Goal: Task Accomplishment & Management: Manage account settings

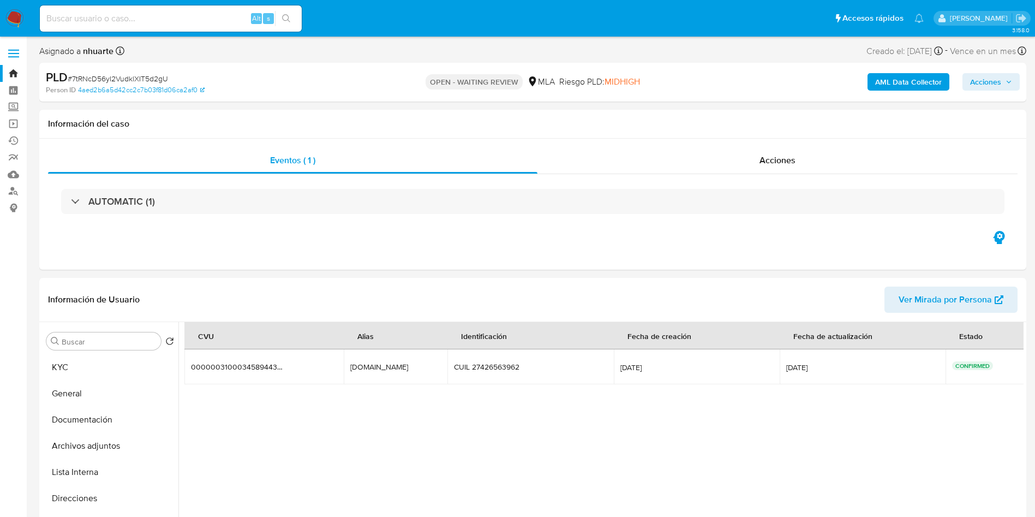
select select "10"
click at [579, 232] on div "Eventos ( 1 ) Acciones AUTOMATIC (1)" at bounding box center [532, 204] width 987 height 131
click at [234, 9] on div "Alt s" at bounding box center [171, 18] width 262 height 26
click at [218, 22] on input at bounding box center [171, 18] width 262 height 14
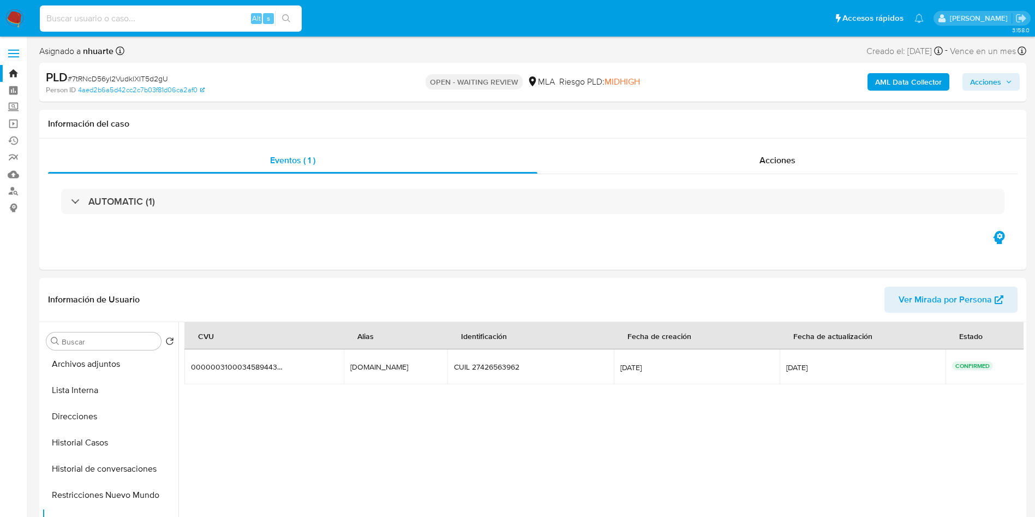
paste input "p5T807jVLAscGUt8qDQlje3f"
type input "p5T807jVLAscGUt8qDQlje3f"
click at [289, 15] on icon "search-icon" at bounding box center [286, 18] width 9 height 9
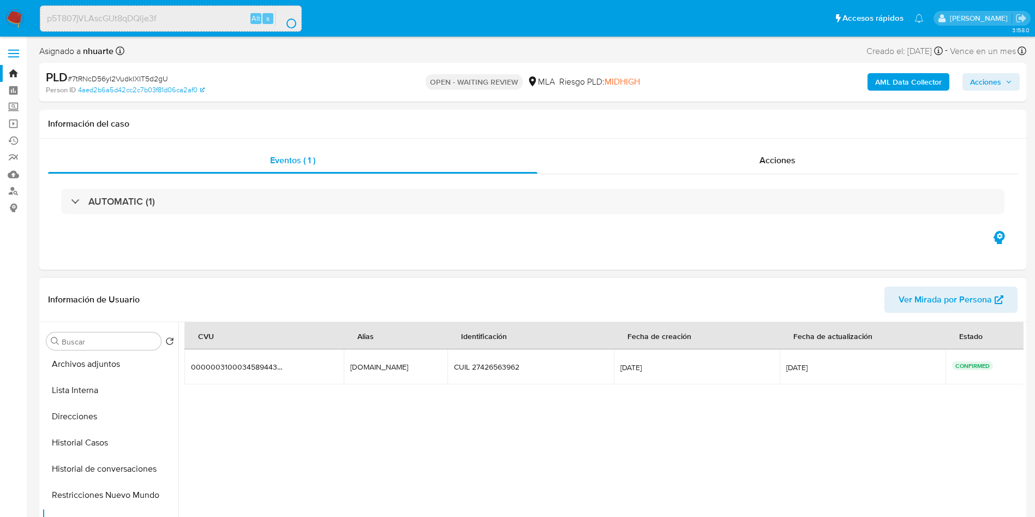
click at [594, 515] on div "CVU Alias Identificación Fecha de creación Fecha de actualización Estado 000000…" at bounding box center [603, 442] width 839 height 240
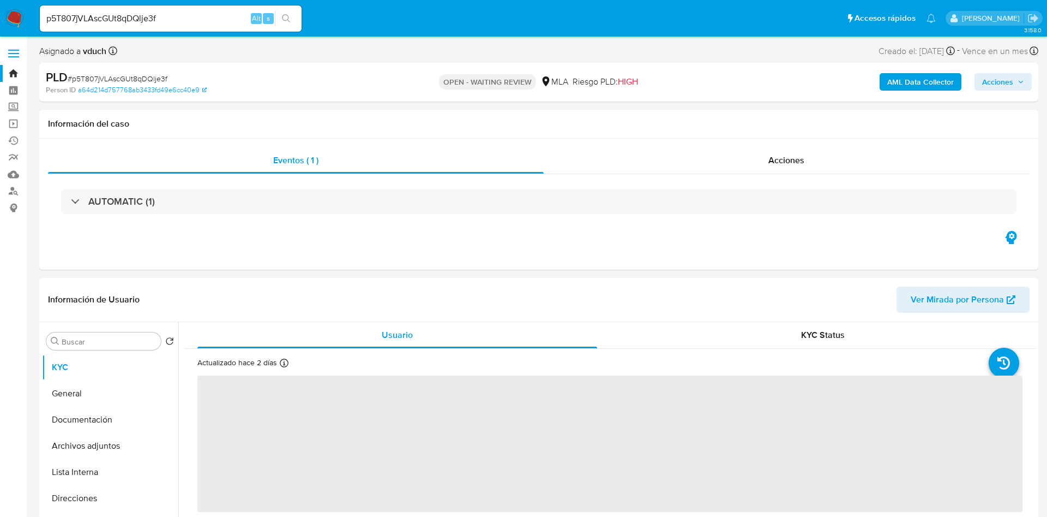
select select "10"
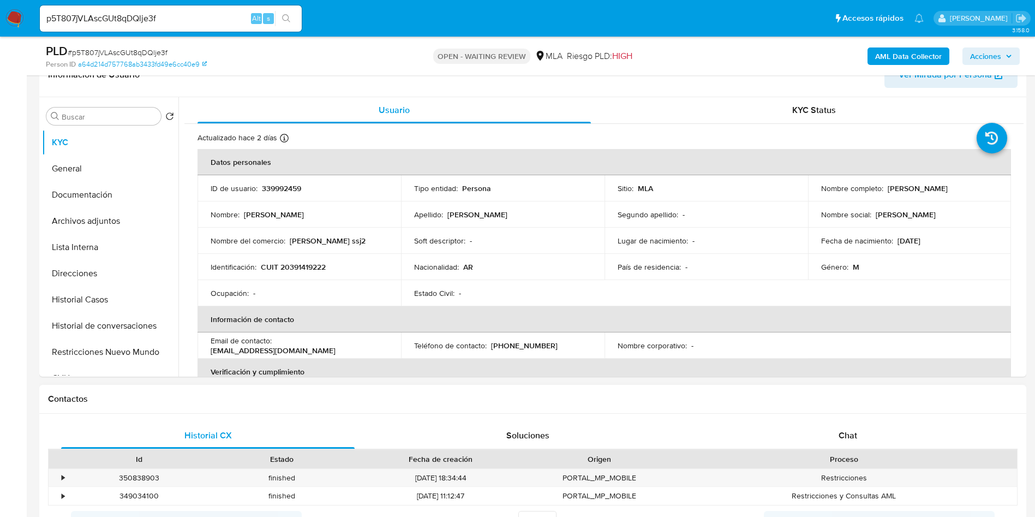
scroll to position [491, 0]
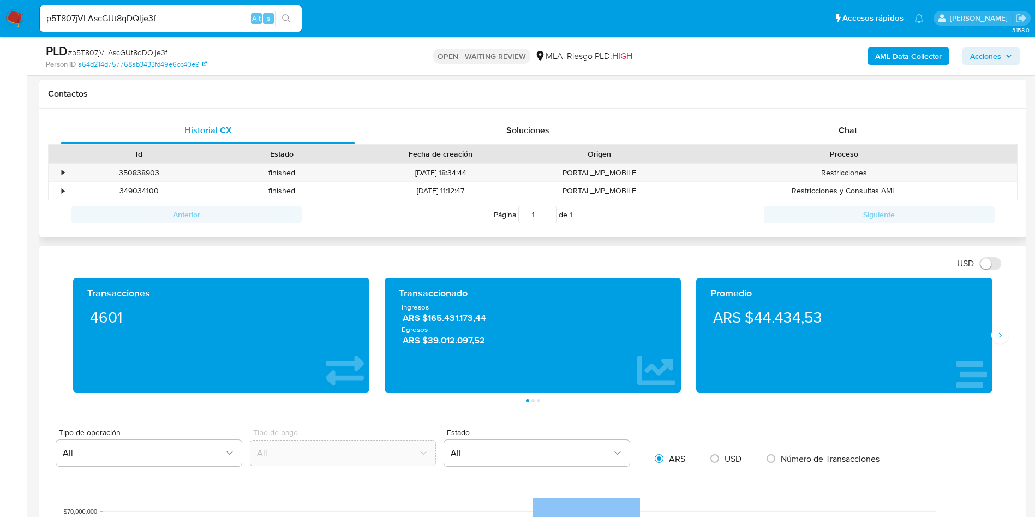
click at [790, 111] on div "Historial CX Soluciones Chat Id Estado Fecha de creación Origen Proceso • 35083…" at bounding box center [532, 173] width 987 height 129
click at [773, 118] on div "Chat" at bounding box center [847, 130] width 293 height 26
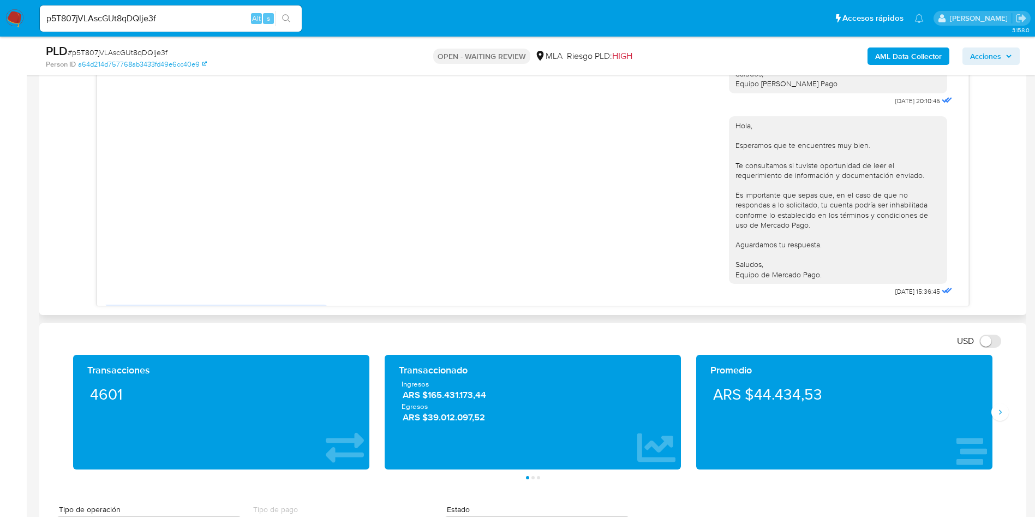
scroll to position [853, 0]
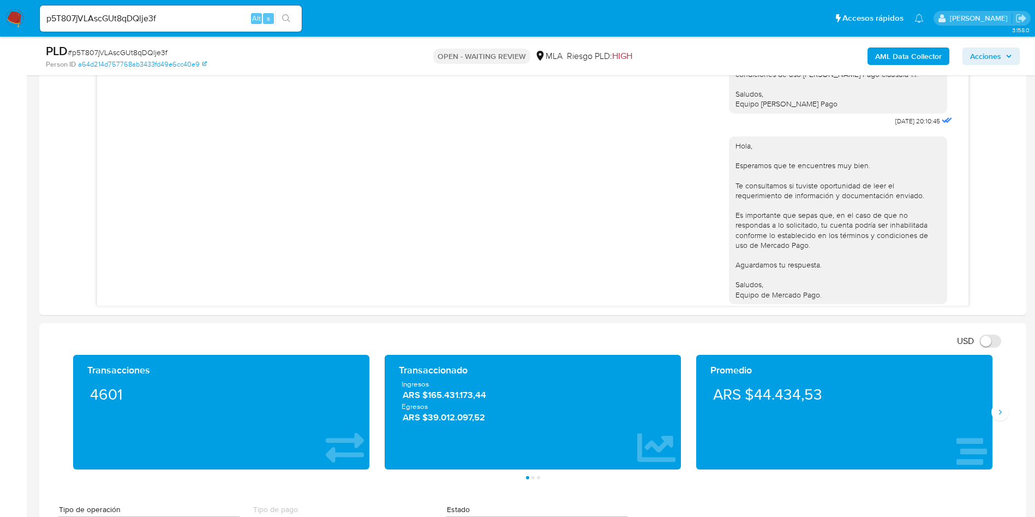
click at [133, 47] on span "# p5T807jVLAscGUt8qDQlje3f" at bounding box center [118, 52] width 100 height 11
copy span "p5T807jVLAscGUt8qDQlje3f"
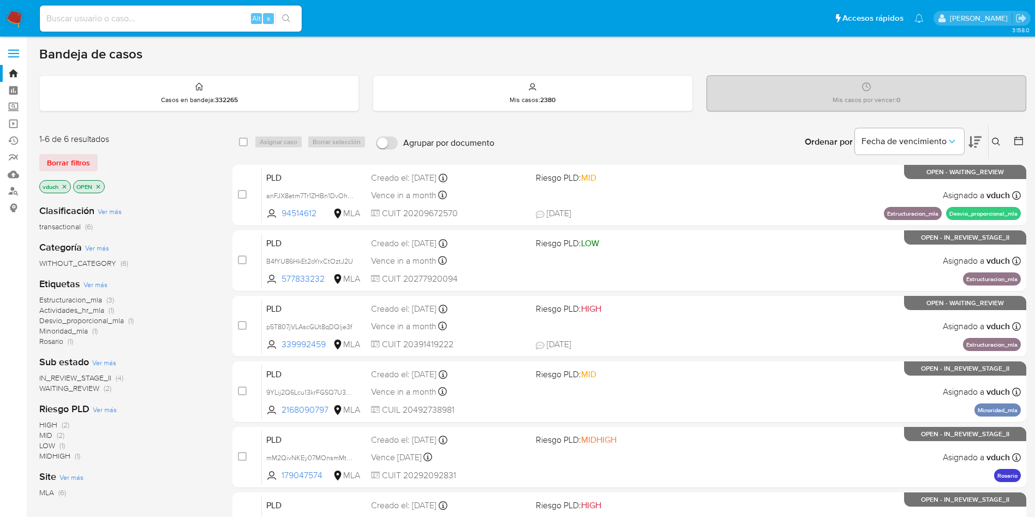
click at [997, 141] on icon at bounding box center [996, 141] width 9 height 9
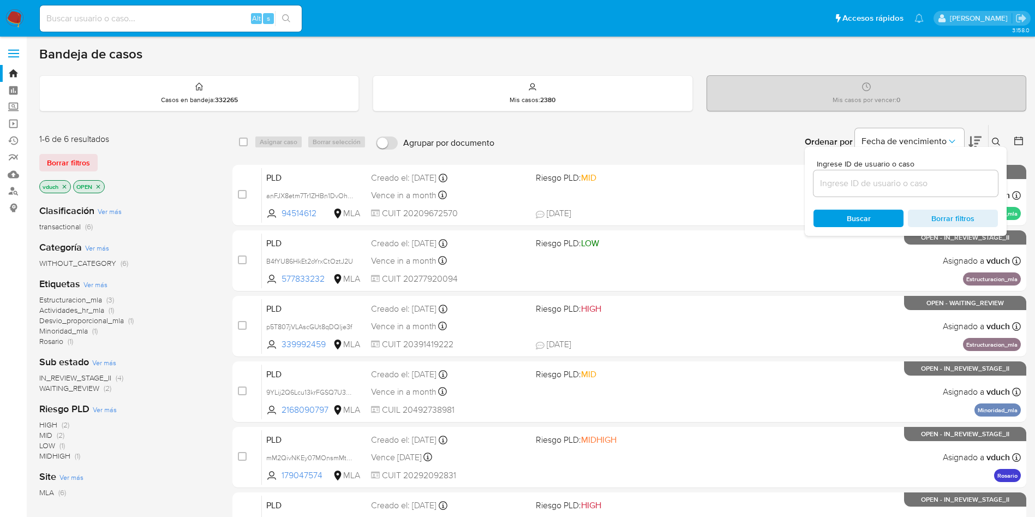
click at [904, 186] on input at bounding box center [905, 183] width 184 height 14
type input "p5T807jVLAscGUt8qDQlje3f"
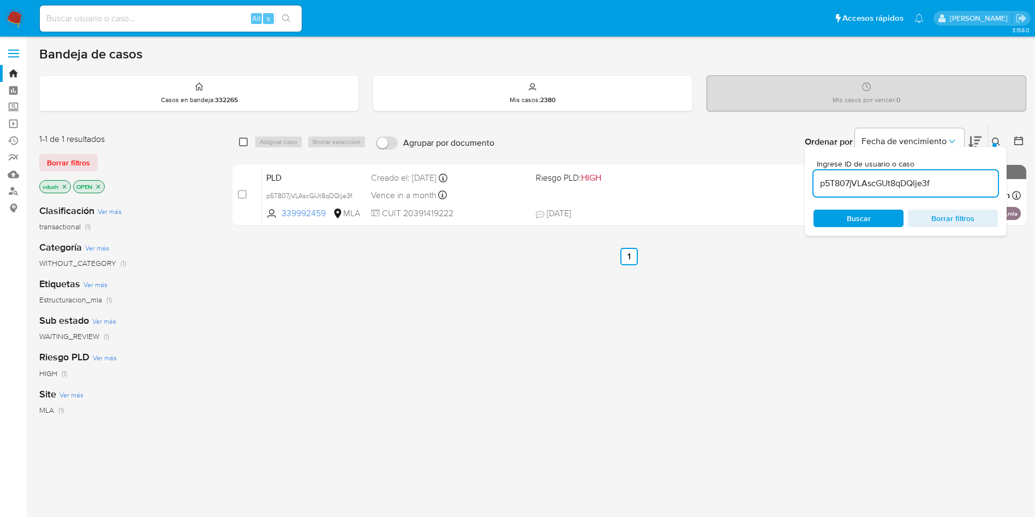
click at [242, 145] on input "checkbox" at bounding box center [243, 141] width 9 height 9
checkbox input "true"
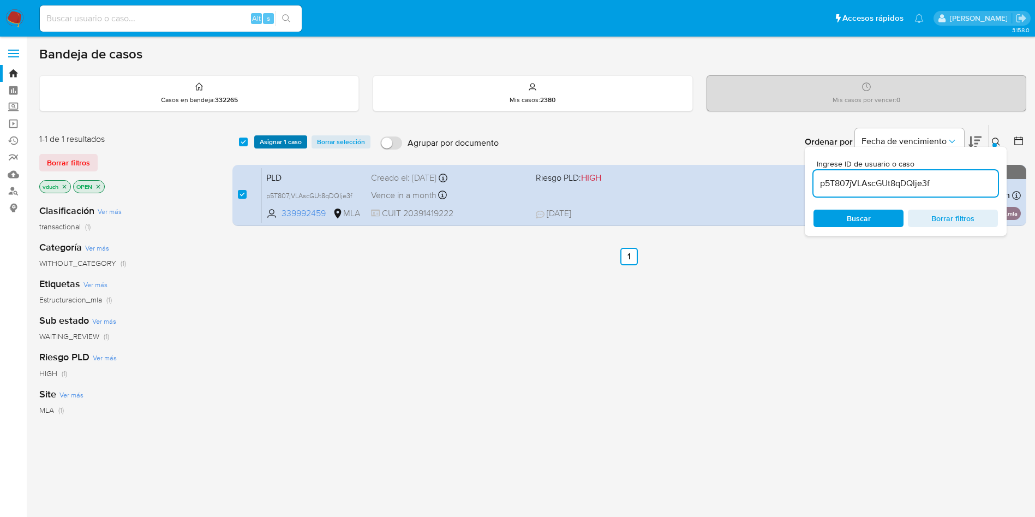
click at [267, 142] on span "Asignar 1 caso" at bounding box center [281, 141] width 42 height 11
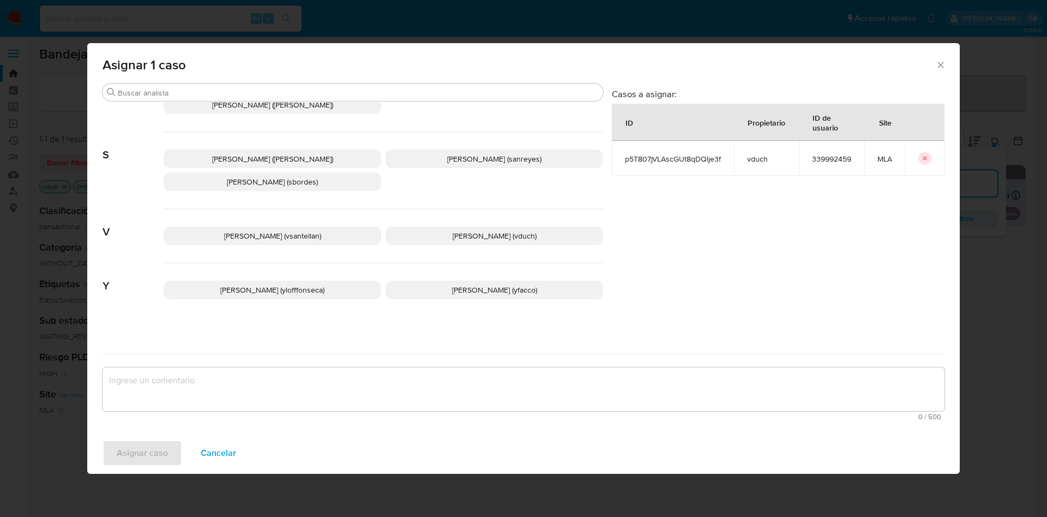
scroll to position [967, 0]
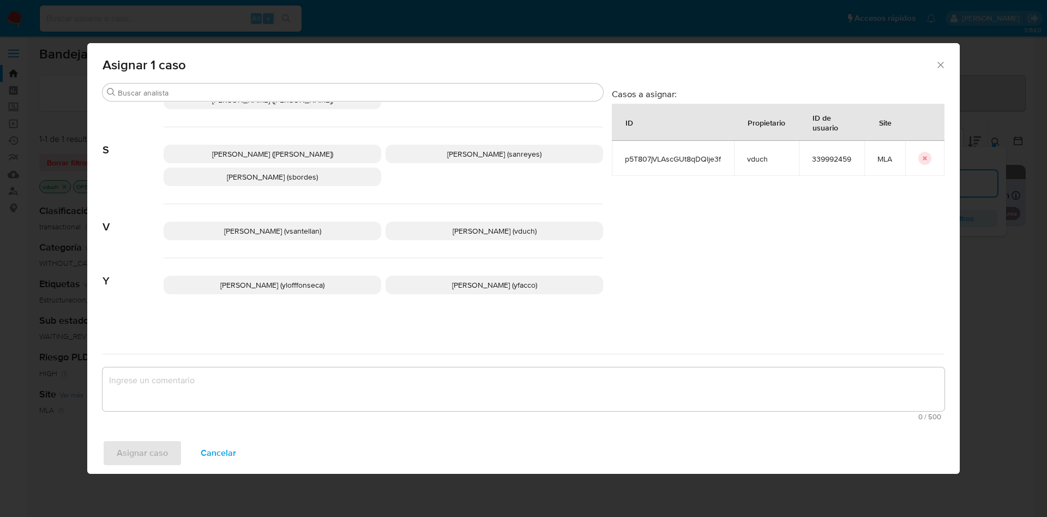
click at [422, 222] on div "Valentina Santellan Barbosa (vsantellan) Valeria Duch (vduch)" at bounding box center [384, 231] width 440 height 54
click at [419, 241] on div "Valentina Santellan Barbosa (vsantellan) Valeria Duch (vduch)" at bounding box center [384, 231] width 440 height 54
click at [421, 231] on p "Valeria Duch (vduch)" at bounding box center [495, 230] width 218 height 19
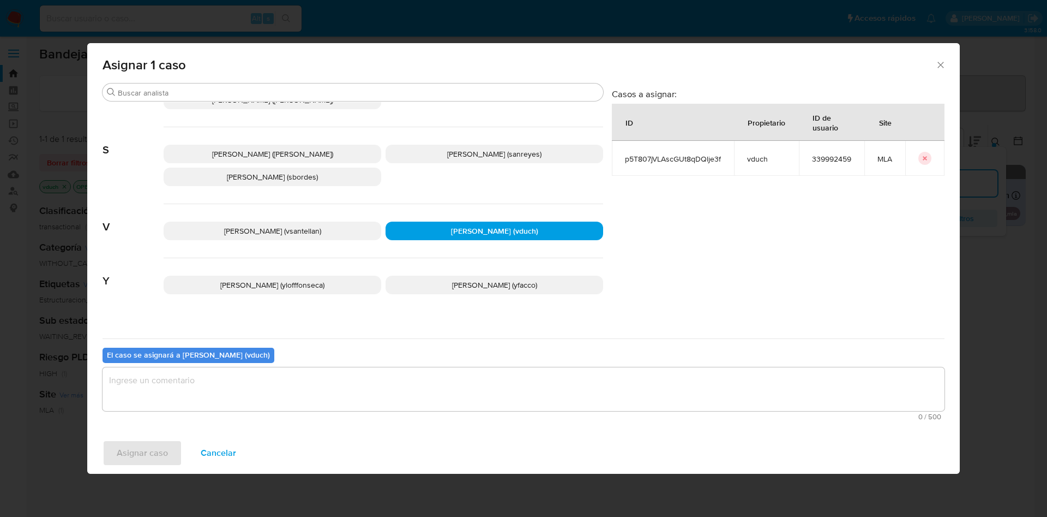
click at [403, 411] on div "0 / 500 500 caracteres restantes" at bounding box center [524, 393] width 842 height 53
click at [352, 395] on textarea "assign-modal" at bounding box center [524, 389] width 842 height 44
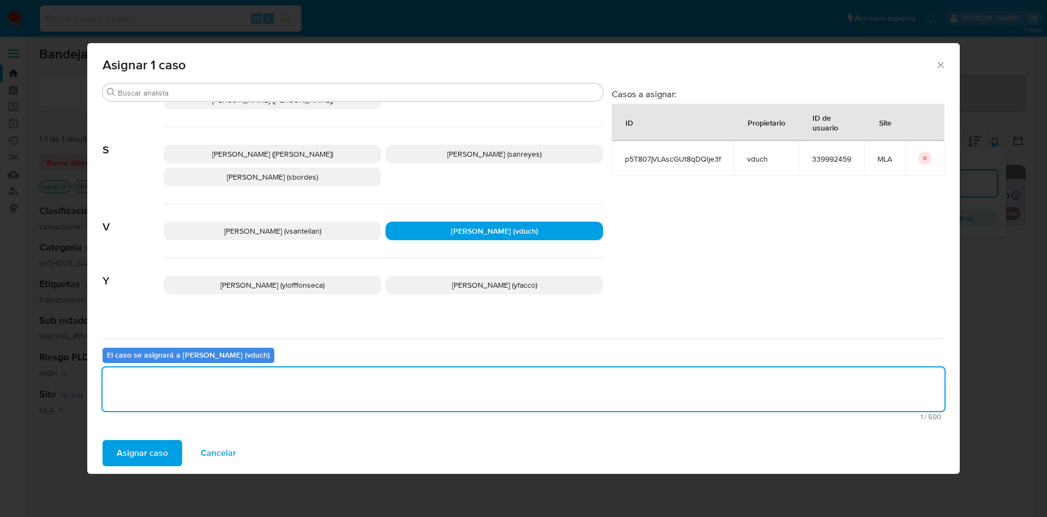
click at [106, 447] on button "Asignar caso" at bounding box center [143, 453] width 80 height 26
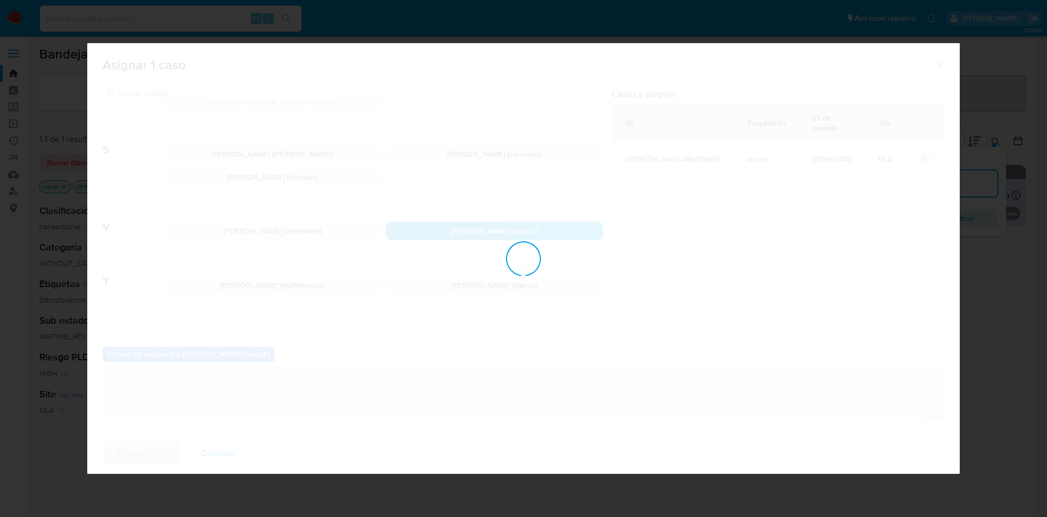
checkbox input "false"
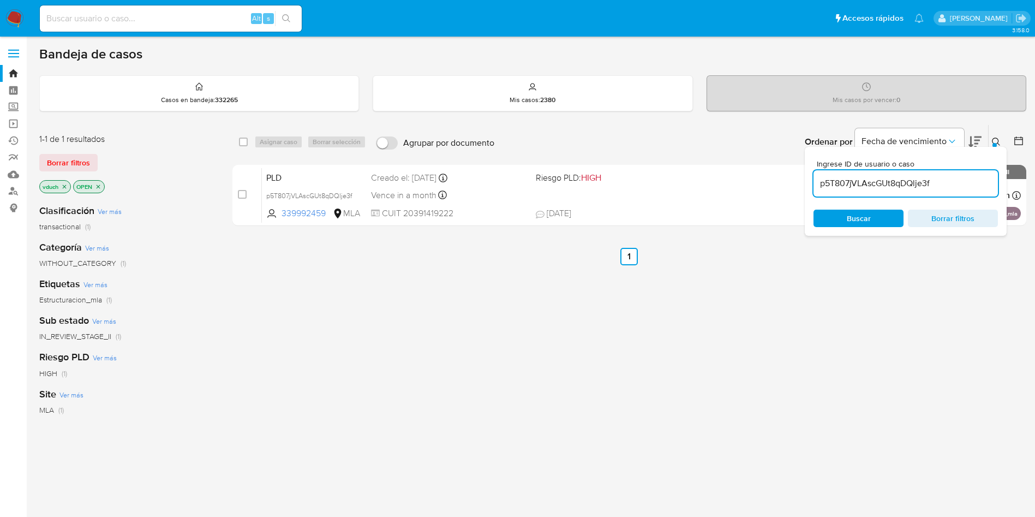
click at [913, 185] on input "p5T807jVLAscGUt8qDQlje3f" at bounding box center [905, 183] width 184 height 14
paste input "anFJX8etm7Tr1ZHBn1DvOhHB"
type input "anFJX8etm7Tr1ZHBn1DvOhHB"
click at [240, 142] on input "checkbox" at bounding box center [243, 141] width 9 height 9
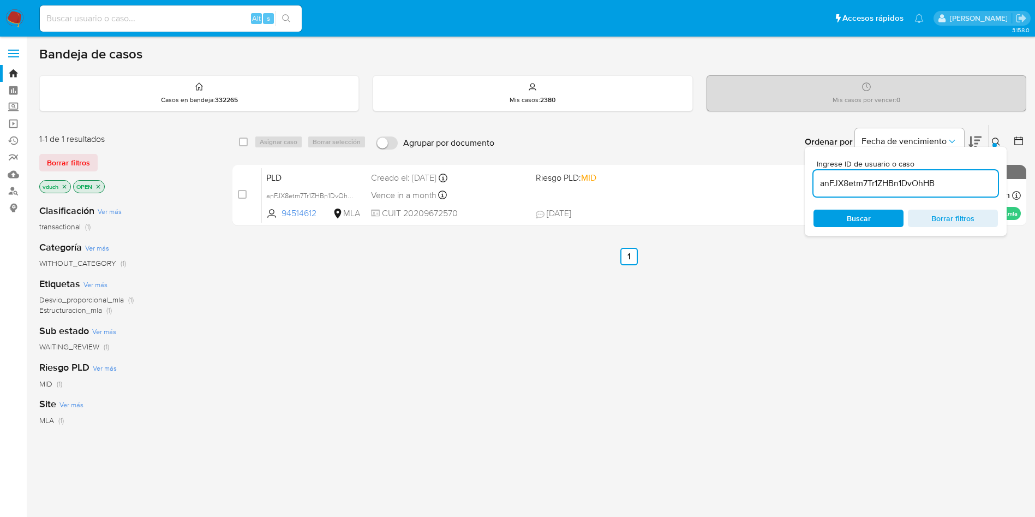
checkbox input "true"
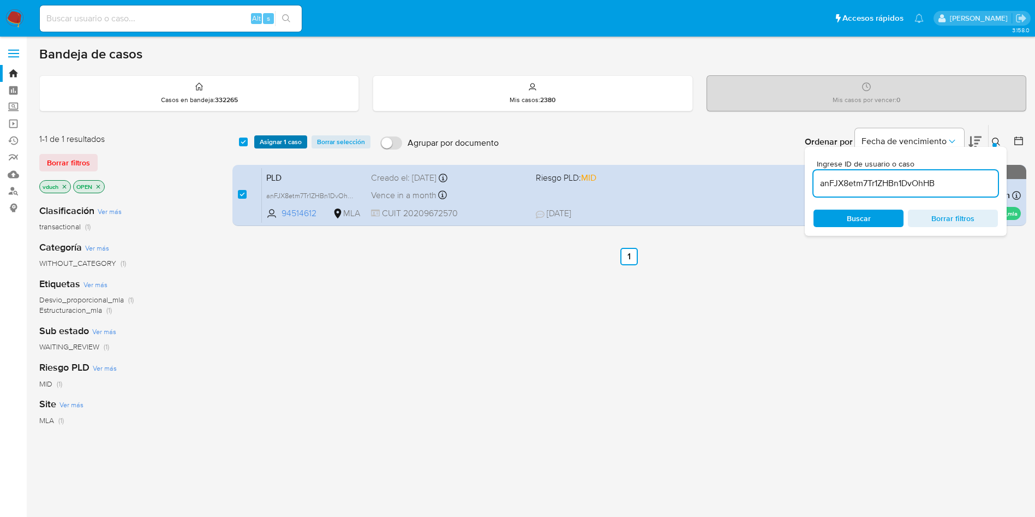
click at [265, 142] on span "Asignar 1 caso" at bounding box center [281, 141] width 42 height 11
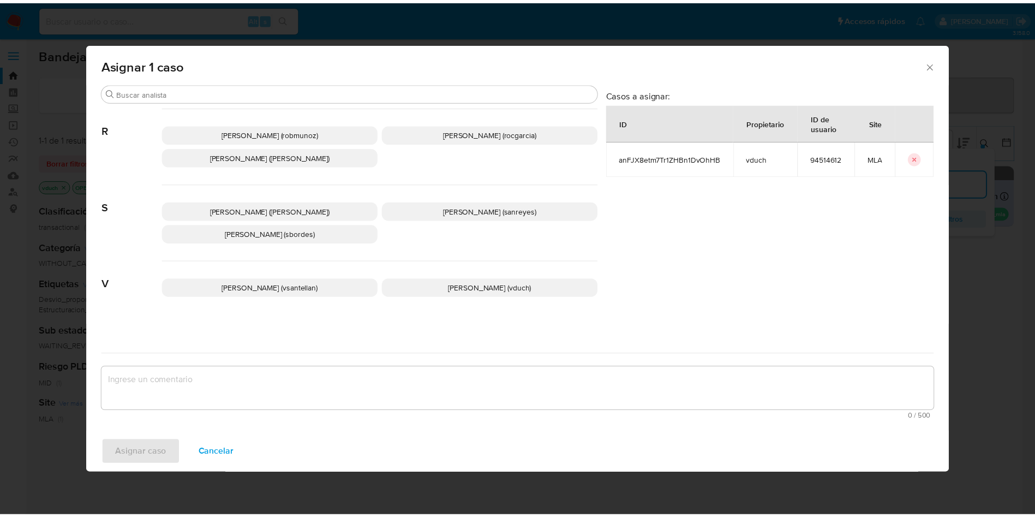
scroll to position [967, 0]
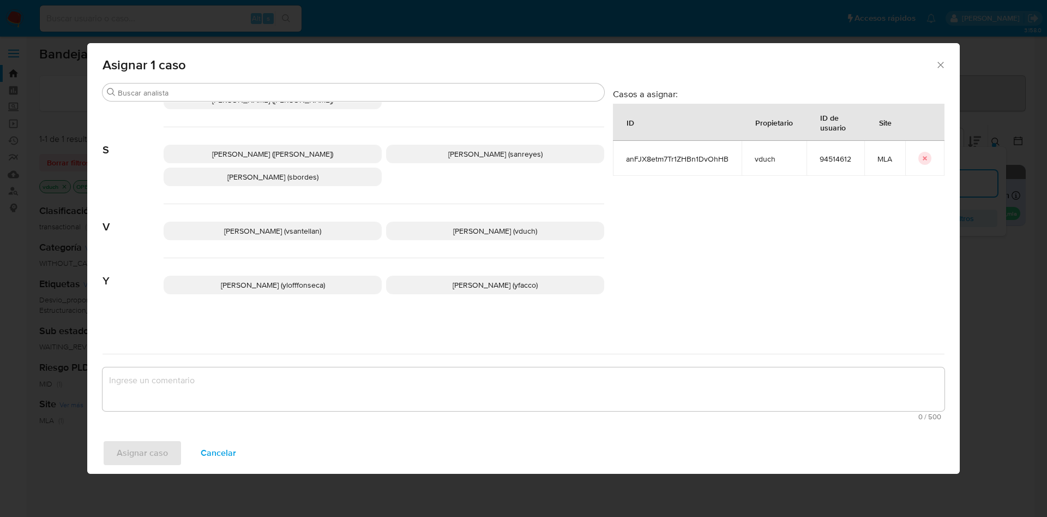
click at [471, 244] on div "Valentina Santellan Barbosa (vsantellan) Valeria Duch (vduch)" at bounding box center [384, 231] width 441 height 54
click at [481, 236] on span "Valeria Duch (vduch)" at bounding box center [495, 230] width 84 height 11
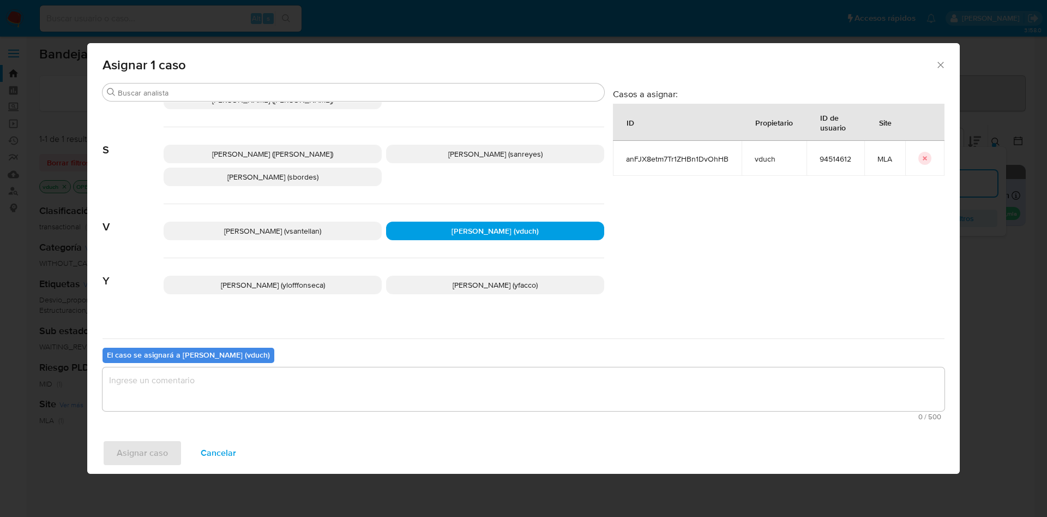
click at [473, 390] on textarea "assign-modal" at bounding box center [524, 389] width 842 height 44
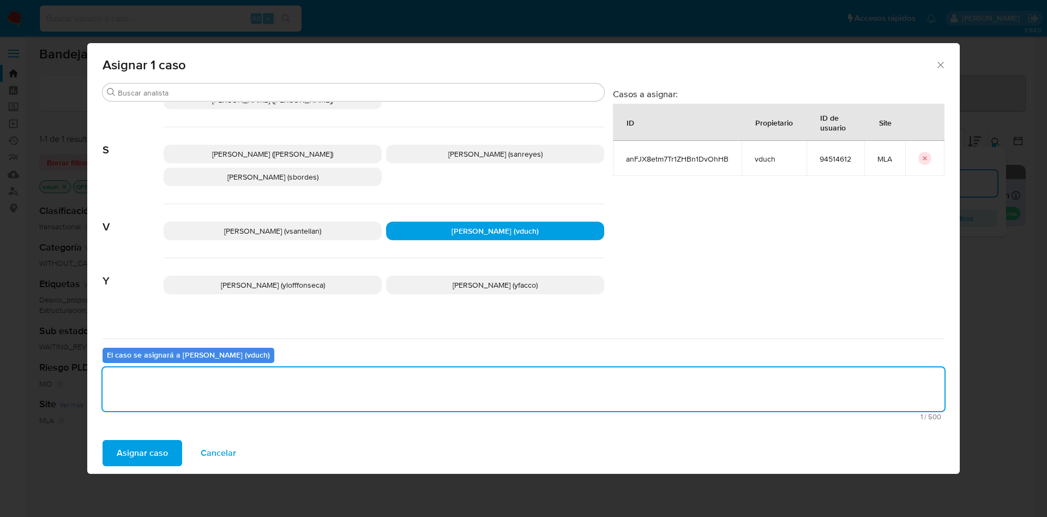
click at [136, 442] on span "Asignar caso" at bounding box center [142, 453] width 51 height 24
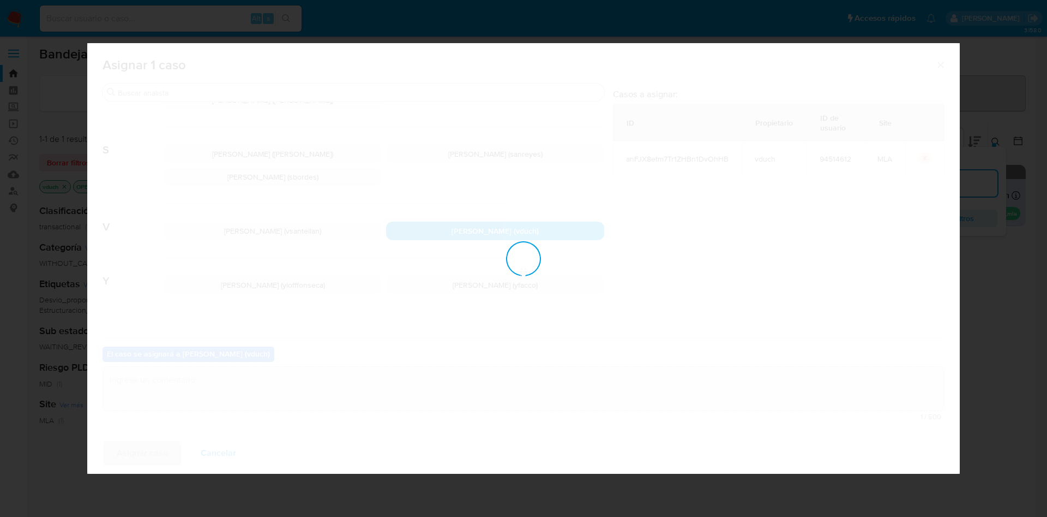
checkbox input "false"
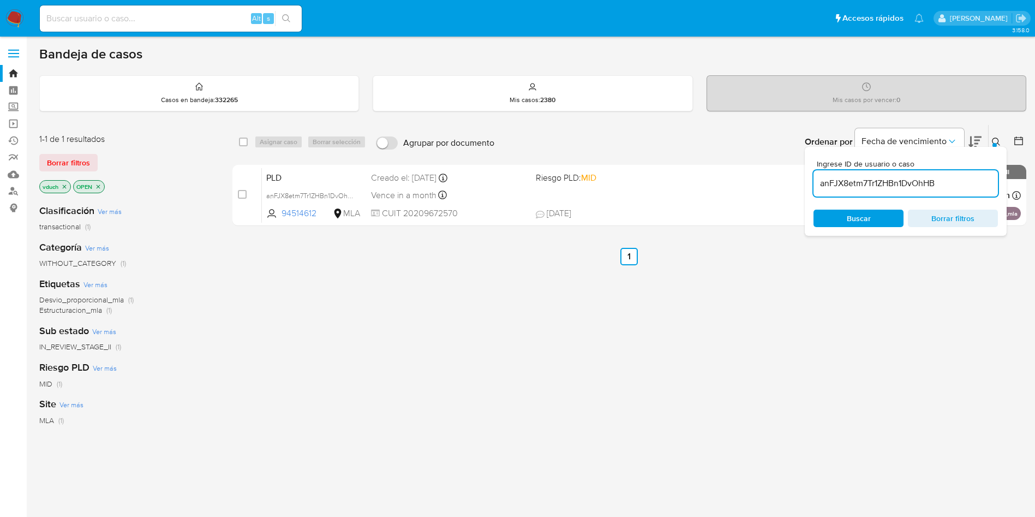
click at [204, 136] on div "1-1 de 1 resultados" at bounding box center [126, 139] width 175 height 12
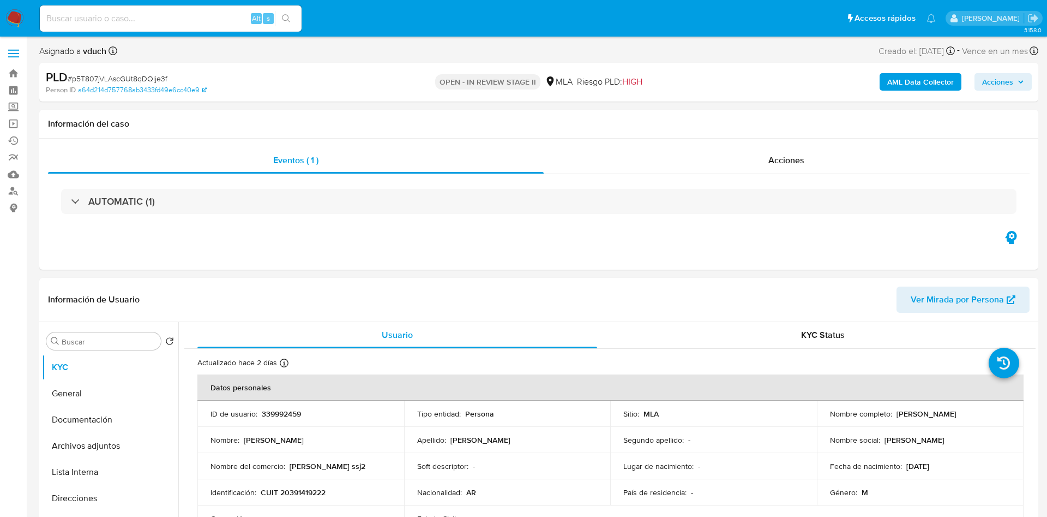
select select "10"
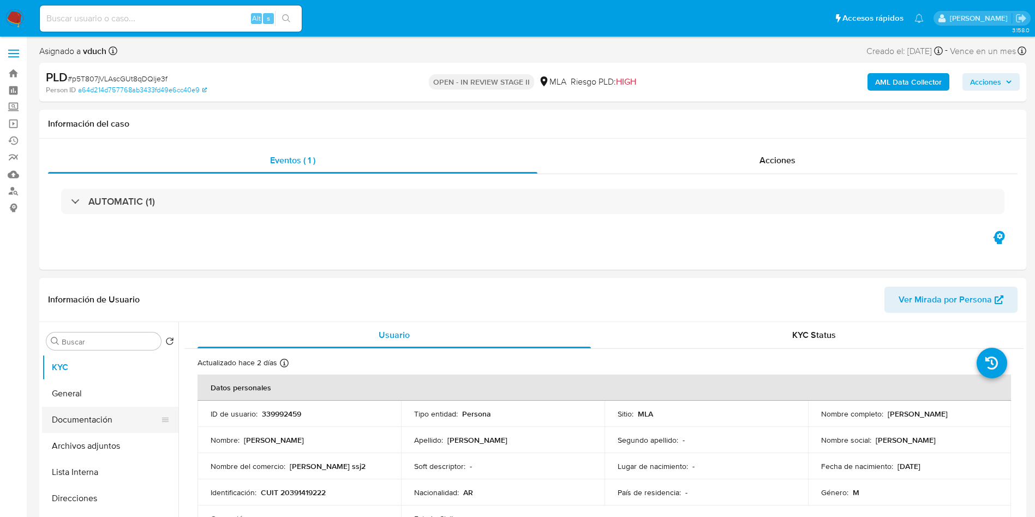
click at [88, 428] on button "Documentación" at bounding box center [106, 419] width 128 height 26
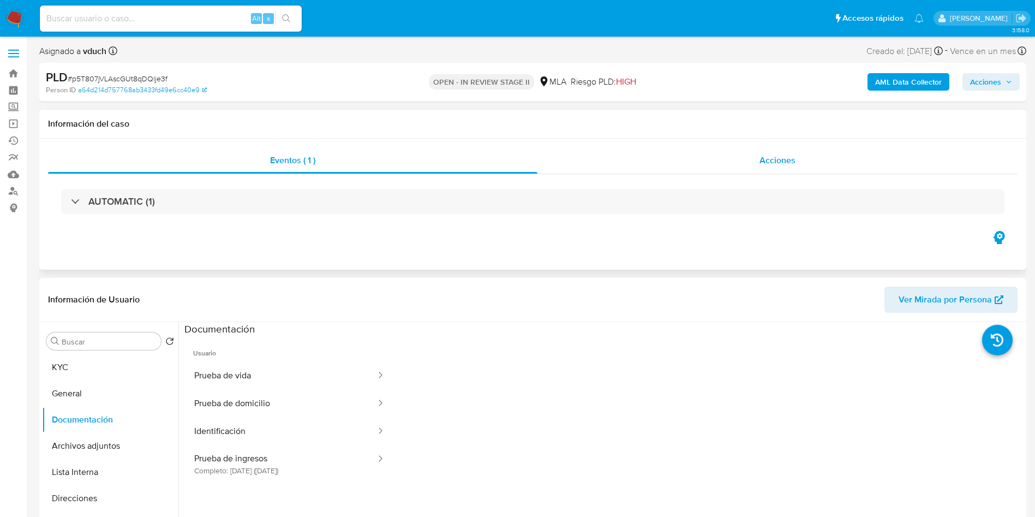
scroll to position [82, 0]
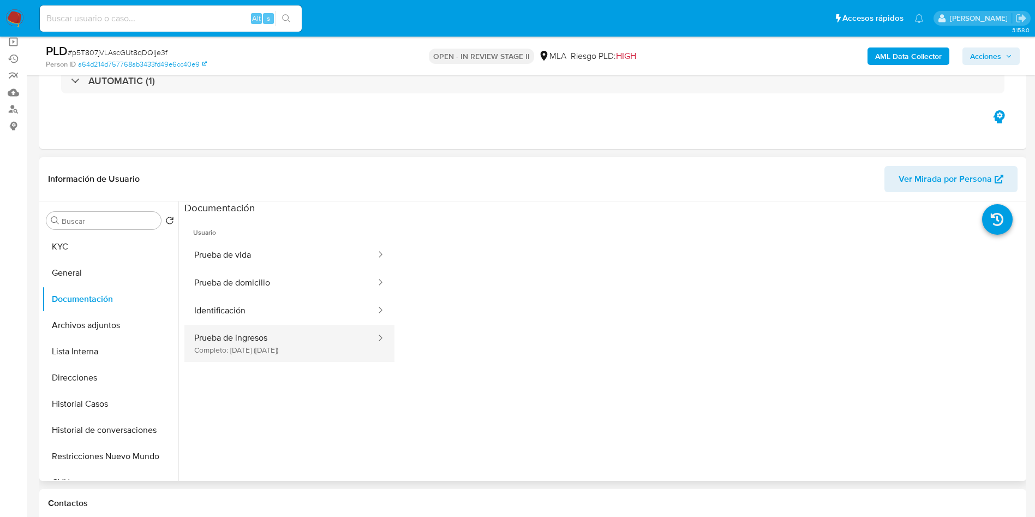
click at [297, 332] on button "Prueba de ingresos Completo: [DATE] ([DATE])" at bounding box center [280, 343] width 193 height 37
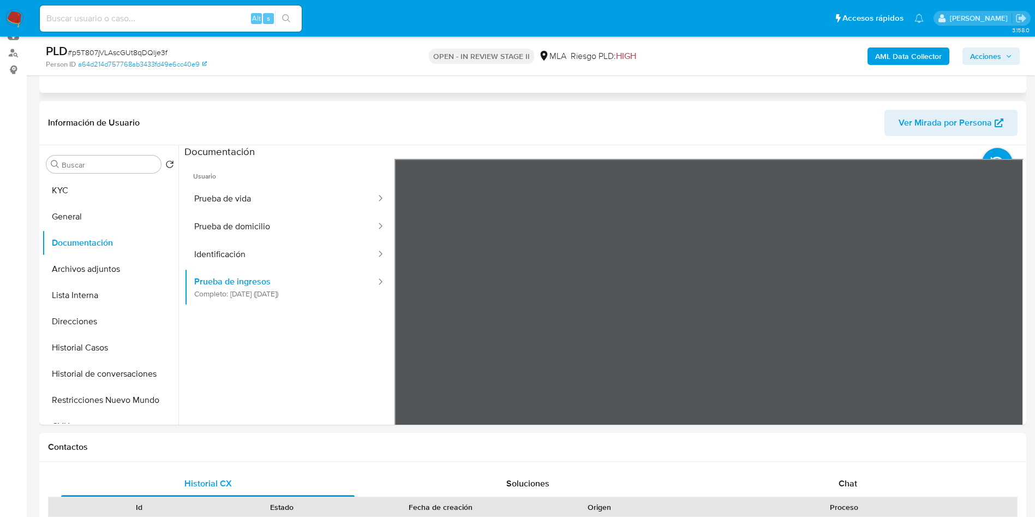
scroll to position [164, 0]
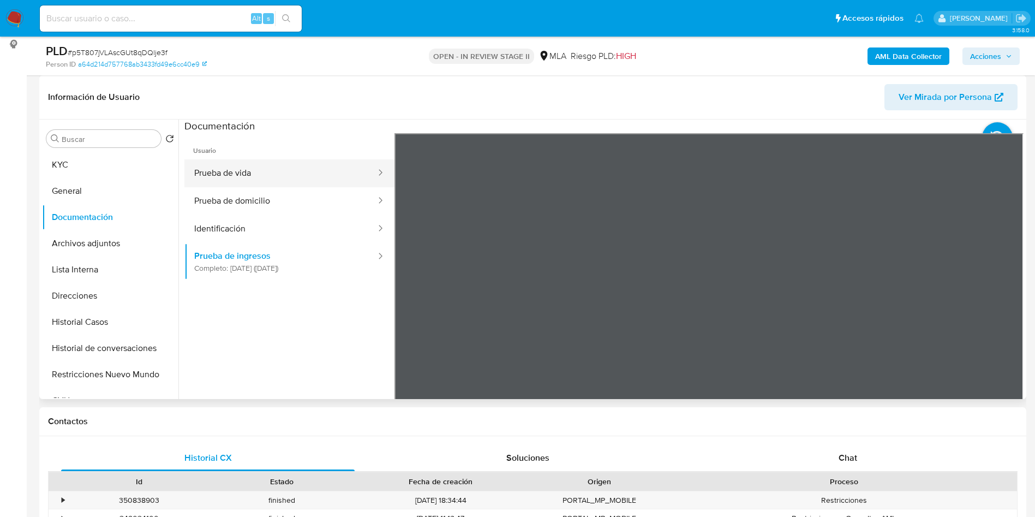
click at [311, 179] on button "Prueba de vida" at bounding box center [280, 173] width 193 height 28
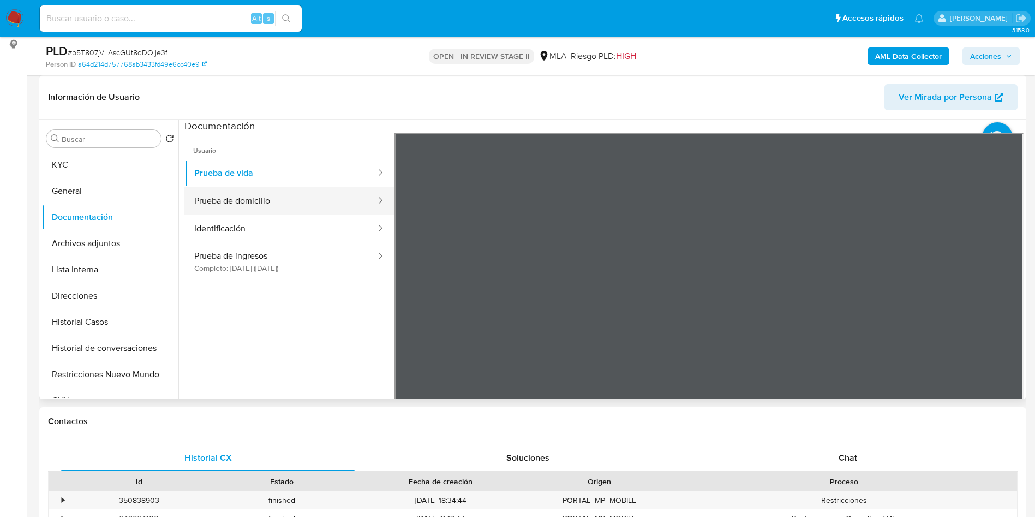
click at [277, 199] on button "Prueba de domicilio" at bounding box center [280, 201] width 193 height 28
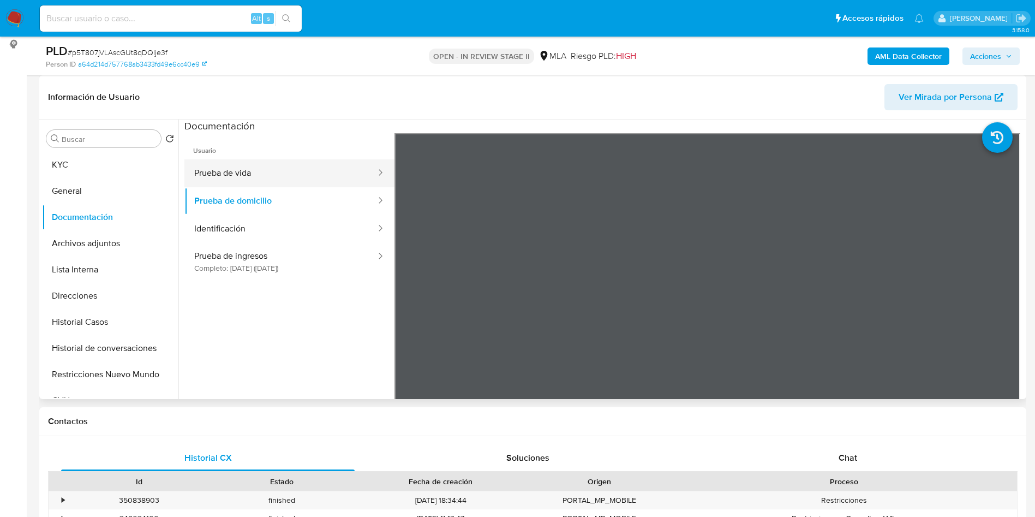
click at [281, 177] on button "Prueba de vida" at bounding box center [280, 173] width 193 height 28
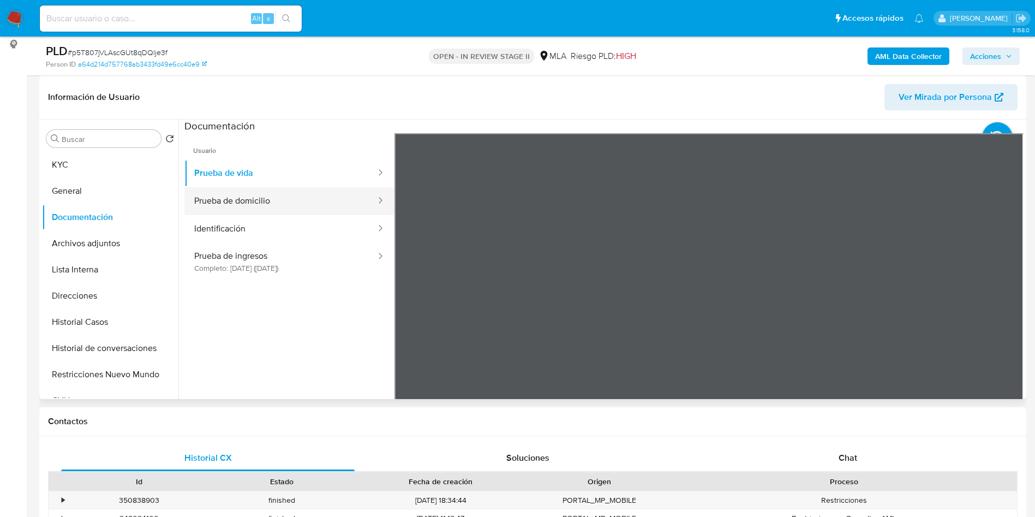
click at [277, 203] on button "Prueba de domicilio" at bounding box center [280, 201] width 193 height 28
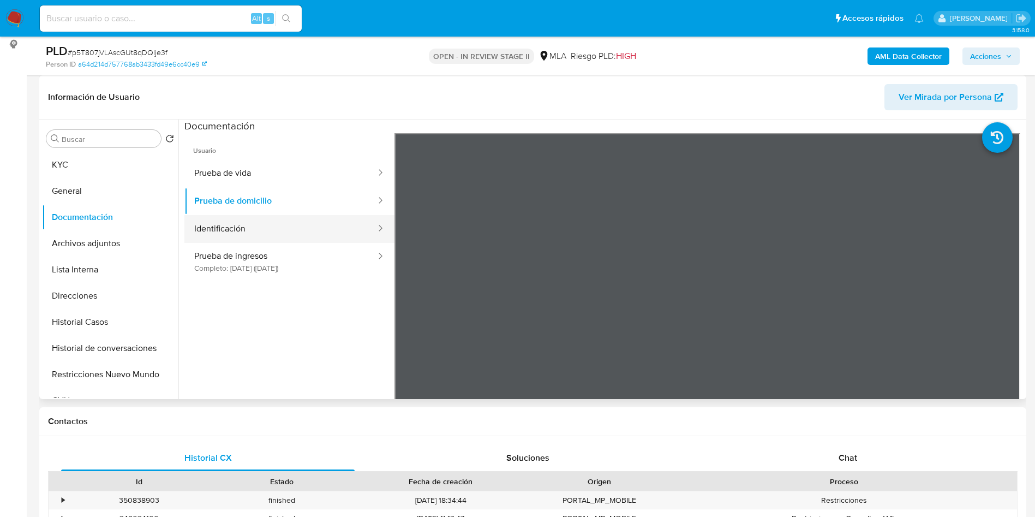
click at [273, 229] on button "Identificación" at bounding box center [280, 229] width 193 height 28
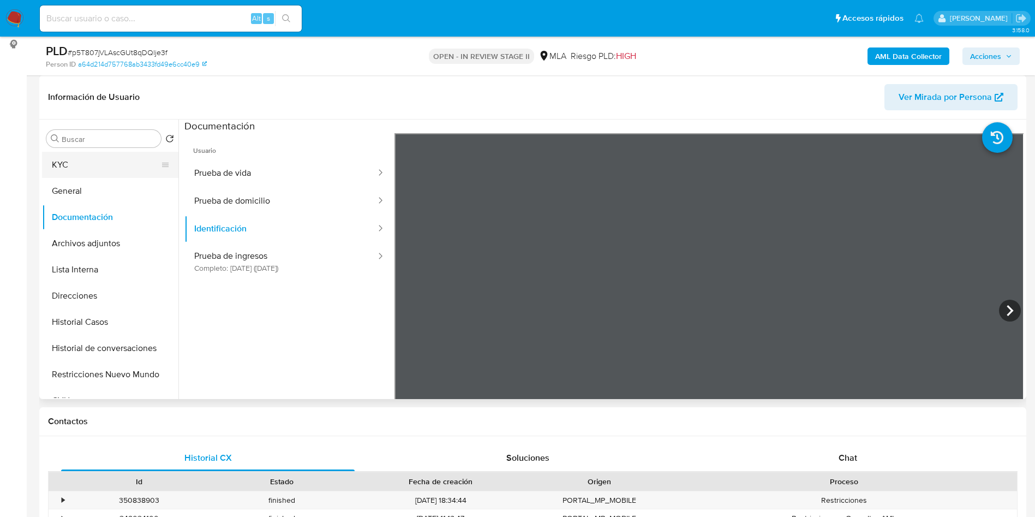
click at [145, 167] on button "KYC" at bounding box center [106, 165] width 128 height 26
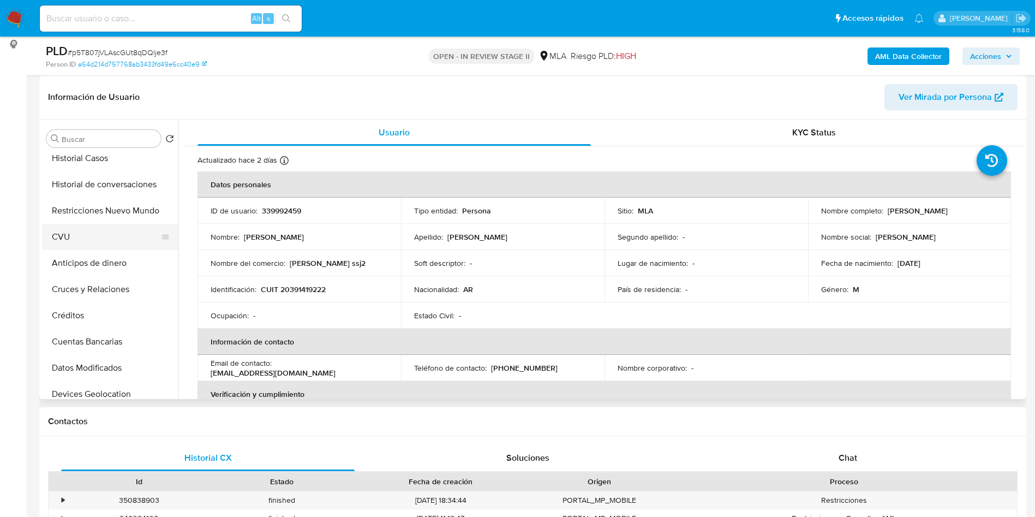
click at [119, 230] on button "CVU" at bounding box center [106, 237] width 128 height 26
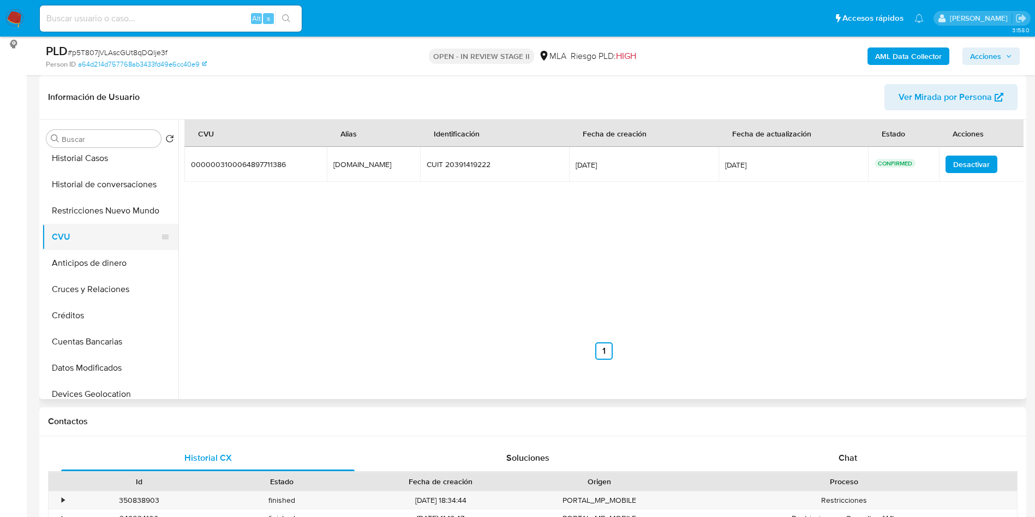
scroll to position [0, 0]
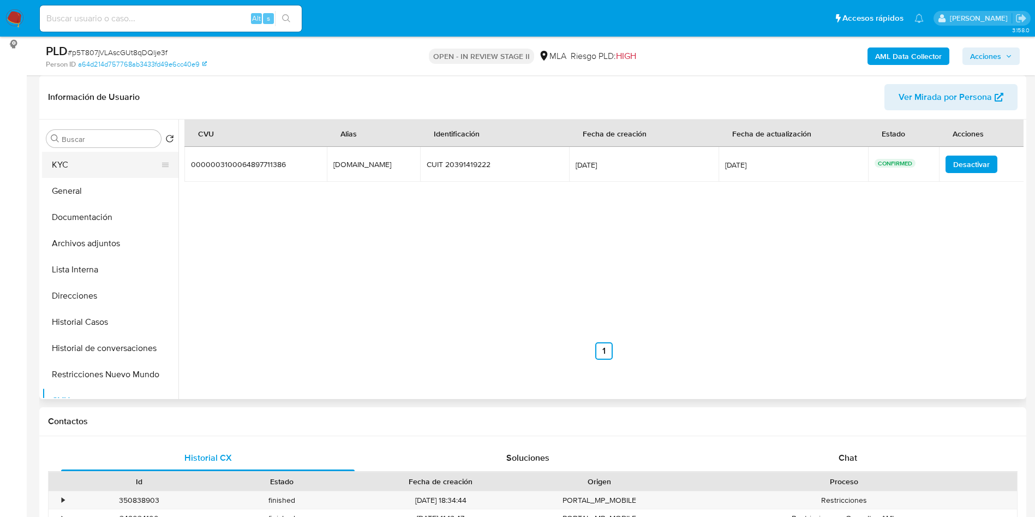
click at [125, 167] on button "KYC" at bounding box center [106, 165] width 128 height 26
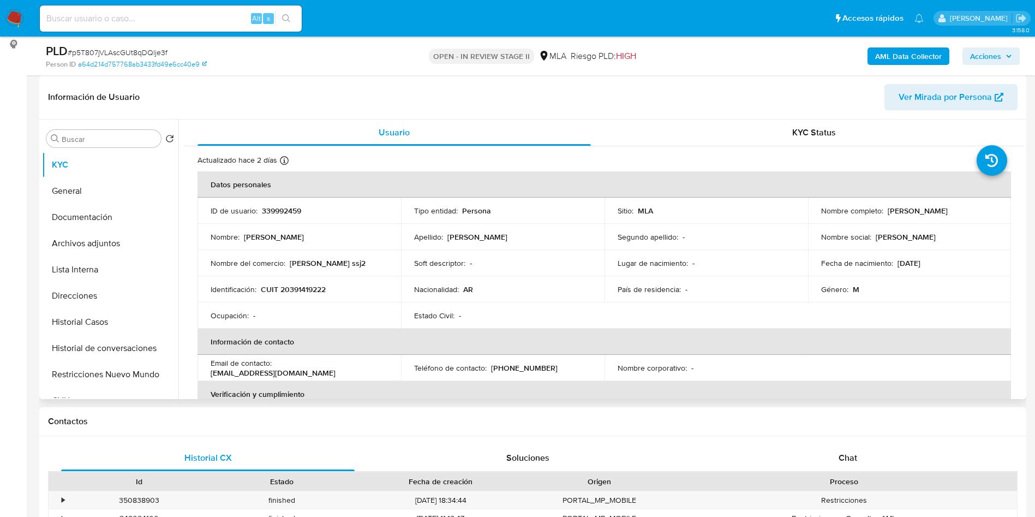
click at [734, 259] on div "Lugar de nacimiento : -" at bounding box center [706, 263] width 177 height 10
click at [641, 255] on td "Lugar de nacimiento : -" at bounding box center [705, 263] width 203 height 26
drag, startPoint x: 0, startPoint y: 301, endPoint x: 0, endPoint y: 293, distance: 7.6
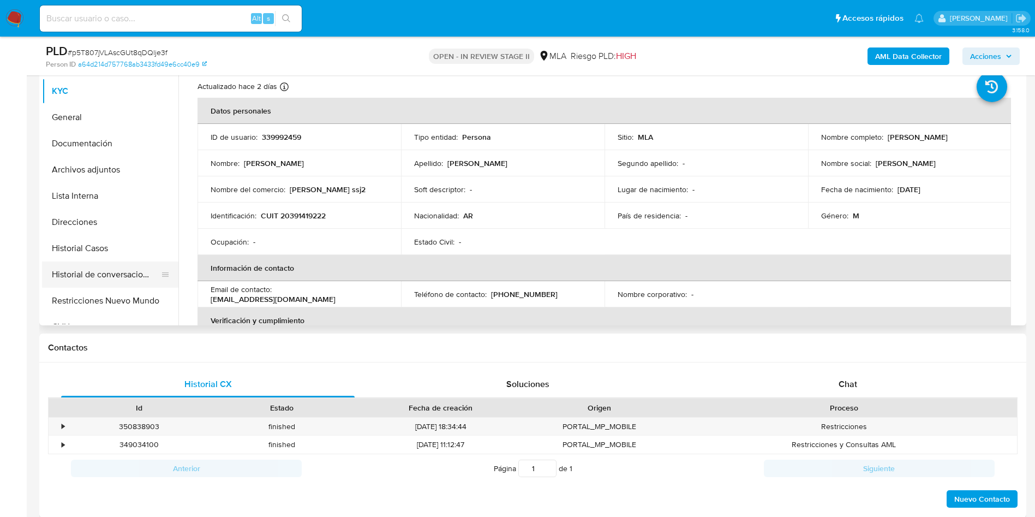
scroll to position [204, 0]
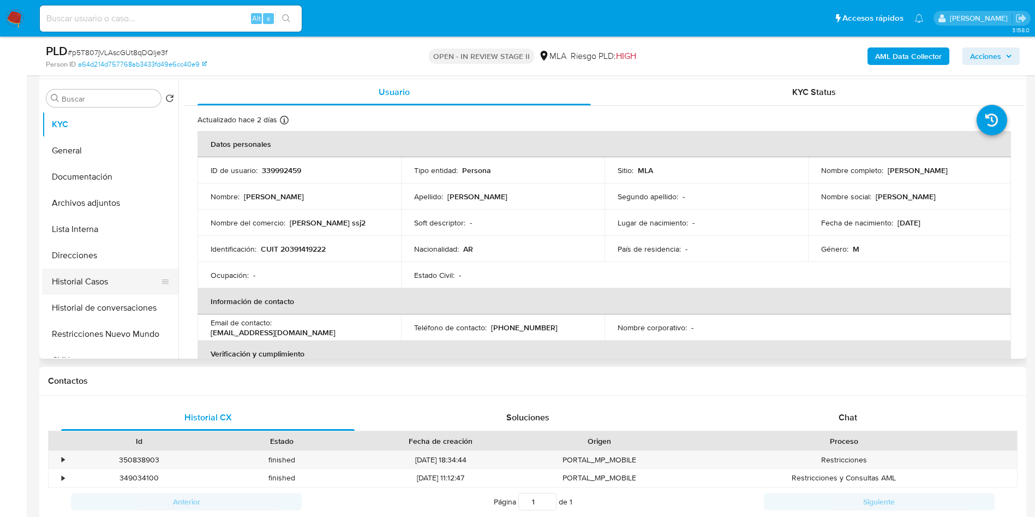
click at [97, 284] on button "Historial Casos" at bounding box center [106, 281] width 128 height 26
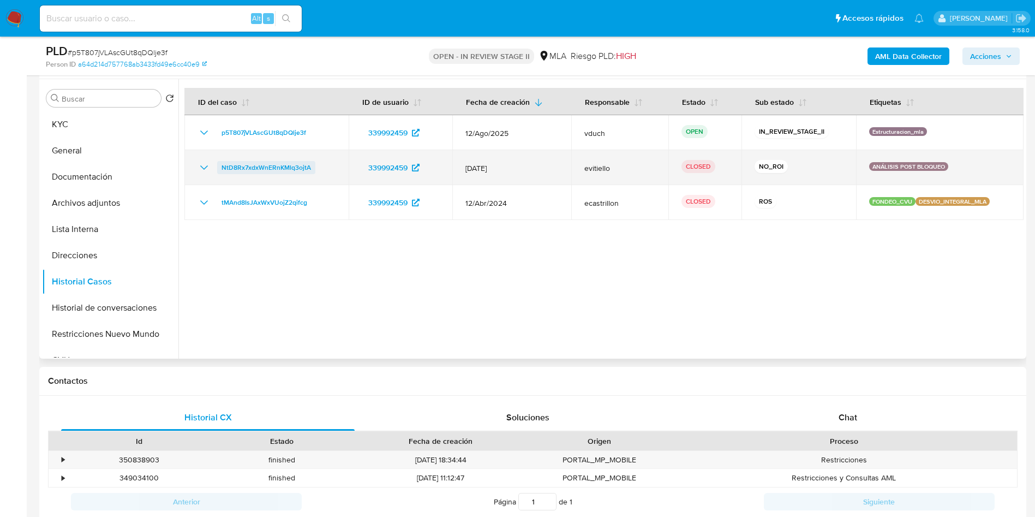
click at [238, 167] on span "NtD8Rx7xdxWnERnKMlq3ojtA" at bounding box center [265, 167] width 89 height 13
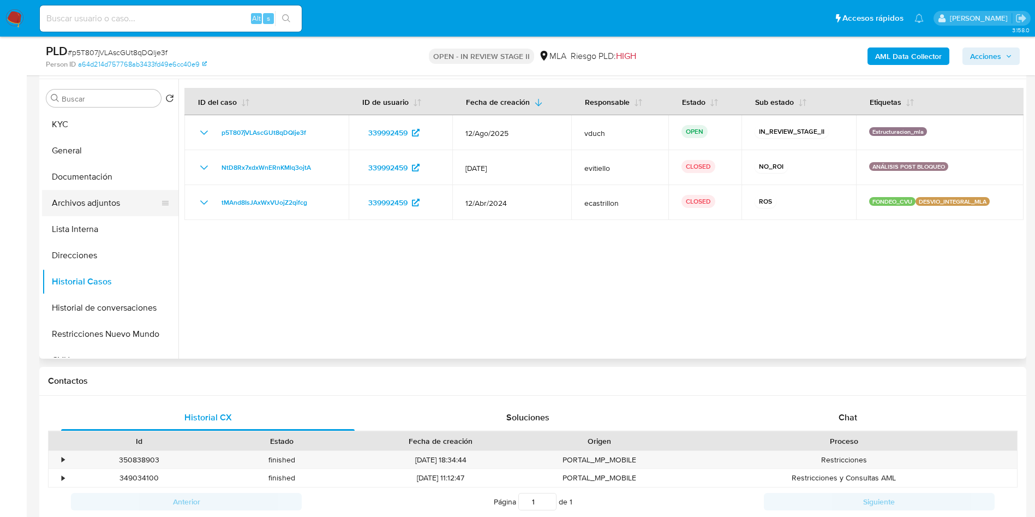
click at [134, 203] on button "Archivos adjuntos" at bounding box center [106, 203] width 128 height 26
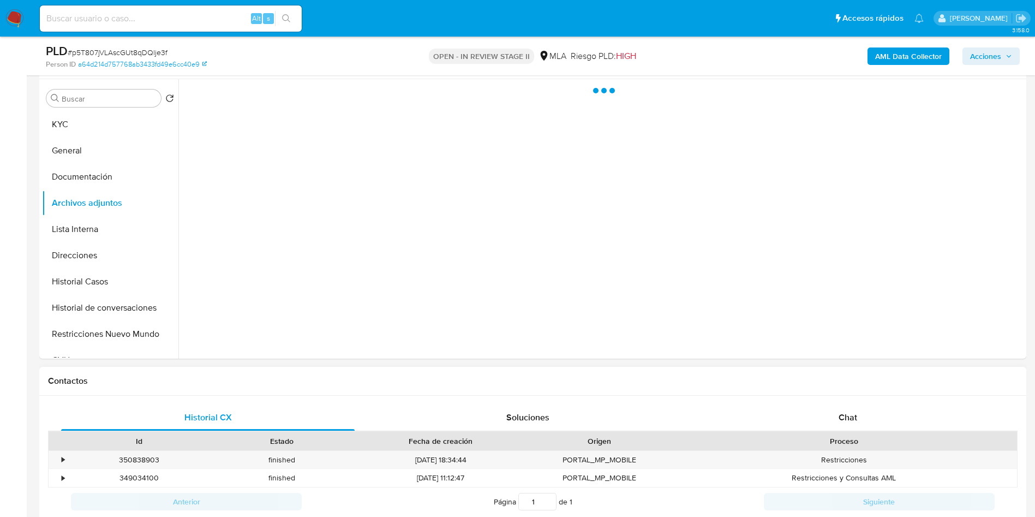
scroll to position [449, 0]
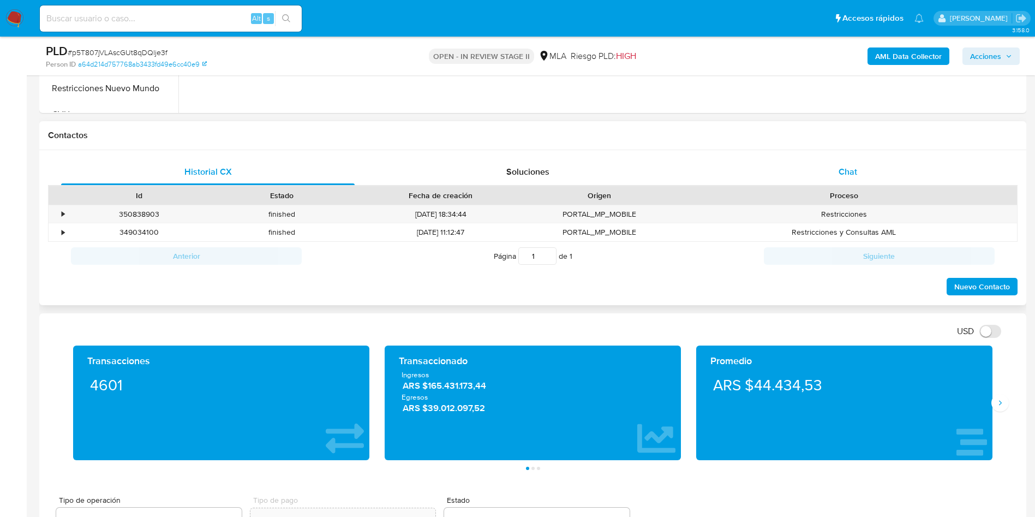
click at [870, 173] on div "Chat" at bounding box center [847, 172] width 293 height 26
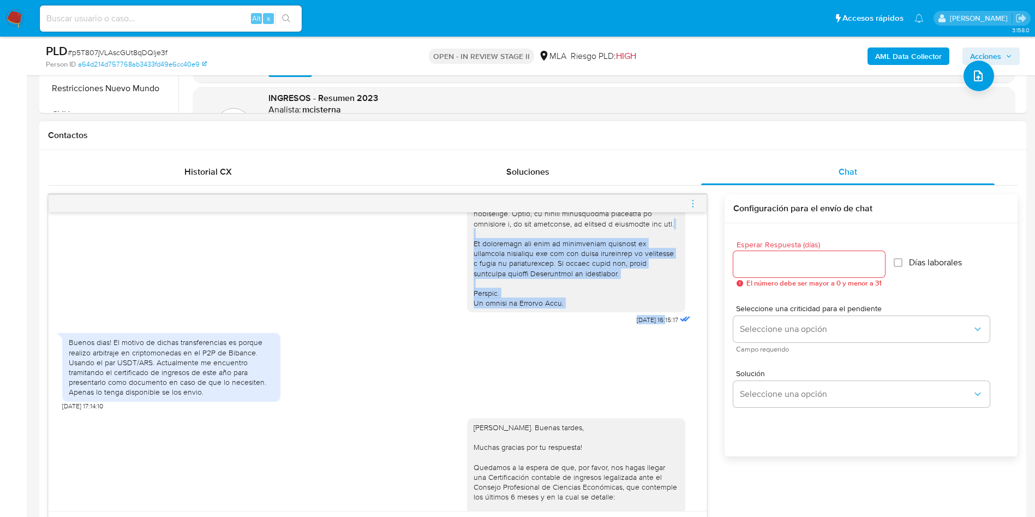
scroll to position [481, 0]
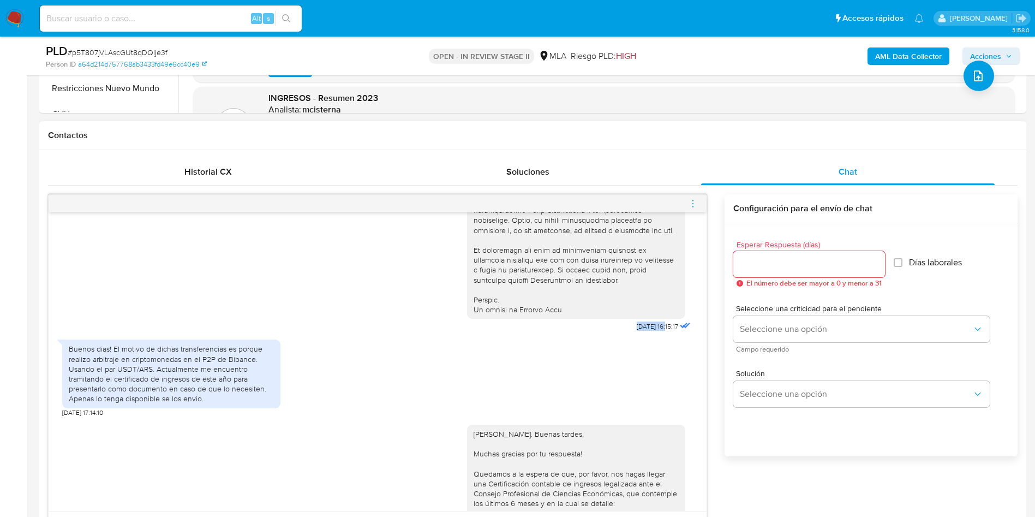
drag, startPoint x: 645, startPoint y: 217, endPoint x: 607, endPoint y: 341, distance: 130.6
click at [607, 334] on div "20/08/2025 16:15:17" at bounding box center [580, 35] width 226 height 597
copy span "20/08/2025"
click at [220, 393] on div "Buenos dias! El motivo de dichas transferencias es porque realizo arbitraje en …" at bounding box center [171, 373] width 205 height 59
drag, startPoint x: 265, startPoint y: 405, endPoint x: 161, endPoint y: 398, distance: 104.4
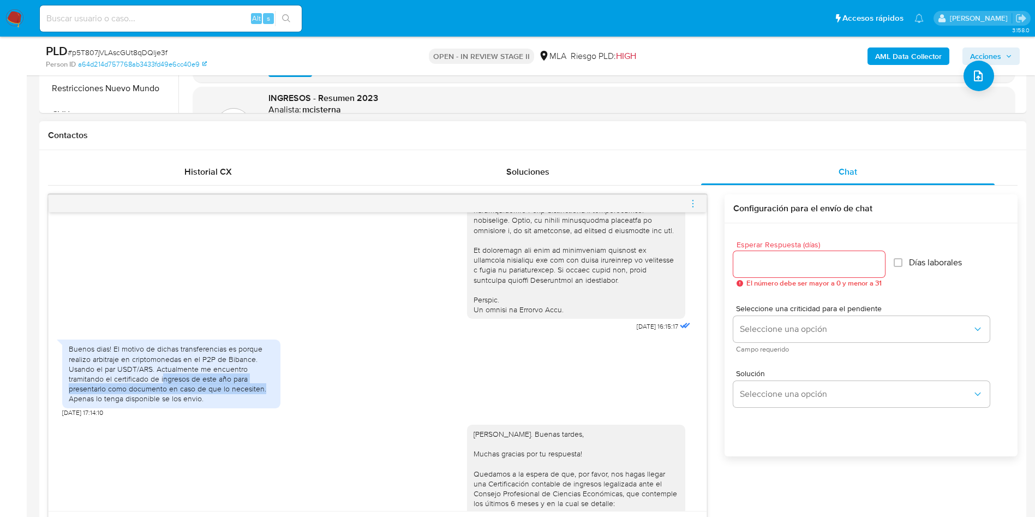
click at [161, 398] on div "Buenos dias! El motivo de dichas transferencias es porque realizo arbitraje en …" at bounding box center [171, 373] width 205 height 59
click at [161, 394] on div "Buenos dias! El motivo de dichas transferencias es porque realizo arbitraje en …" at bounding box center [171, 373] width 205 height 59
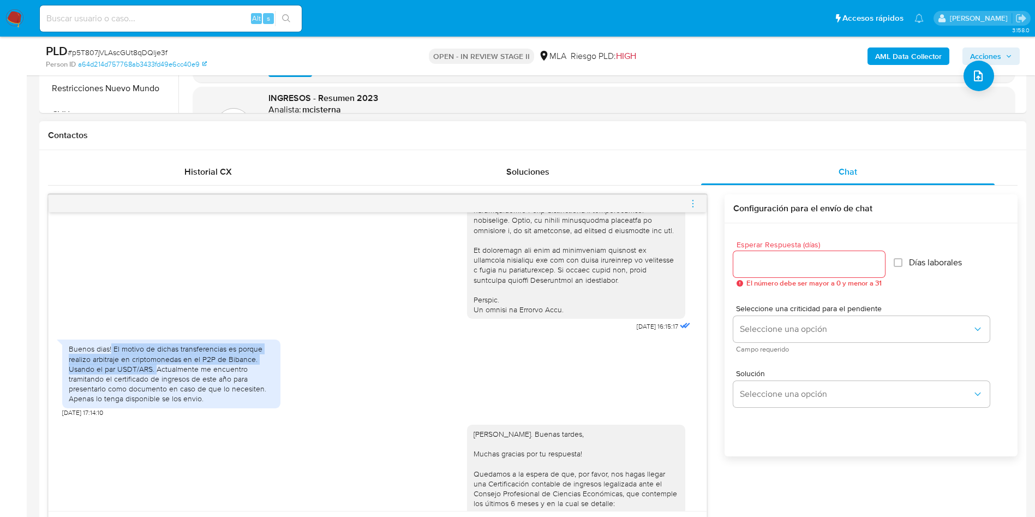
drag, startPoint x: 141, startPoint y: 386, endPoint x: 111, endPoint y: 369, distance: 34.4
click at [111, 369] on div "Buenos dias! El motivo de dichas transferencias es porque realizo arbitraje en …" at bounding box center [171, 373] width 205 height 59
copy div "El motivo de dichas transferencias es porque realizo arbitraje en criptomonedas…"
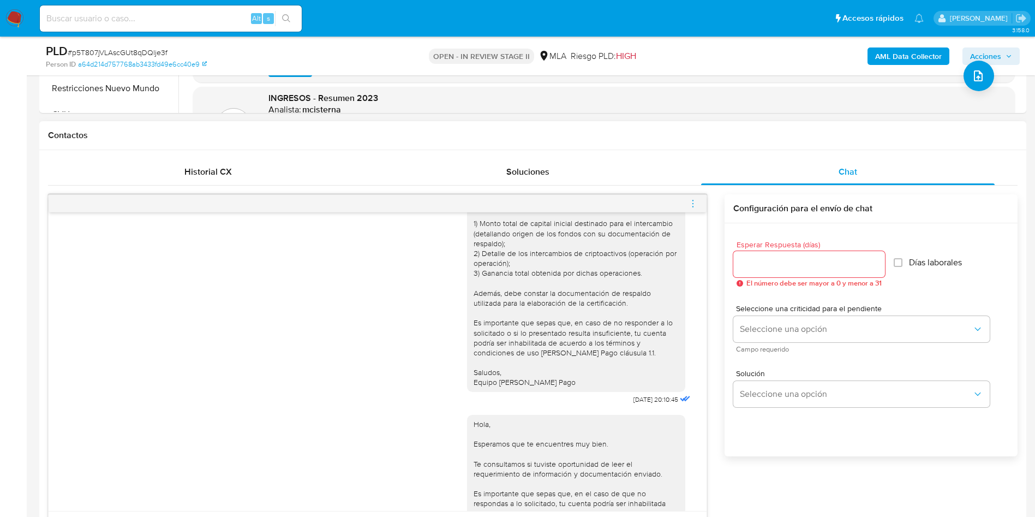
scroll to position [935, 0]
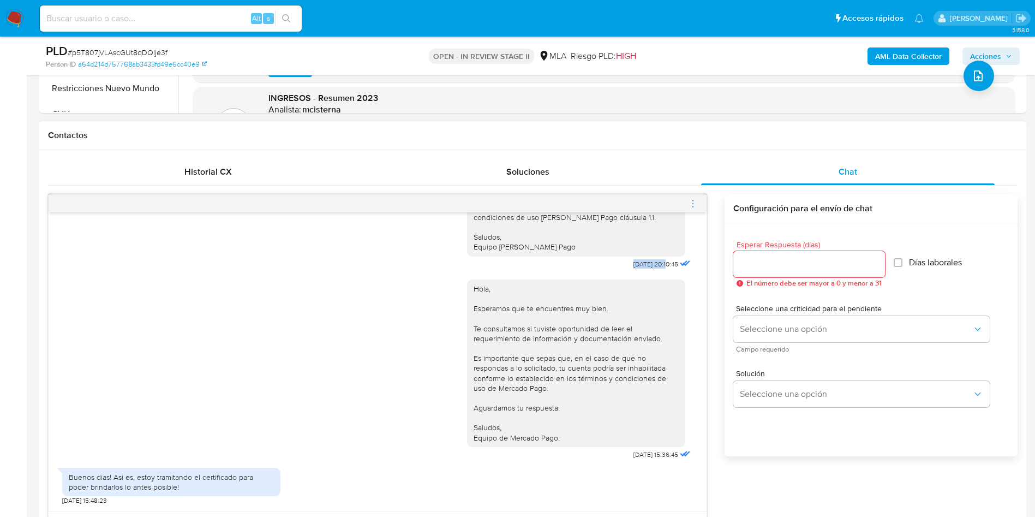
drag, startPoint x: 641, startPoint y: 265, endPoint x: 602, endPoint y: 264, distance: 38.7
click at [602, 264] on div "Hola Abel. Buenas tardes, Muchas gracias por tu respuesta! Quedamos a la espera…" at bounding box center [580, 127] width 226 height 290
copy span "22/08/2025"
click at [633, 458] on span "02/09/2025 15:36:45" at bounding box center [655, 454] width 45 height 9
drag, startPoint x: 641, startPoint y: 454, endPoint x: 605, endPoint y: 453, distance: 36.0
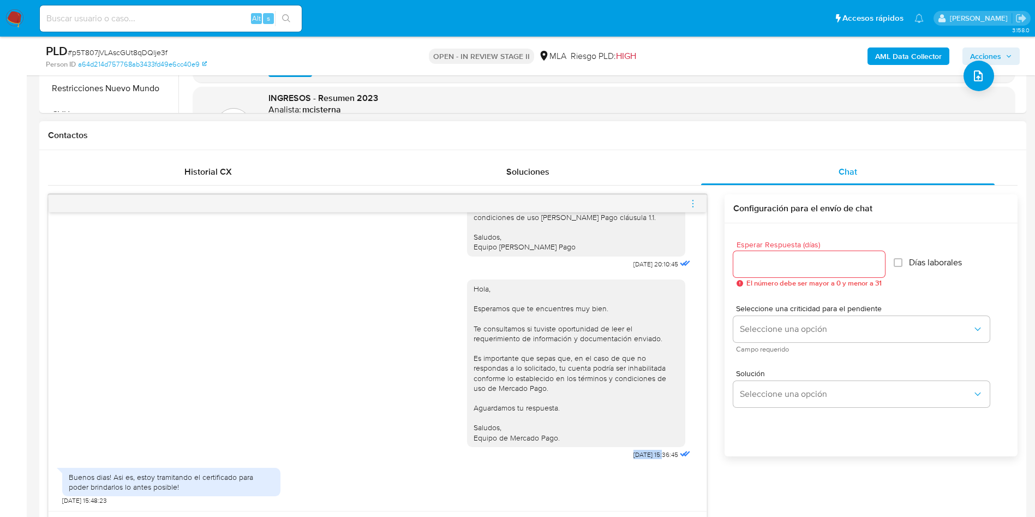
click at [633, 453] on span "02/09/2025 15:36:45" at bounding box center [655, 454] width 45 height 9
copy span "02/09/2025"
click at [135, 45] on div "PLD # p5T807jVLAscGUt8qDQlje3f" at bounding box center [206, 51] width 321 height 16
click at [135, 44] on div "PLD # p5T807jVLAscGUt8qDQlje3f" at bounding box center [206, 51] width 321 height 16
copy span "p5T807jVLAscGUt8qDQlje3f"
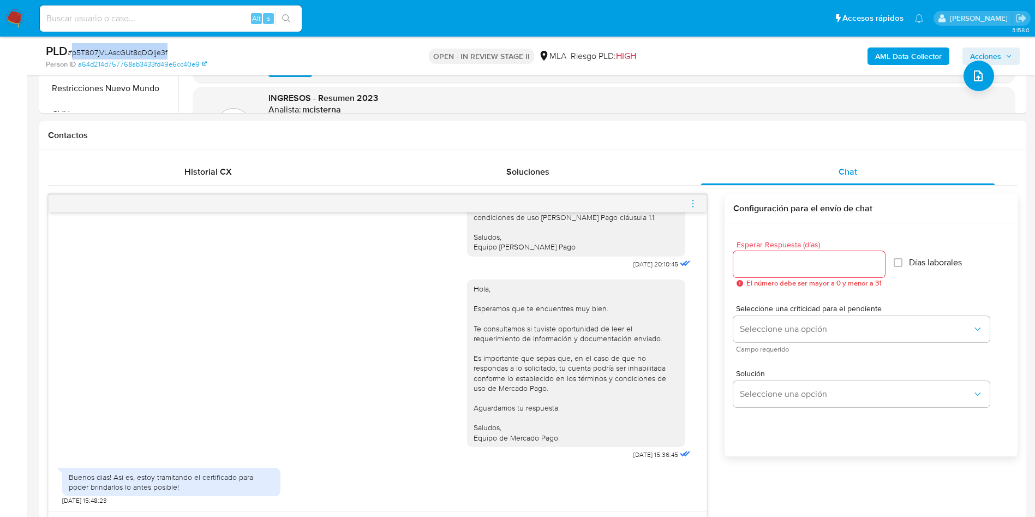
click at [239, 46] on div "PLD # p5T807jVLAscGUt8qDQlje3f" at bounding box center [206, 51] width 321 height 16
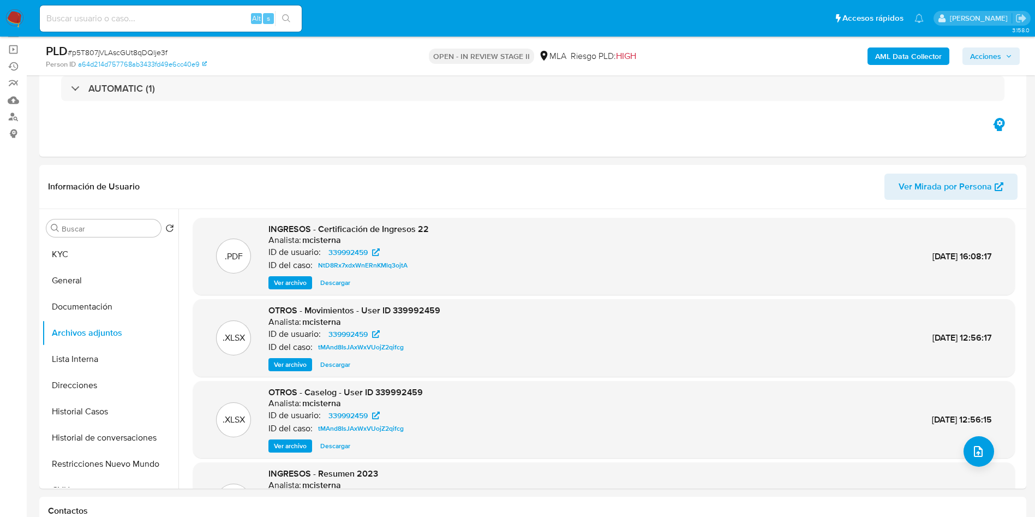
scroll to position [164, 0]
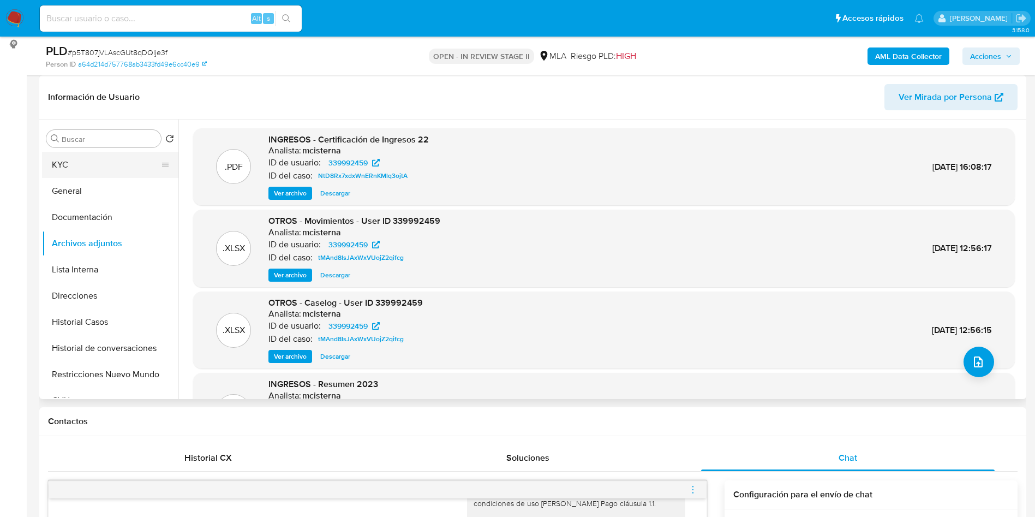
click at [122, 165] on button "KYC" at bounding box center [106, 165] width 128 height 26
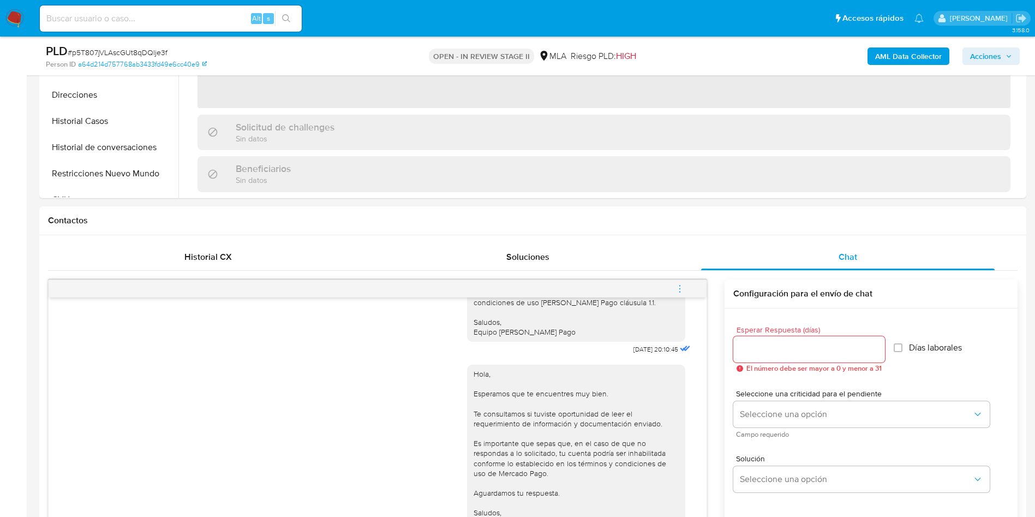
scroll to position [491, 0]
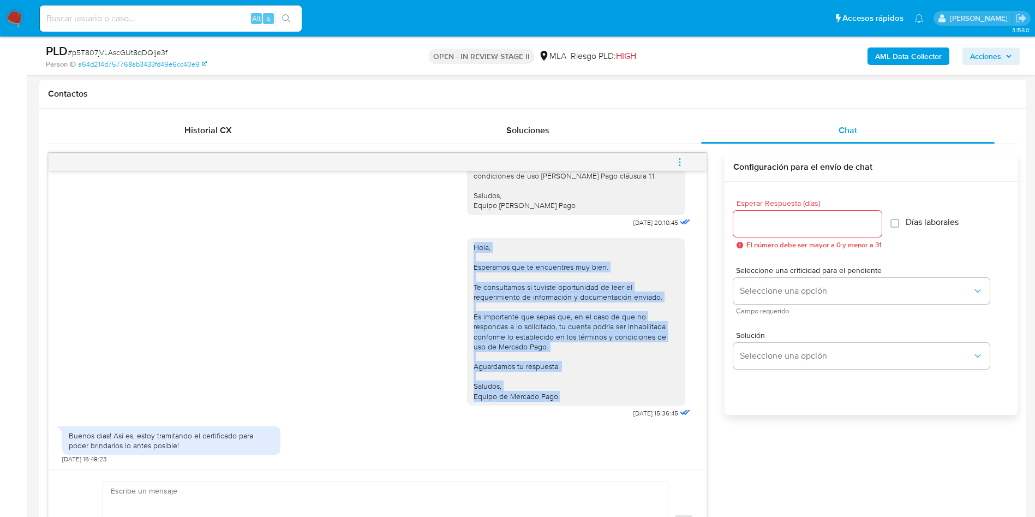
drag, startPoint x: 456, startPoint y: 242, endPoint x: 566, endPoint y: 412, distance: 202.0
click at [566, 412] on div "Hola, Esperamos que te encuentres muy bien. Te consultamos si tuviste oportunid…" at bounding box center [580, 325] width 226 height 190
copy div "Hola, Esperamos que te encuentres muy bien. Te consultamos si tuviste oportunid…"
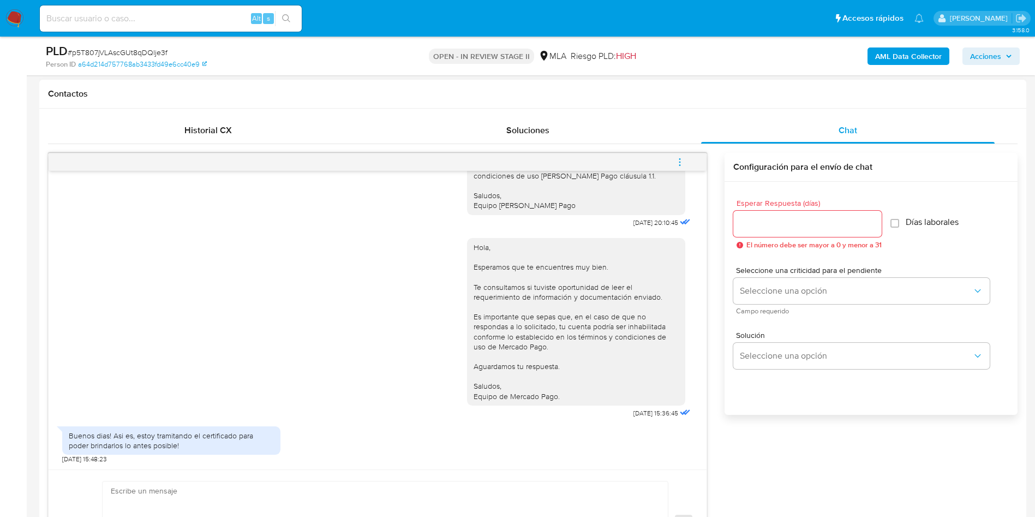
click at [551, 476] on div "Enviar" at bounding box center [378, 522] width 658 height 107
click at [529, 488] on textarea at bounding box center [382, 523] width 543 height 84
paste textarea "Hola, Esperamos que te encuentres muy bien. Te consultamos si tuviste oportunid…"
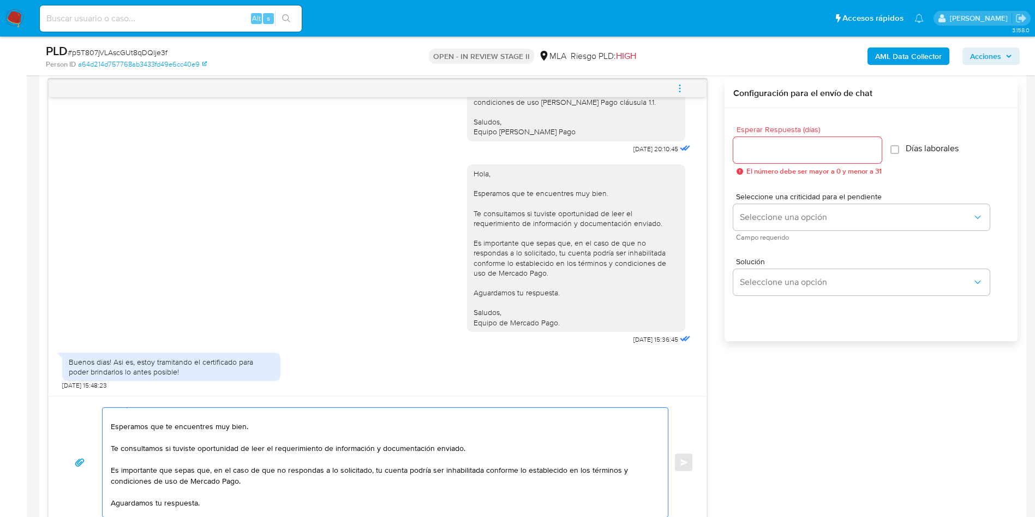
scroll to position [0, 0]
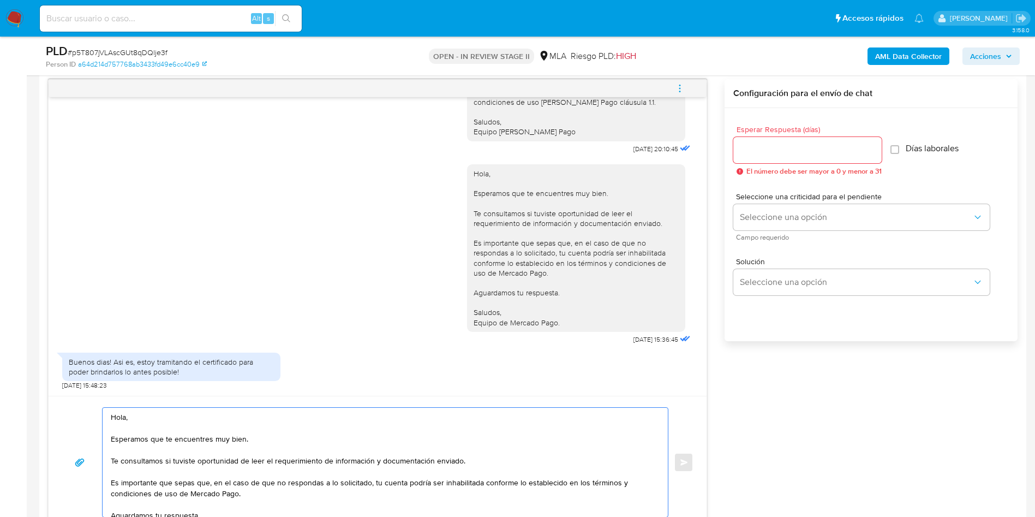
click at [289, 460] on textarea "Hola, Esperamos que te encuentres muy bien. Te consultamos si tuviste oportunid…" at bounding box center [382, 461] width 543 height 109
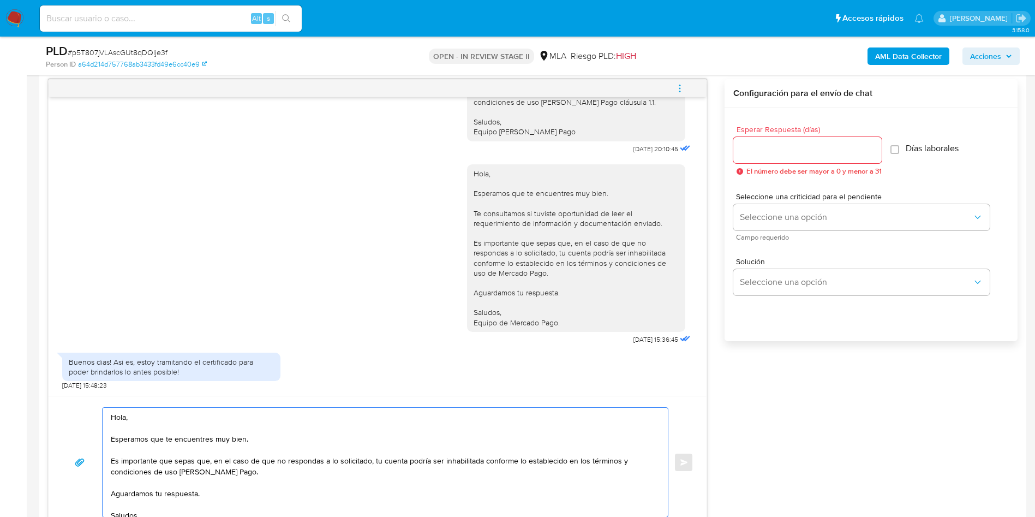
click at [237, 492] on textarea "Hola, Esperamos que te encuentres muy bien. Es importante que sepas que, en el …" at bounding box center [382, 461] width 543 height 109
click at [202, 430] on textarea "Hola, Esperamos que te encuentres muy bien. Es importante que sepas que, en el …" at bounding box center [382, 461] width 543 height 109
click at [206, 438] on textarea "Hola, Esperamos que te encuentres muy bien. Es importante que sepas que, en el …" at bounding box center [382, 461] width 543 height 109
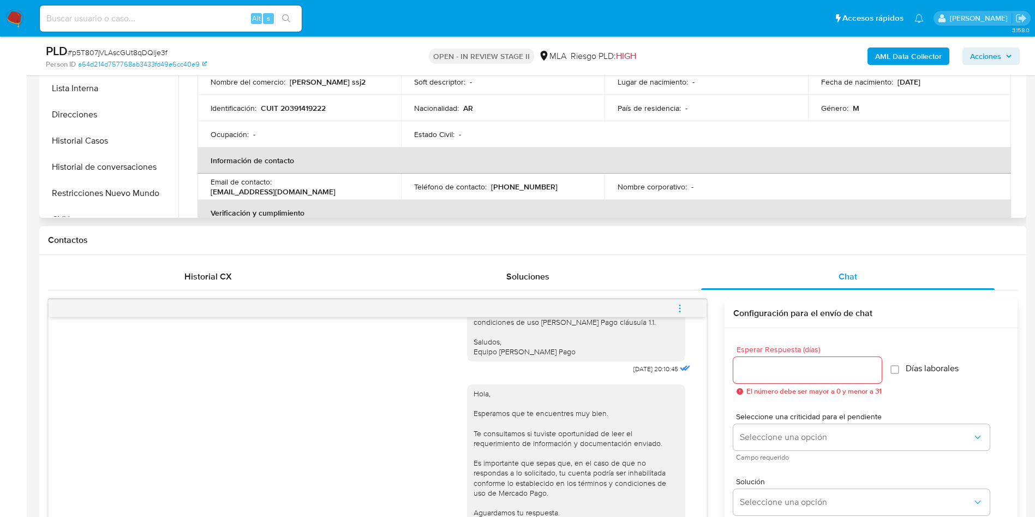
scroll to position [237, 0]
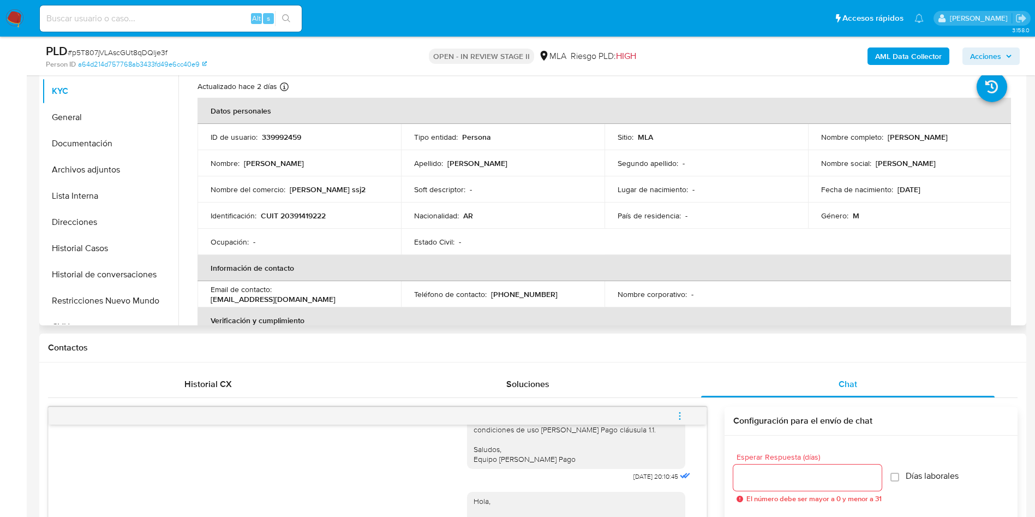
click at [888, 137] on p "Abel Patricio Jimenez" at bounding box center [918, 137] width 60 height 10
copy p "Abel"
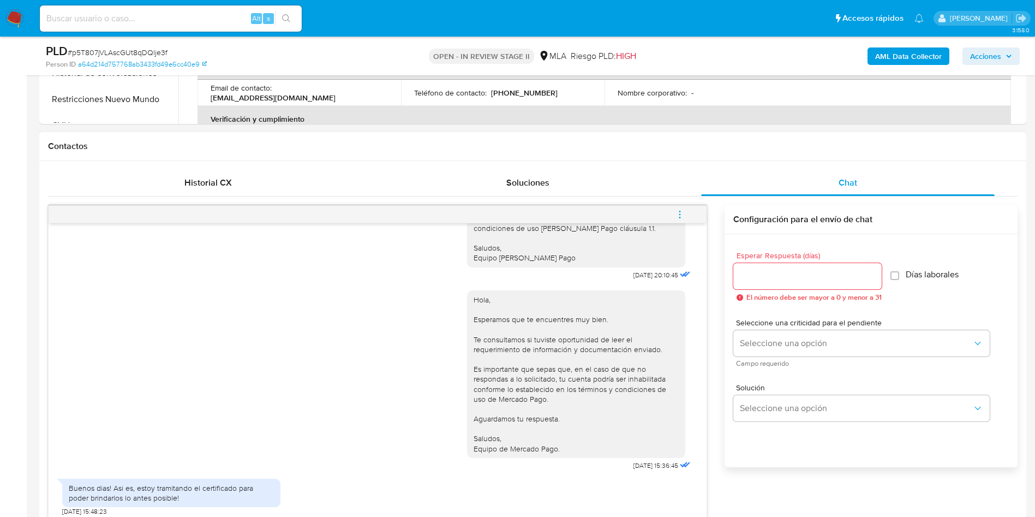
scroll to position [565, 0]
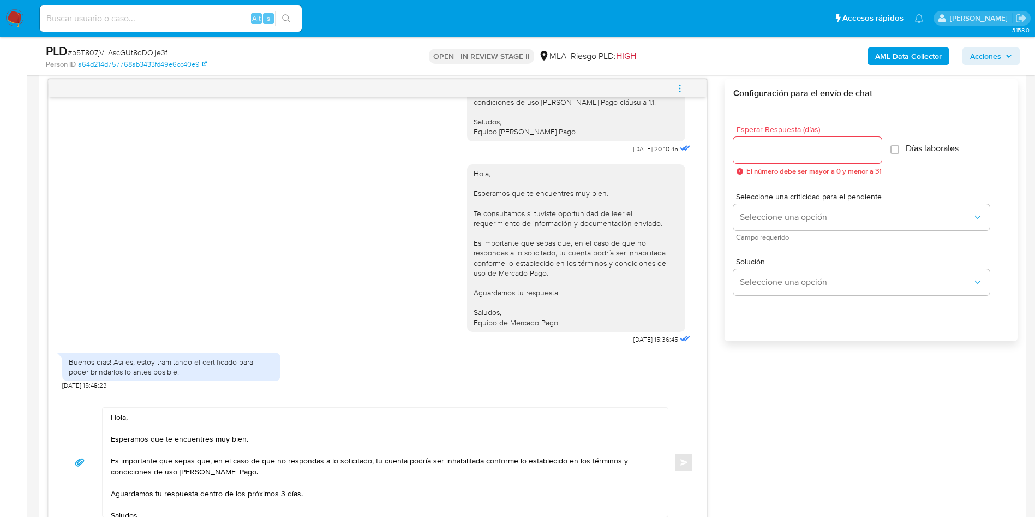
click at [130, 415] on textarea "Hola, Esperamos que te encuentres muy bien. Es importante que sepas que, en el …" at bounding box center [382, 461] width 543 height 109
paste textarea "Abel"
click at [311, 437] on textarea "Hola Abel. Buenos días, Esperamos que te encuentres muy bien. Es importante que…" at bounding box center [382, 461] width 543 height 109
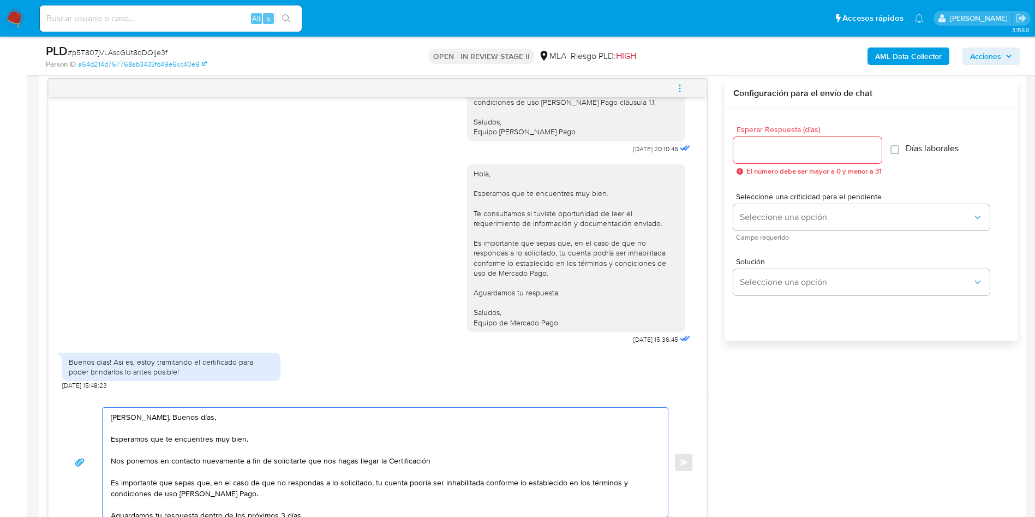
click at [313, 463] on textarea "Hola Abel. Buenos días, Esperamos que te encuentres muy bien. Nos ponemos en co…" at bounding box center [382, 461] width 543 height 109
click at [412, 459] on textarea "Hola Abel. Buenos días, Esperamos que te encuentres muy bien. Nos ponemos en co…" at bounding box center [382, 461] width 543 height 109
click at [533, 460] on textarea "Hola Abel. Buenos días, Esperamos que te encuentres muy bien. Nos ponemos en co…" at bounding box center [382, 461] width 543 height 109
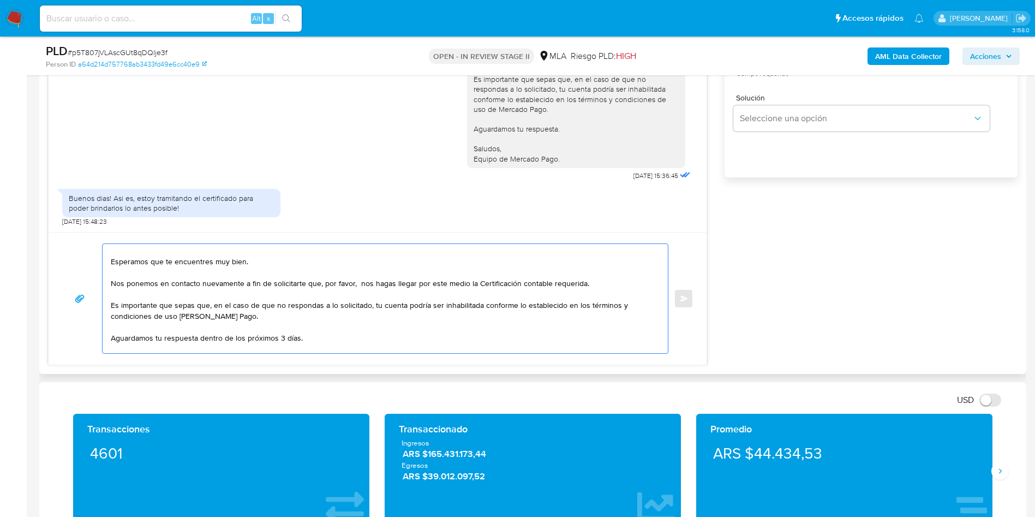
scroll to position [0, 0]
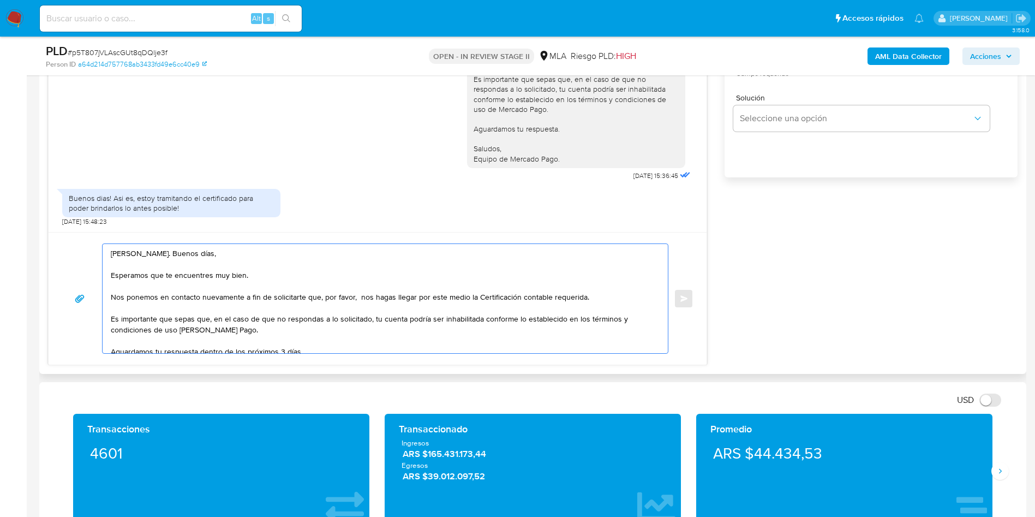
drag, startPoint x: 109, startPoint y: 315, endPoint x: 211, endPoint y: 315, distance: 102.0
click at [211, 315] on div "Hola Abel. Buenos días, Esperamos que te encuentres muy bien. Nos ponemos en co…" at bounding box center [383, 298] width 560 height 109
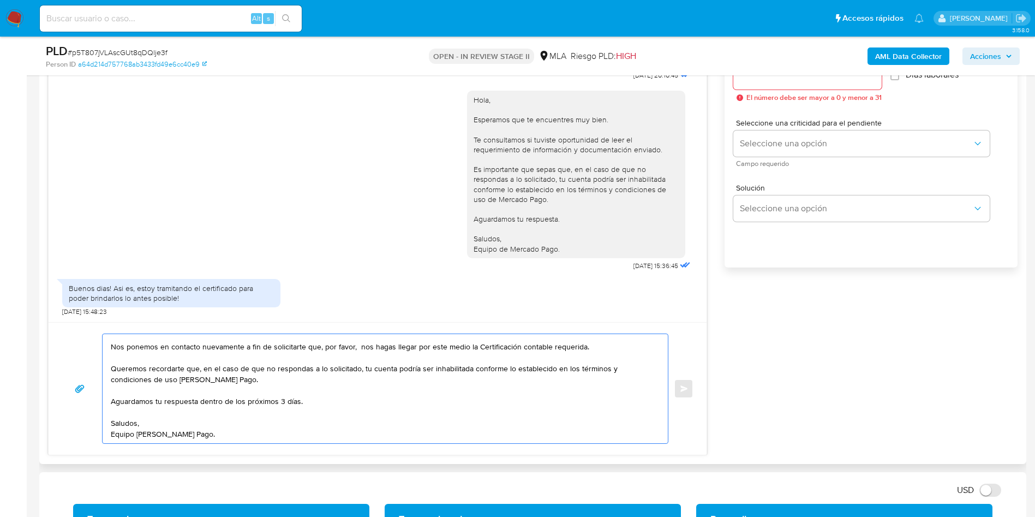
scroll to position [565, 0]
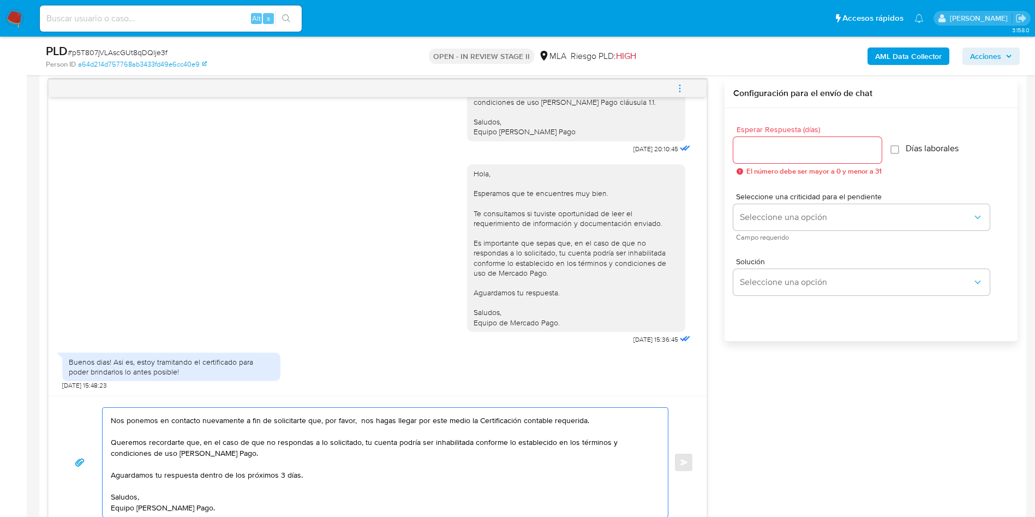
type textarea "Hola Abel. Buenos días, Esperamos que te encuentres muy bien. Nos ponemos en co…"
click at [775, 155] on input "Esperar Respuesta (días)" at bounding box center [807, 150] width 148 height 14
type input "3"
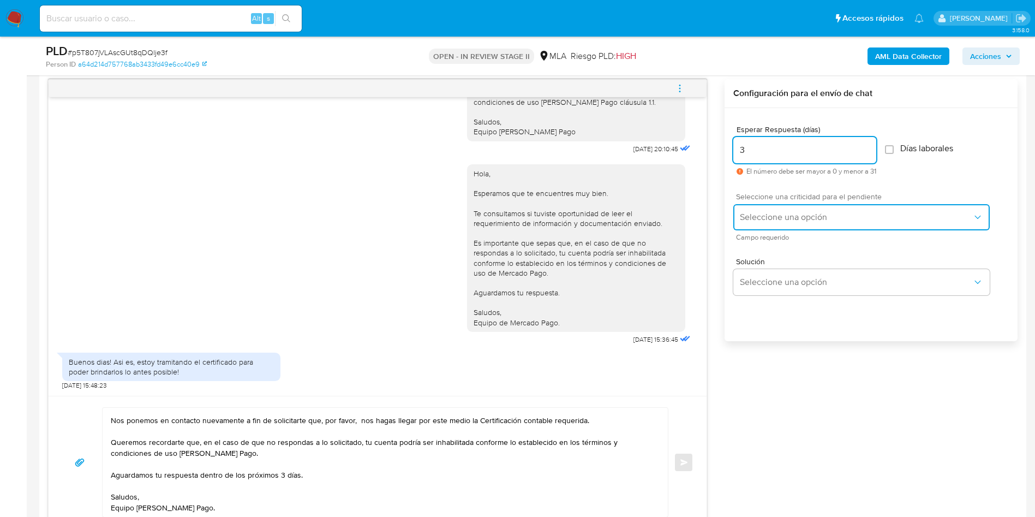
click at [764, 224] on button "Seleccione una opción" at bounding box center [861, 217] width 256 height 26
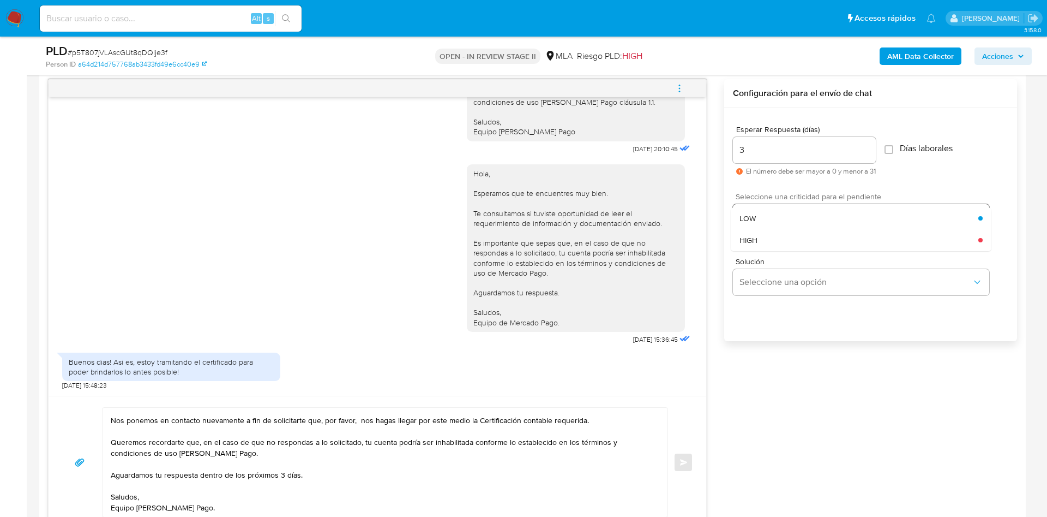
click at [778, 220] on div "LOW" at bounding box center [859, 218] width 239 height 22
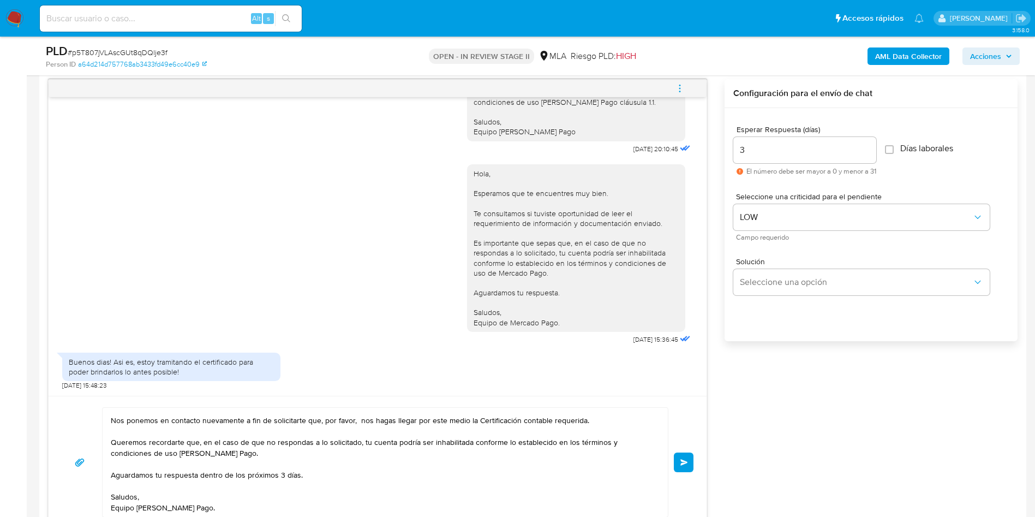
click at [764, 401] on div "20/08/2025 16:15:17 Buenos dias! El motivo de dichas transferencias es porque r…" at bounding box center [532, 303] width 969 height 449
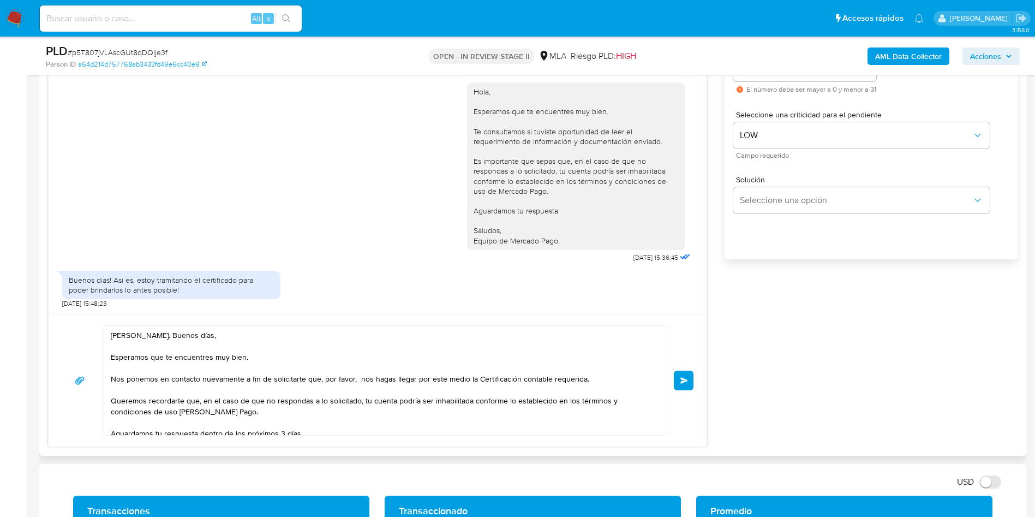
scroll to position [40, 0]
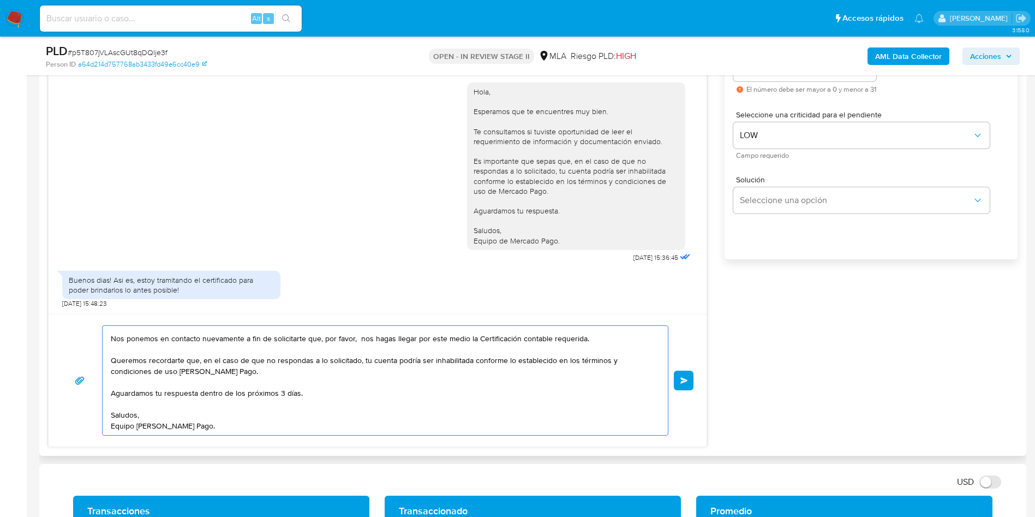
click at [214, 359] on textarea "Hola Abel. Buenos días, Esperamos que te encuentres muy bien. Nos ponemos en co…" at bounding box center [382, 380] width 543 height 109
type textarea "Hola Abel. Buenos días, Esperamos que te encuentres muy bien. Nos ponemos en co…"
click at [419, 431] on textarea "Hola Abel. Buenos días, Esperamos que te encuentres muy bien. Nos ponemos en co…" at bounding box center [382, 380] width 543 height 109
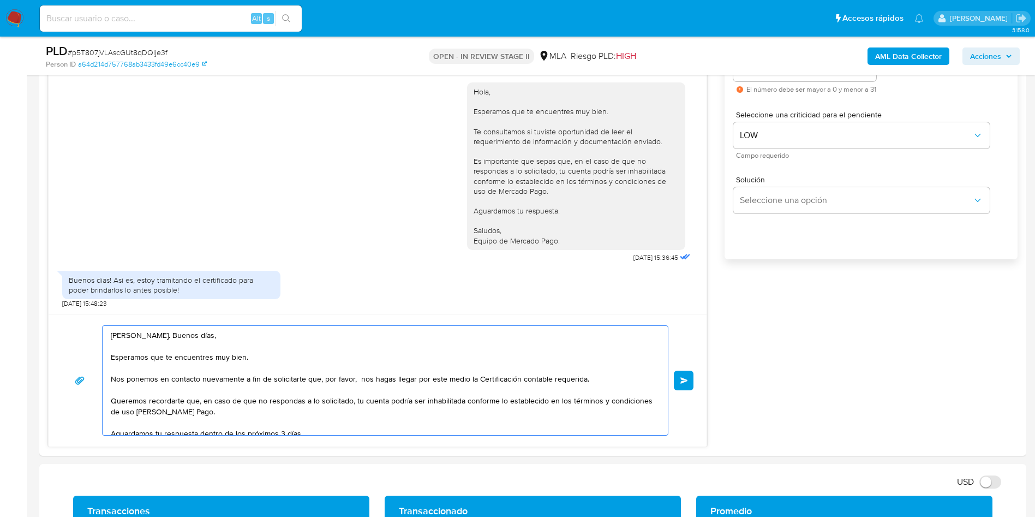
drag, startPoint x: 334, startPoint y: 427, endPoint x: 23, endPoint y: 260, distance: 352.7
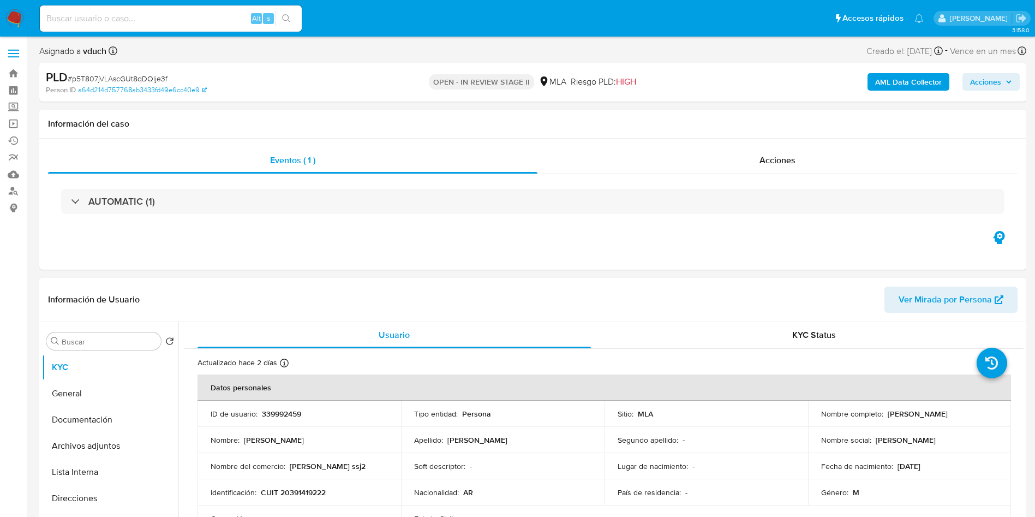
click at [214, 13] on input at bounding box center [171, 18] width 262 height 14
paste input "anFJX8etm7Tr1ZHBn1DvOhHB"
type input "anFJX8etm7Tr1ZHBn1DvOhHB"
click at [293, 20] on button "search-icon" at bounding box center [286, 18] width 22 height 15
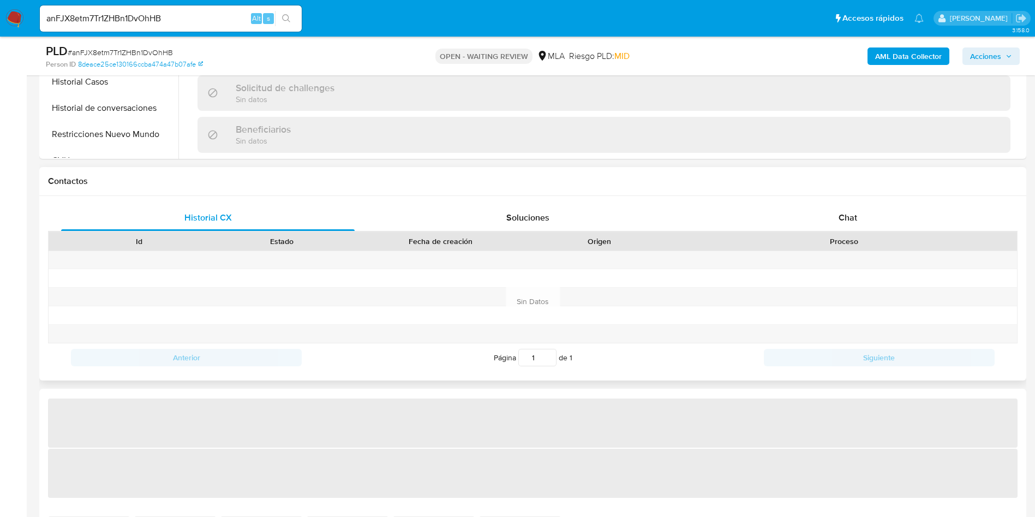
scroll to position [409, 0]
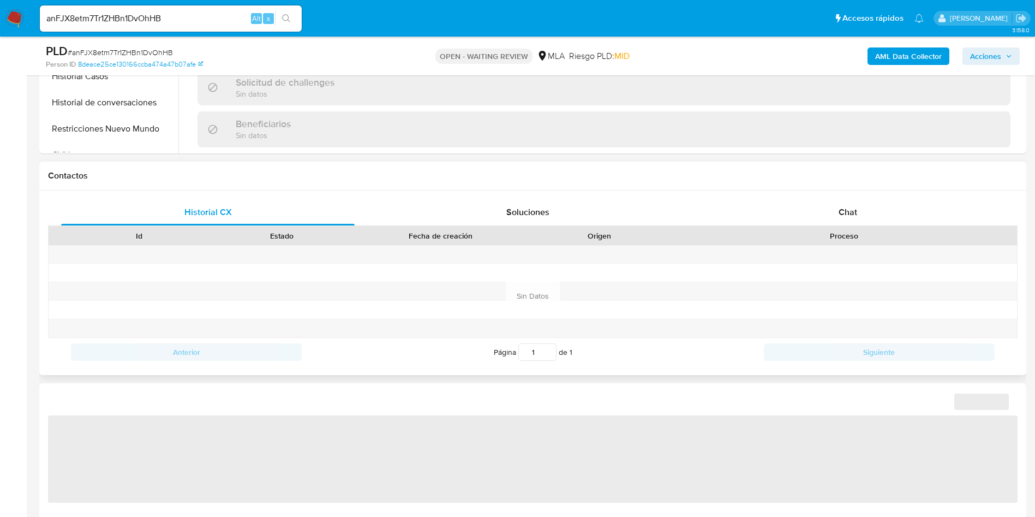
click at [843, 226] on div "Proceso" at bounding box center [844, 235] width 346 height 19
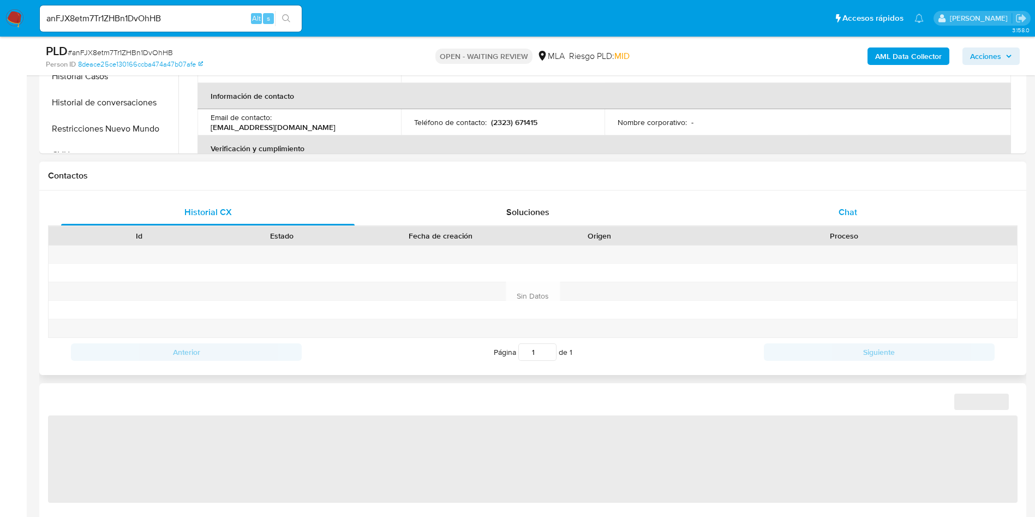
click at [857, 209] on div "Chat" at bounding box center [847, 212] width 293 height 26
select select "10"
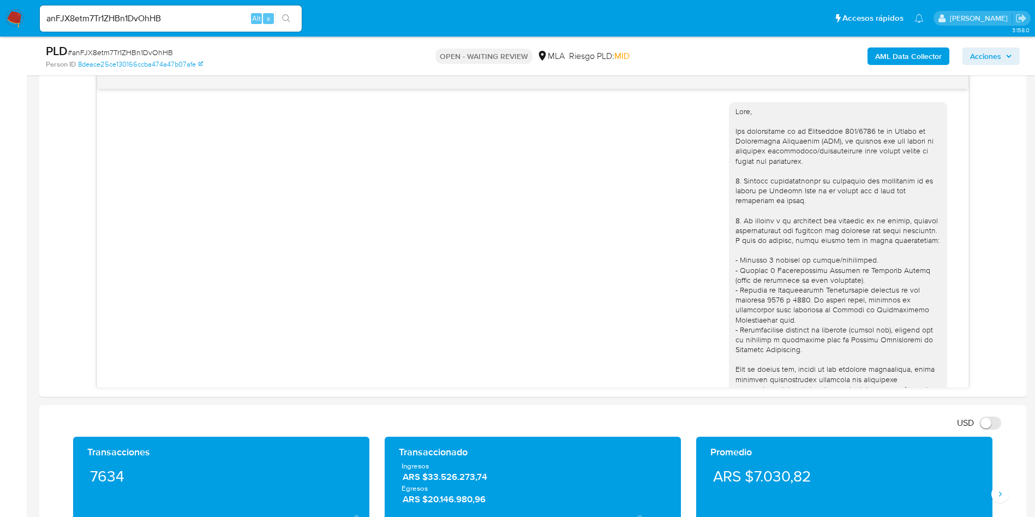
scroll to position [644, 0]
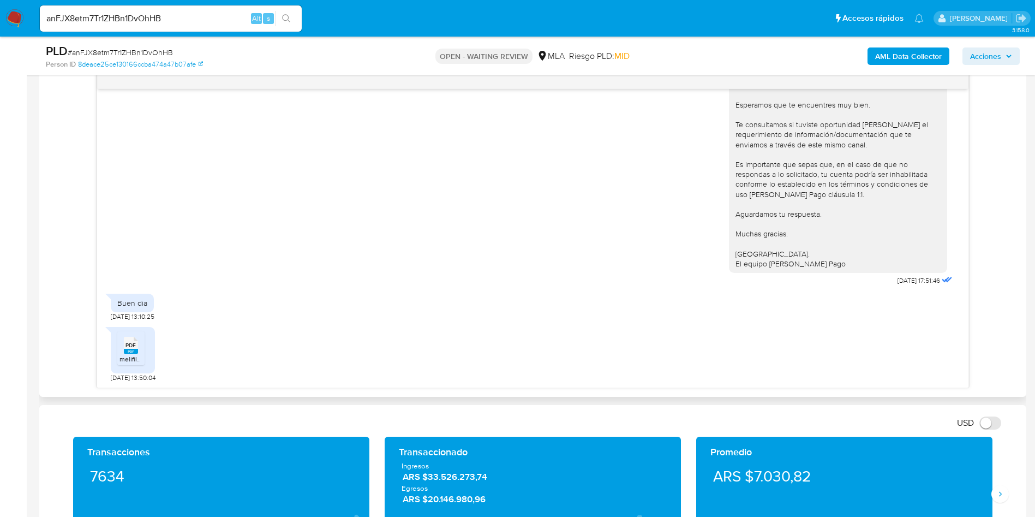
click at [125, 346] on span "PDF" at bounding box center [130, 344] width 10 height 7
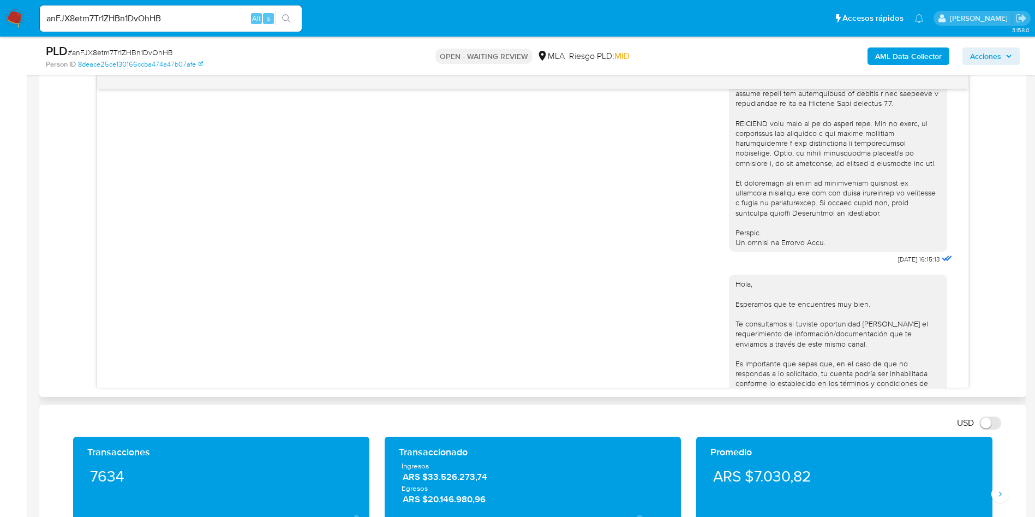
scroll to position [562, 0]
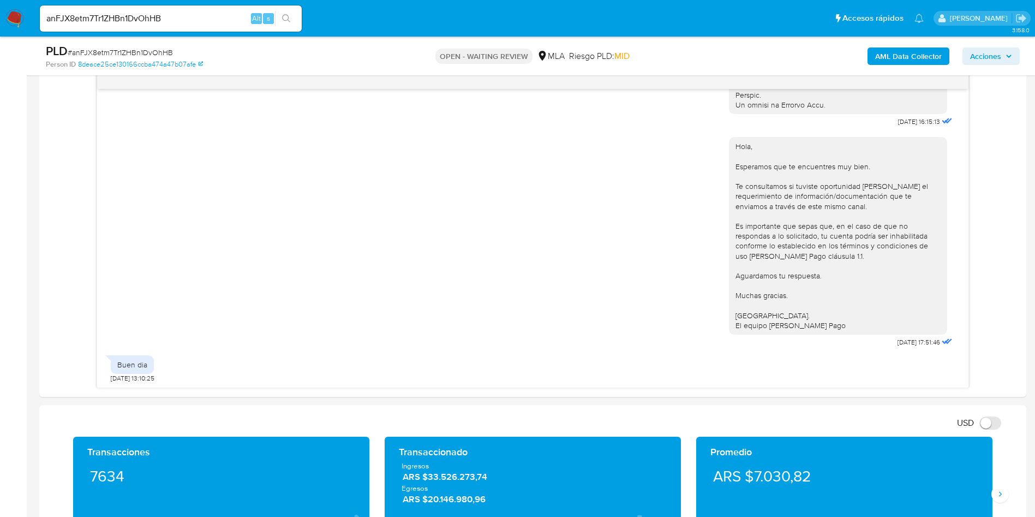
click at [111, 51] on span "# anFJX8etm7Tr1ZHBn1DvOhHB" at bounding box center [120, 52] width 105 height 11
copy span "anFJX8etm7Tr1ZHBn1DvOhHB"
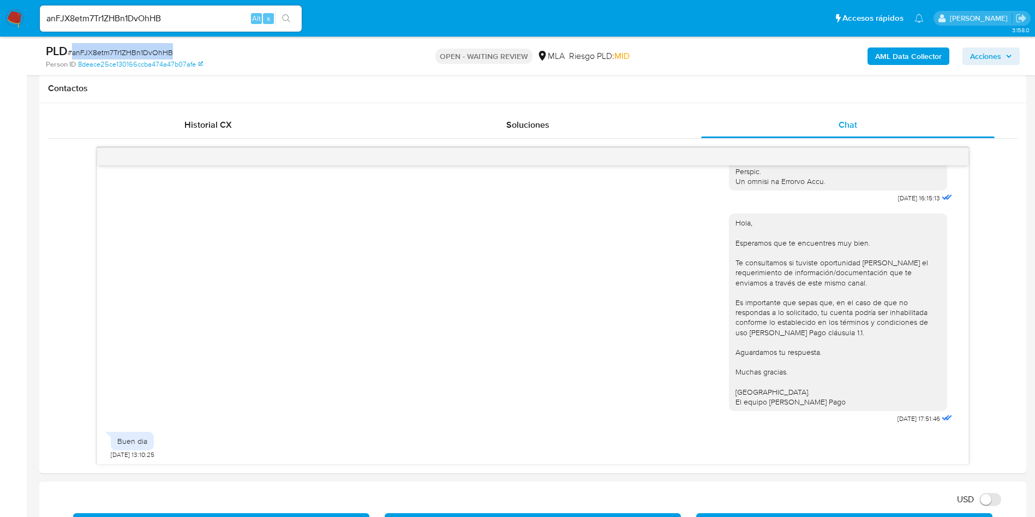
scroll to position [39, 0]
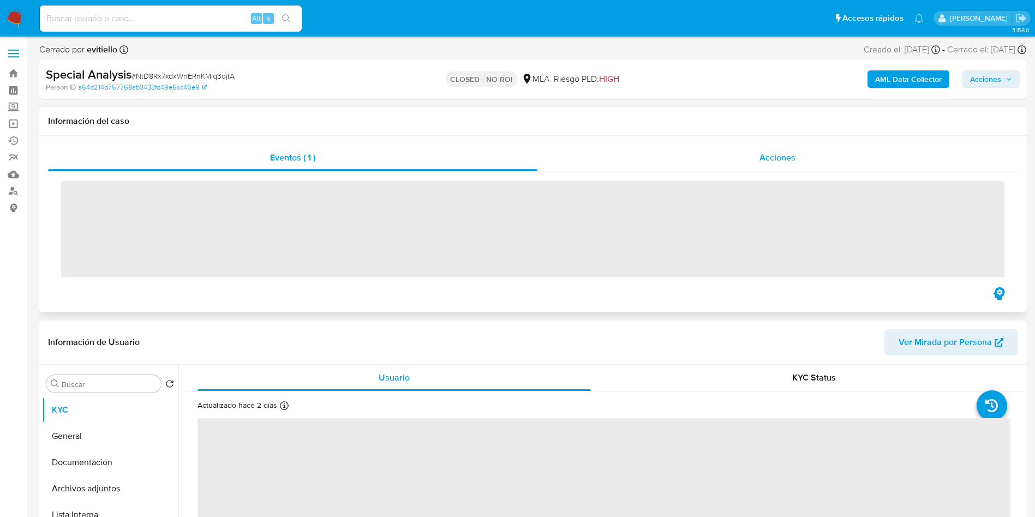
click at [779, 167] on div "Acciones" at bounding box center [777, 158] width 480 height 26
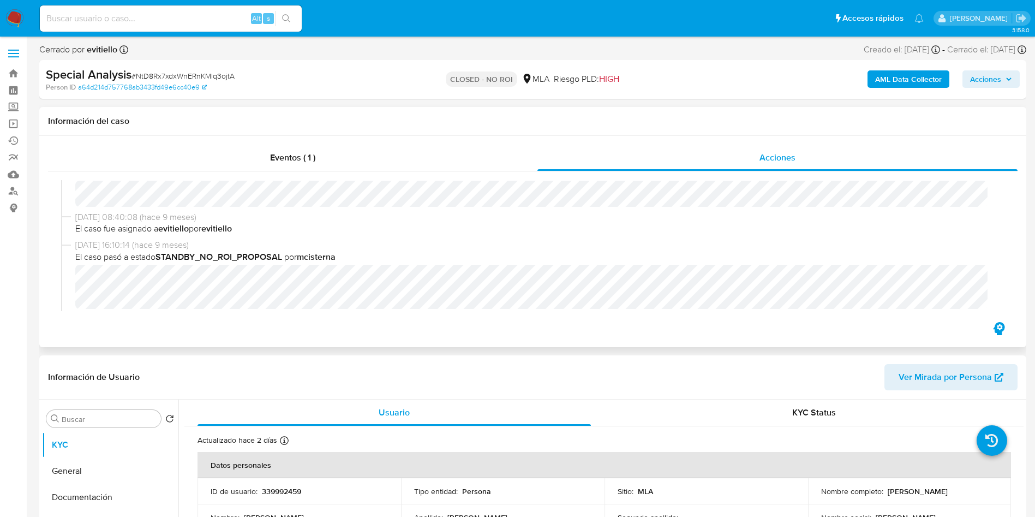
scroll to position [164, 0]
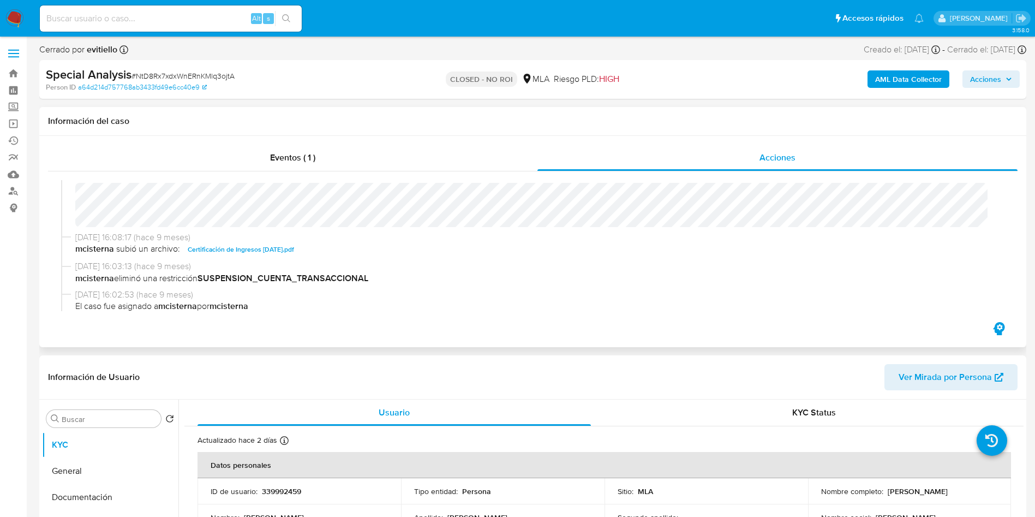
select select "10"
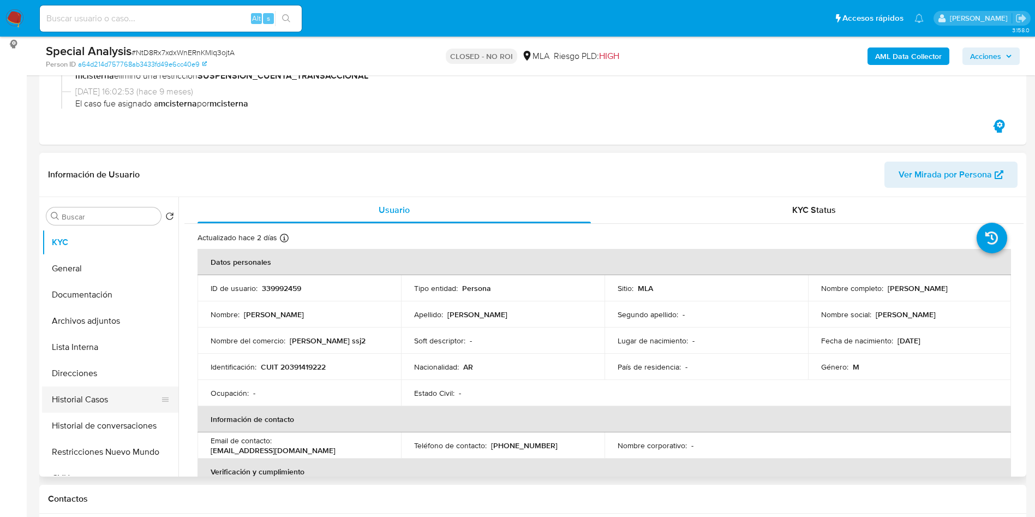
click at [104, 403] on button "Historial Casos" at bounding box center [106, 399] width 128 height 26
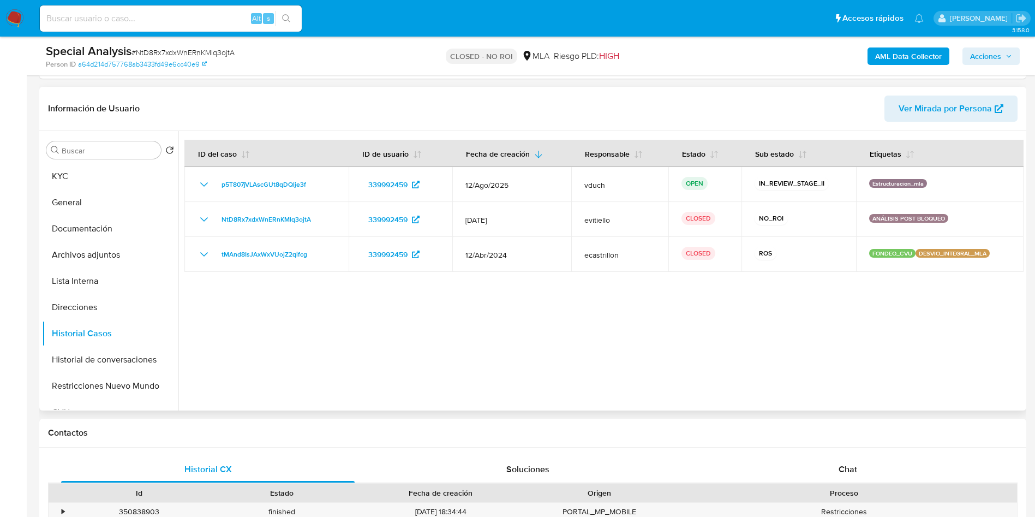
scroll to position [245, 0]
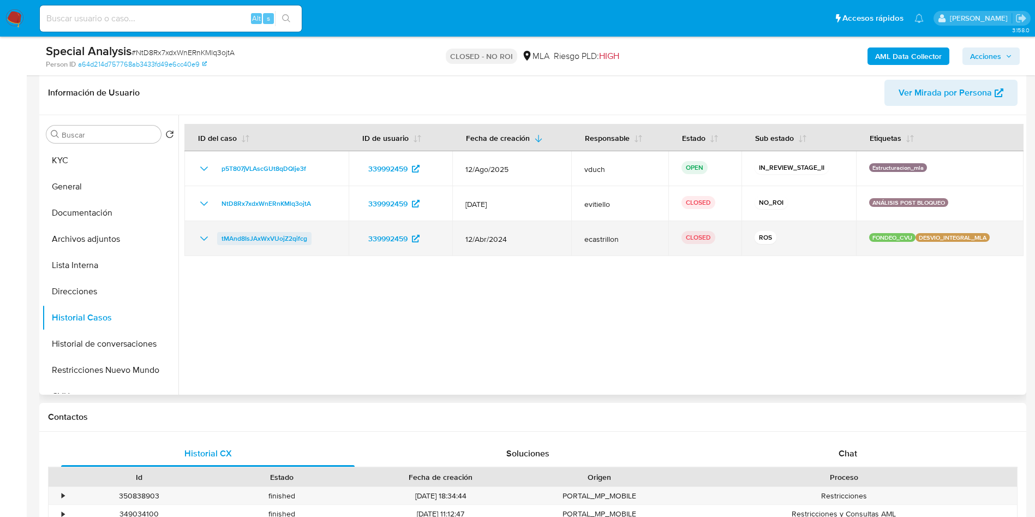
click at [290, 243] on span "tMAnd8IsJAxWxVUojZ2qifcg" at bounding box center [264, 238] width 86 height 13
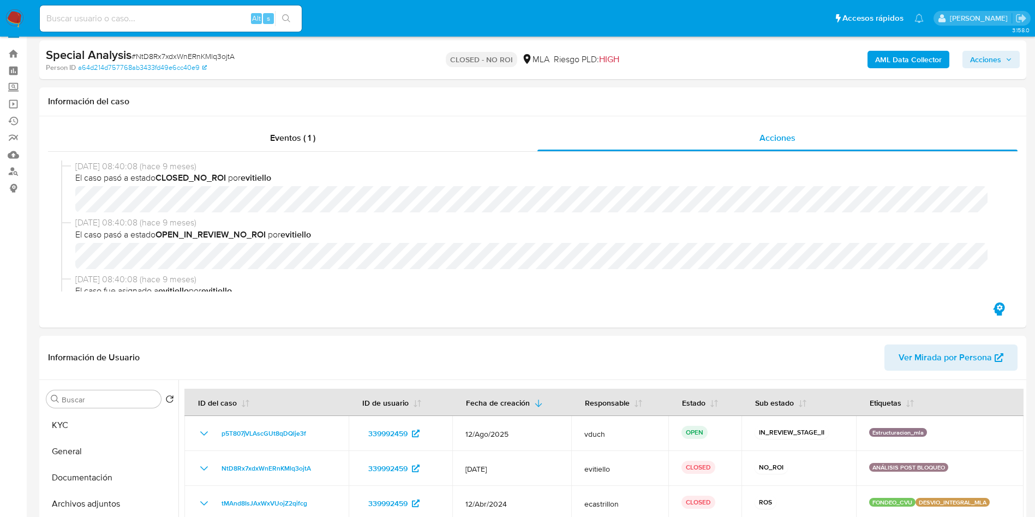
scroll to position [0, 0]
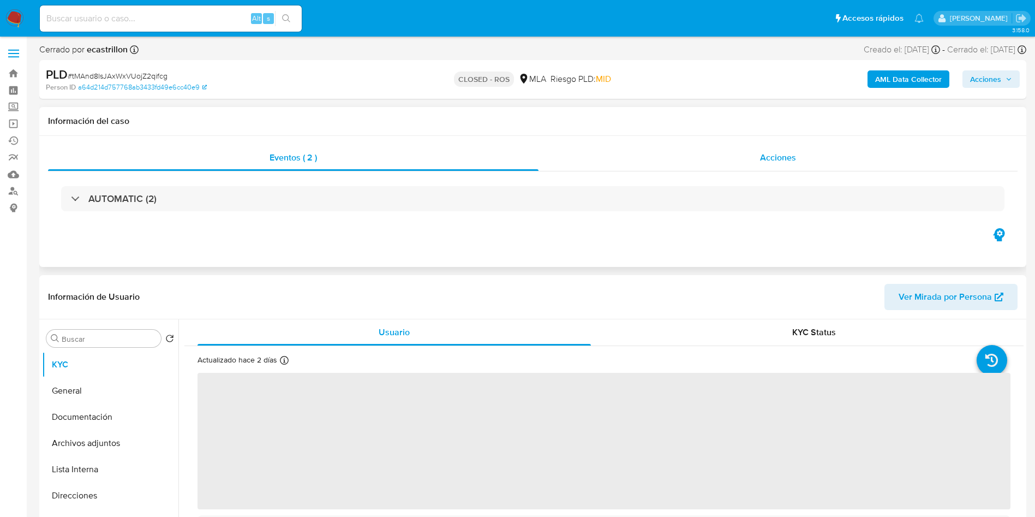
click at [786, 165] on div "Acciones" at bounding box center [777, 158] width 479 height 26
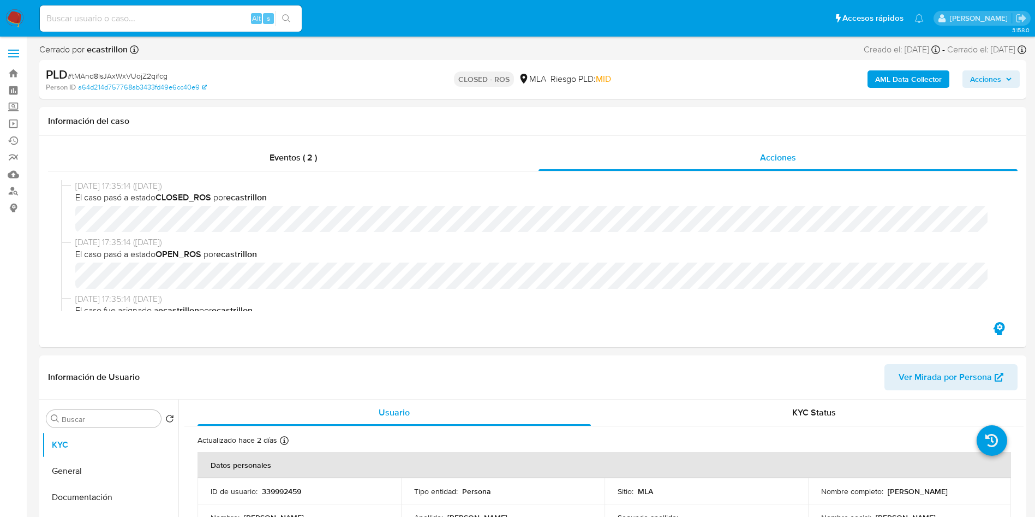
select select "10"
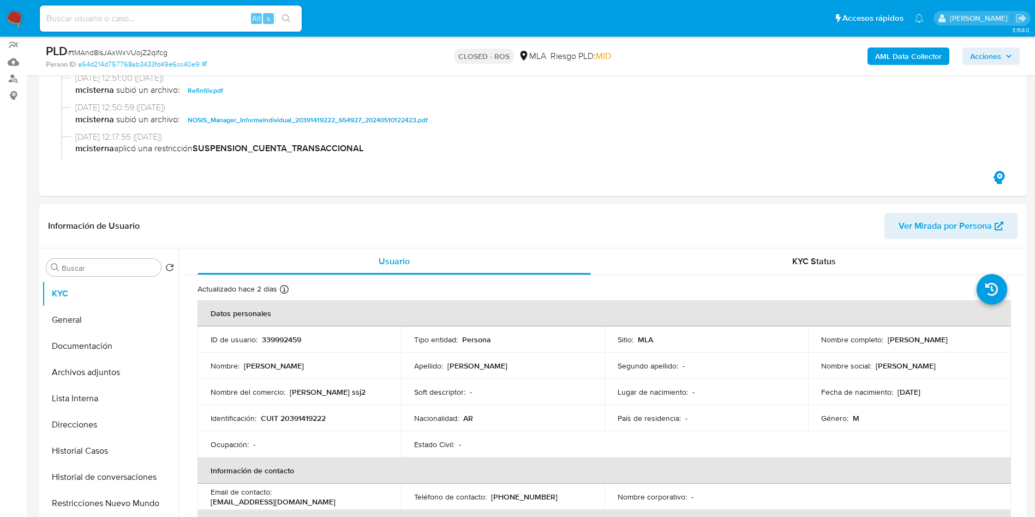
scroll to position [327, 0]
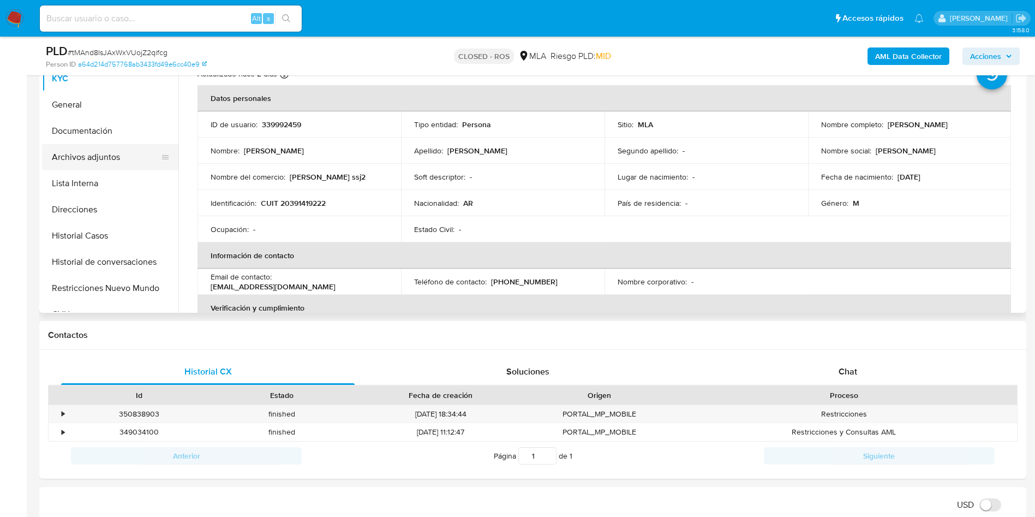
click at [134, 160] on button "Archivos adjuntos" at bounding box center [106, 157] width 128 height 26
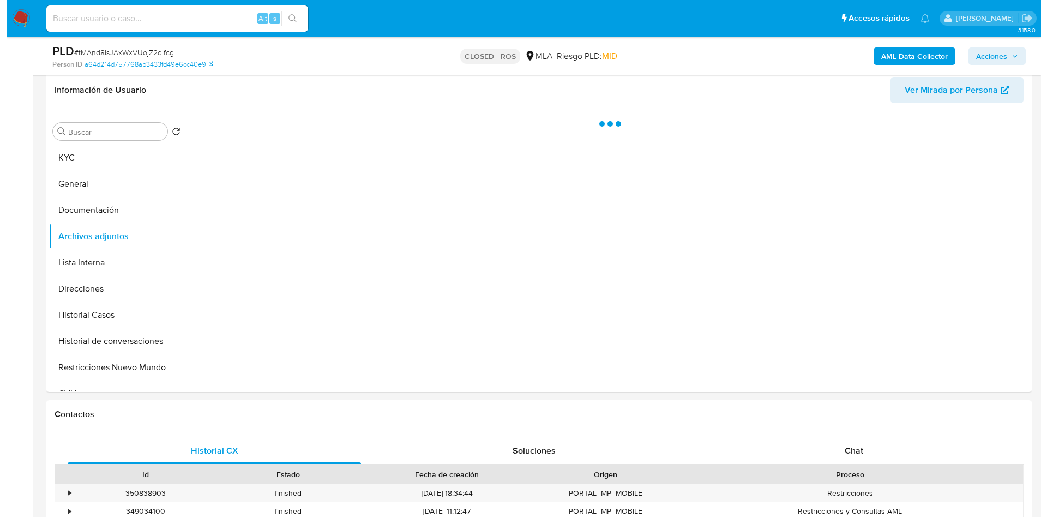
scroll to position [245, 0]
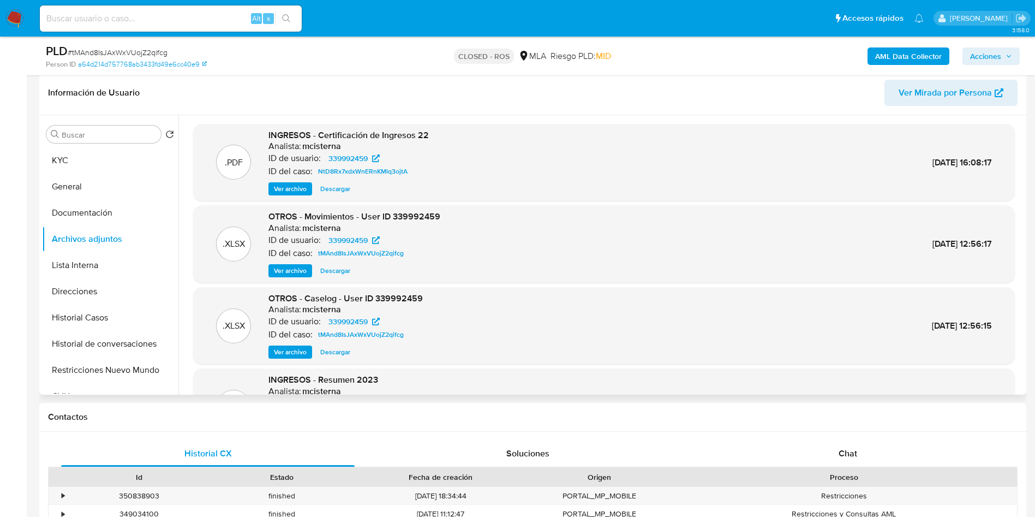
click at [297, 346] on span "Ver archivo" at bounding box center [290, 351] width 33 height 11
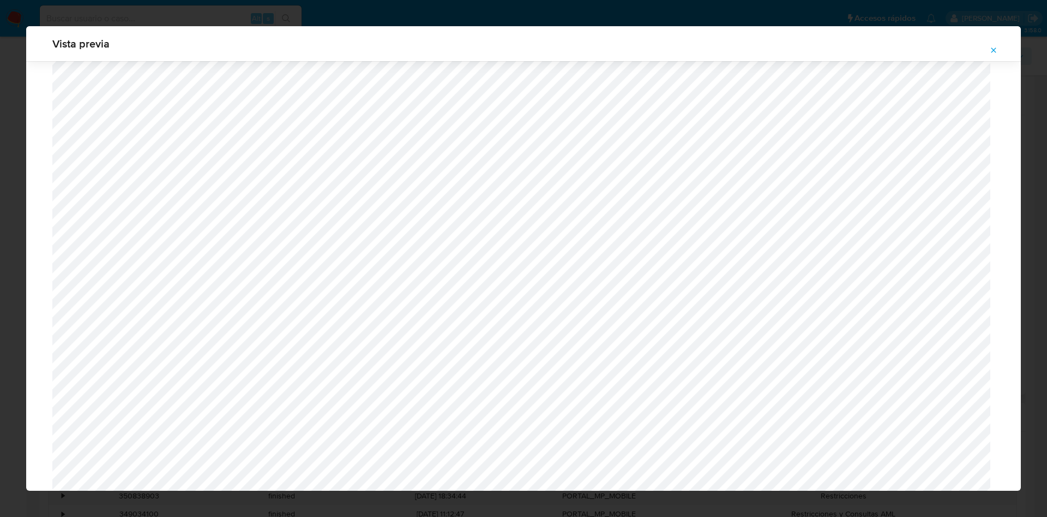
scroll to position [796, 0]
click at [993, 50] on icon "Attachment preview" at bounding box center [994, 50] width 9 height 9
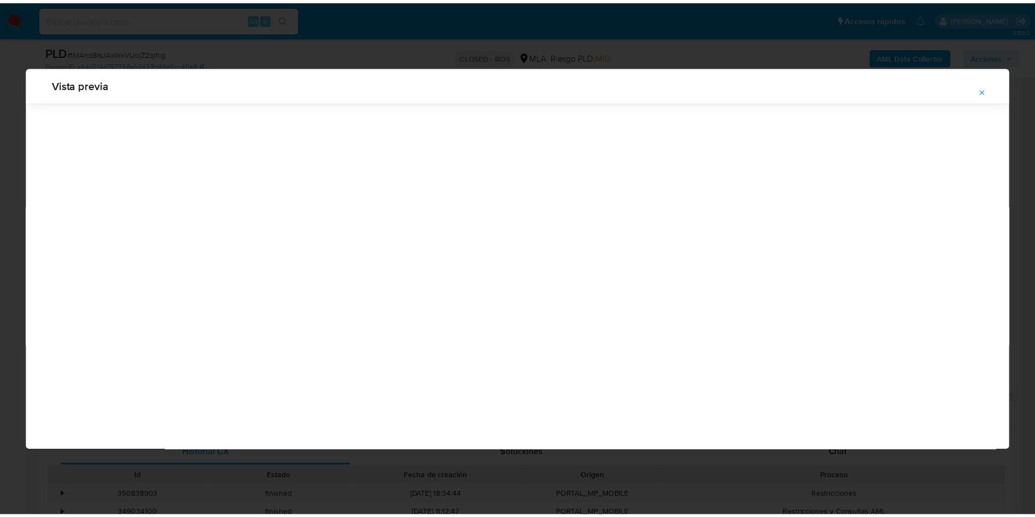
scroll to position [0, 0]
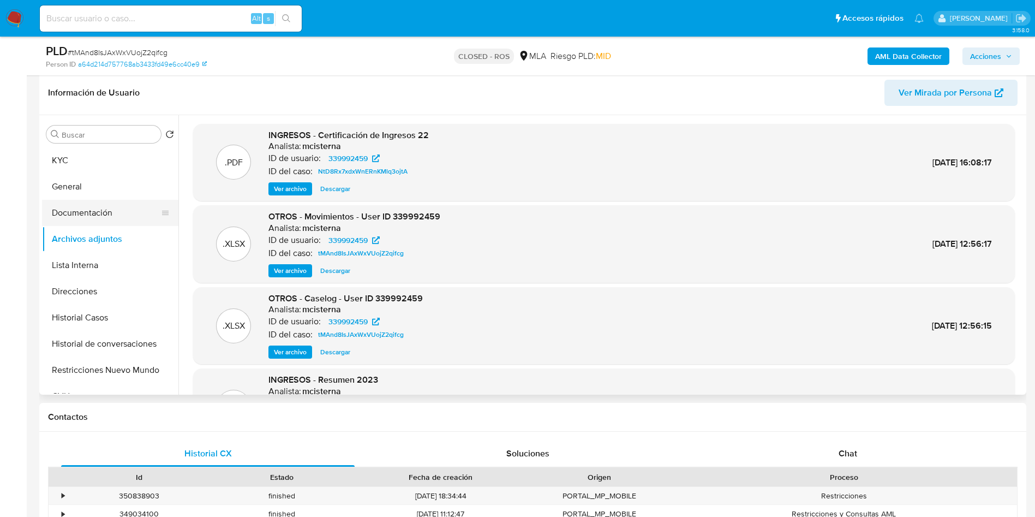
click at [147, 222] on button "Documentación" at bounding box center [106, 213] width 128 height 26
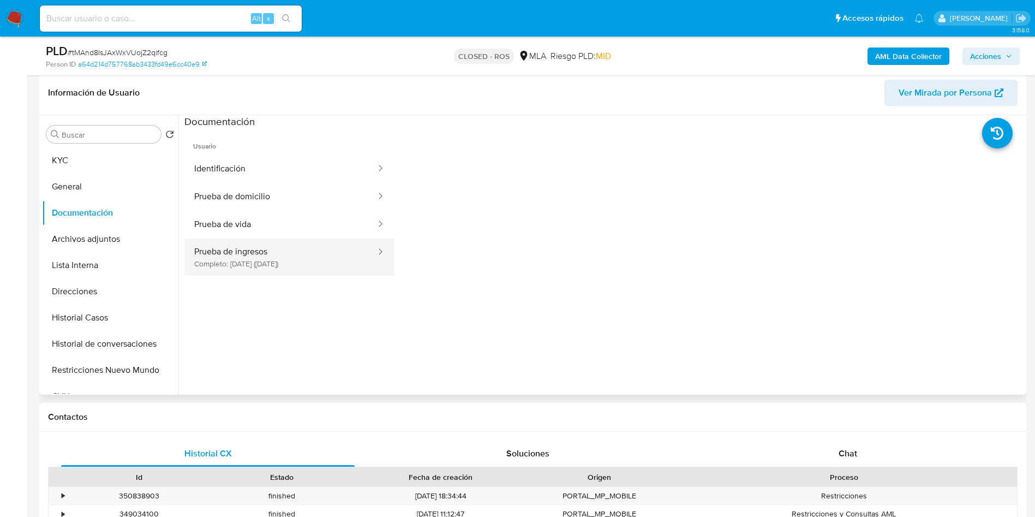
click at [304, 261] on button "Prueba de ingresos Completo: 07/04/2025 (hace 5 meses)" at bounding box center [280, 256] width 193 height 37
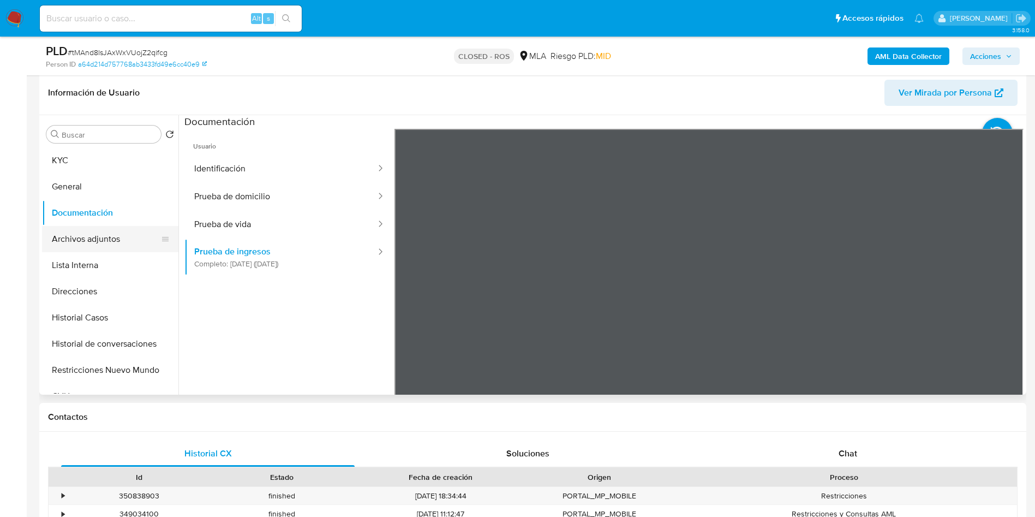
click at [123, 247] on button "Archivos adjuntos" at bounding box center [106, 239] width 128 height 26
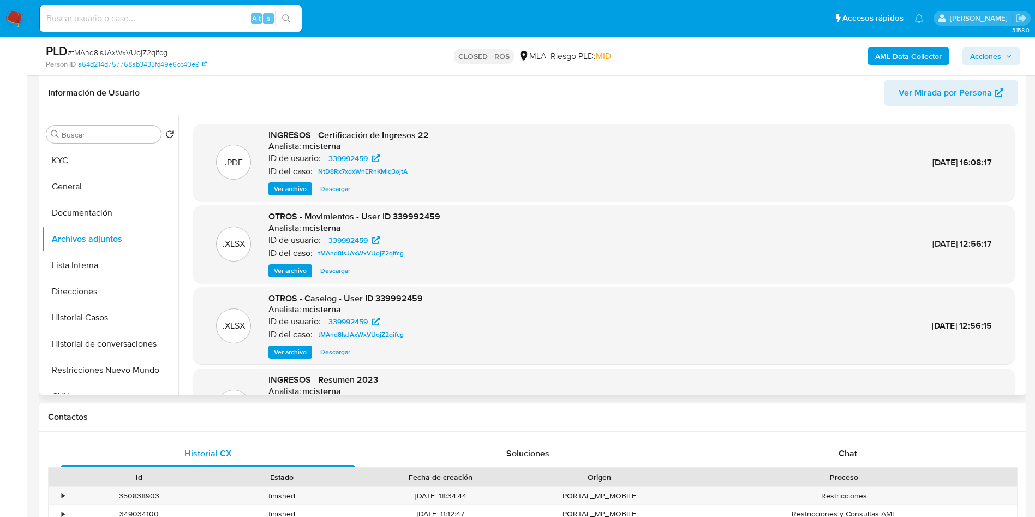
click at [289, 183] on span "Ver archivo" at bounding box center [290, 188] width 33 height 11
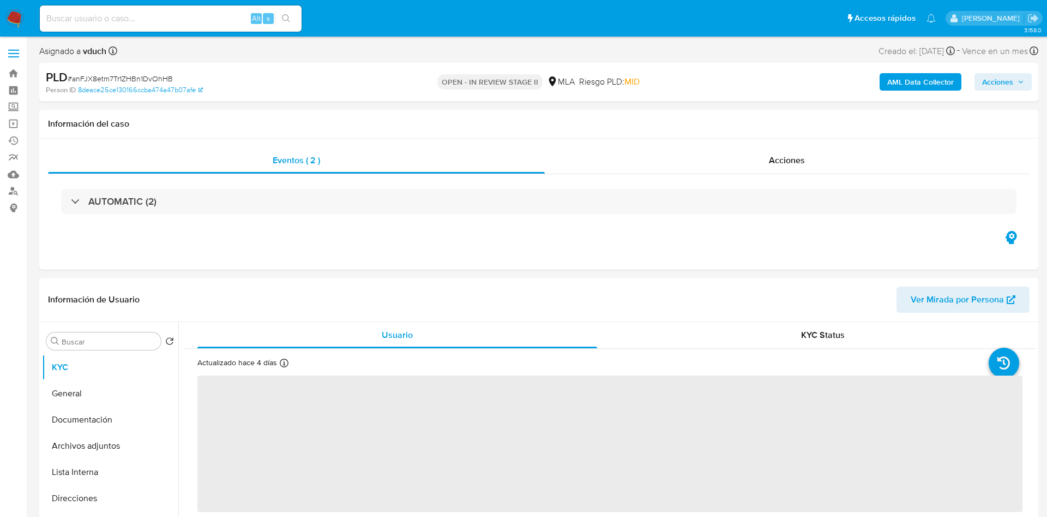
select select "10"
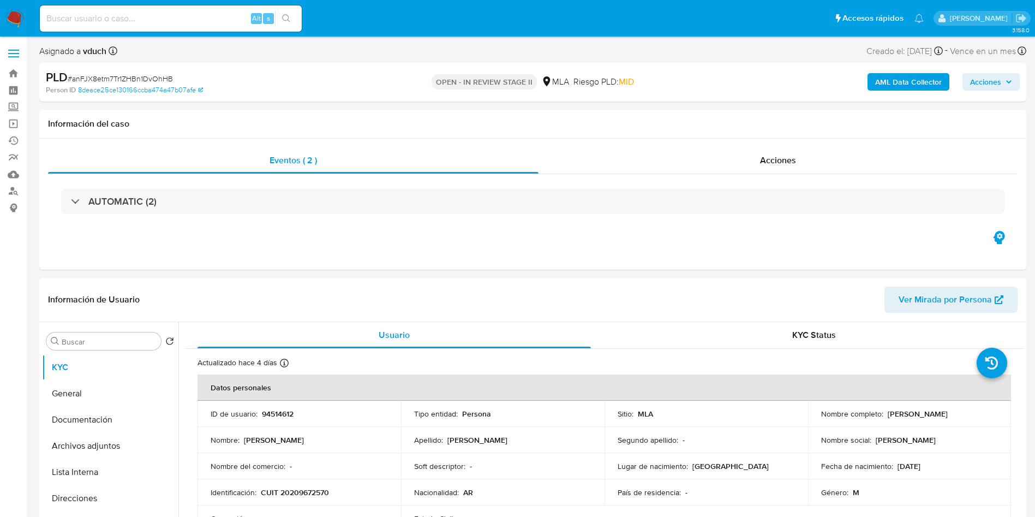
click at [145, 10] on div "Alt s" at bounding box center [171, 18] width 262 height 26
click at [162, 14] on input at bounding box center [171, 18] width 262 height 14
paste input "aDZ2KzPjAS5ZHYB0SXSWCWVt"
type input "aDZ2KzPjAS5ZHYB0SXSWCWVt"
click at [287, 17] on icon "search-icon" at bounding box center [286, 18] width 9 height 9
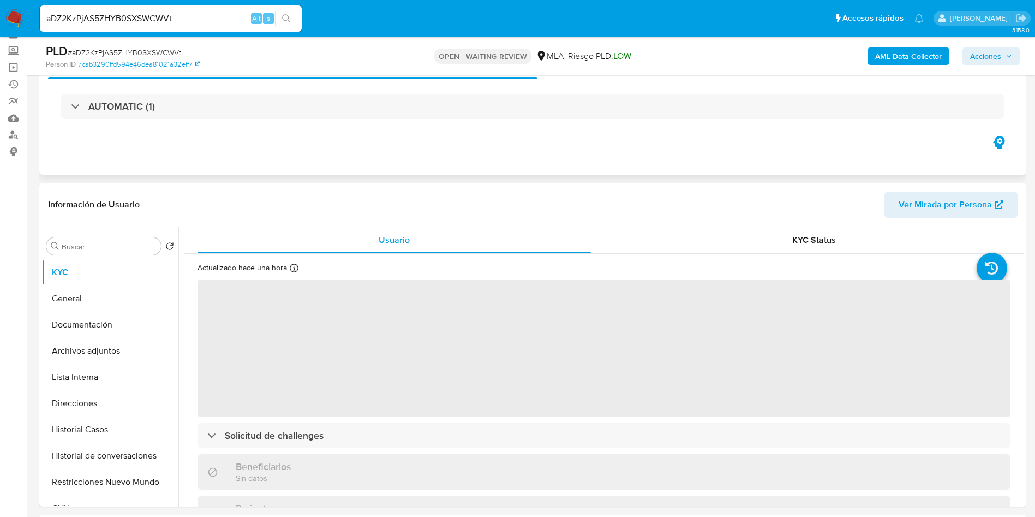
scroll to position [82, 0]
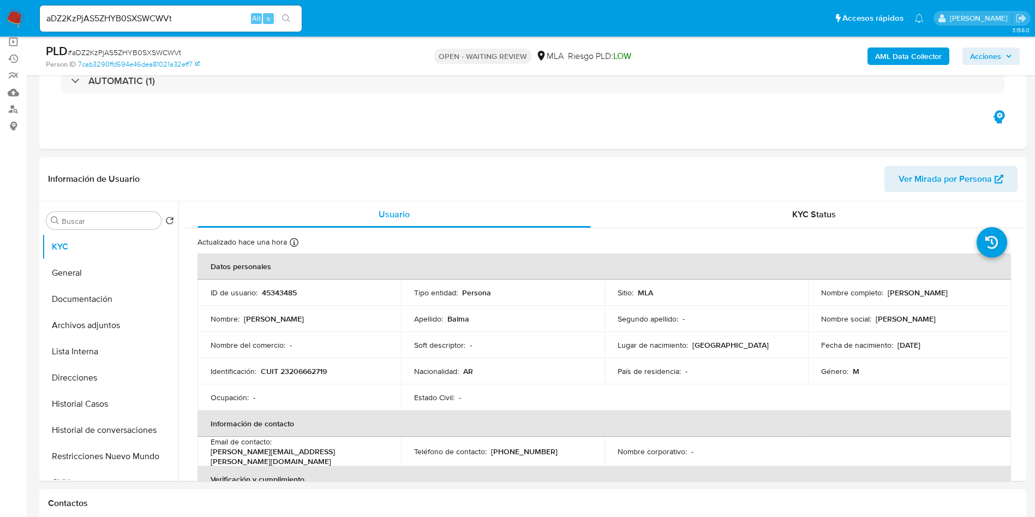
select select "10"
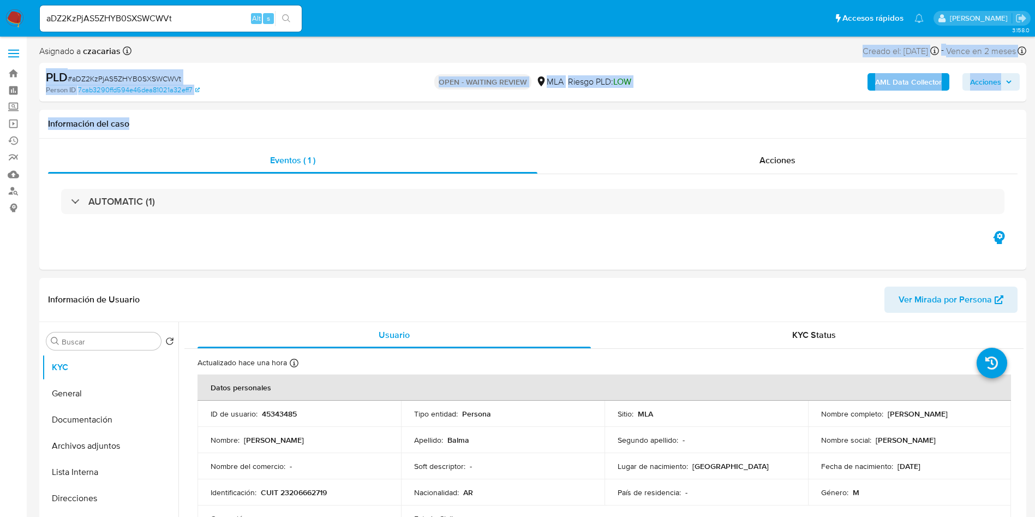
drag, startPoint x: 494, startPoint y: 102, endPoint x: 532, endPoint y: -27, distance: 134.1
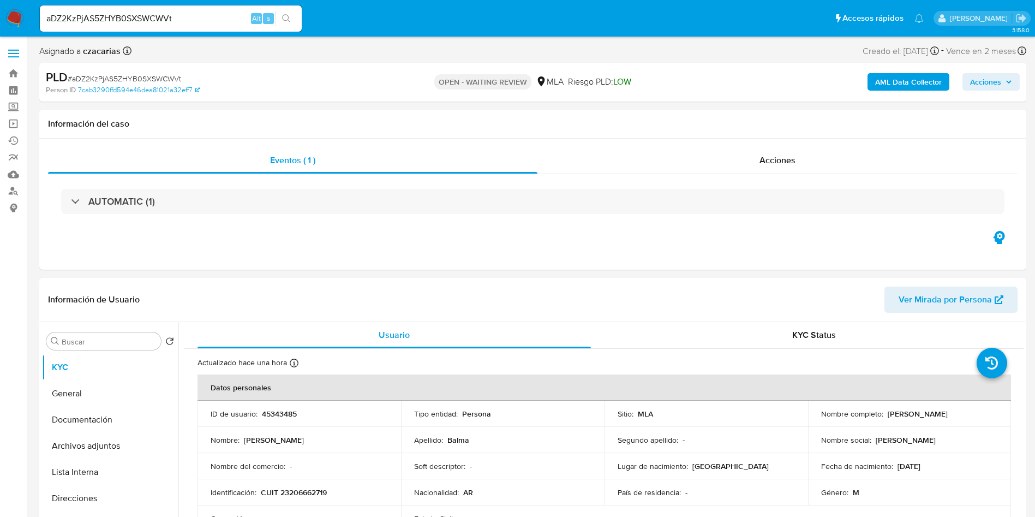
click at [518, 22] on ul "Pausado Ver notificaciones aDZ2KzPjAS5ZHYB0SXSWCWVt Alt s Accesos rápidos Presi…" at bounding box center [481, 17] width 895 height 27
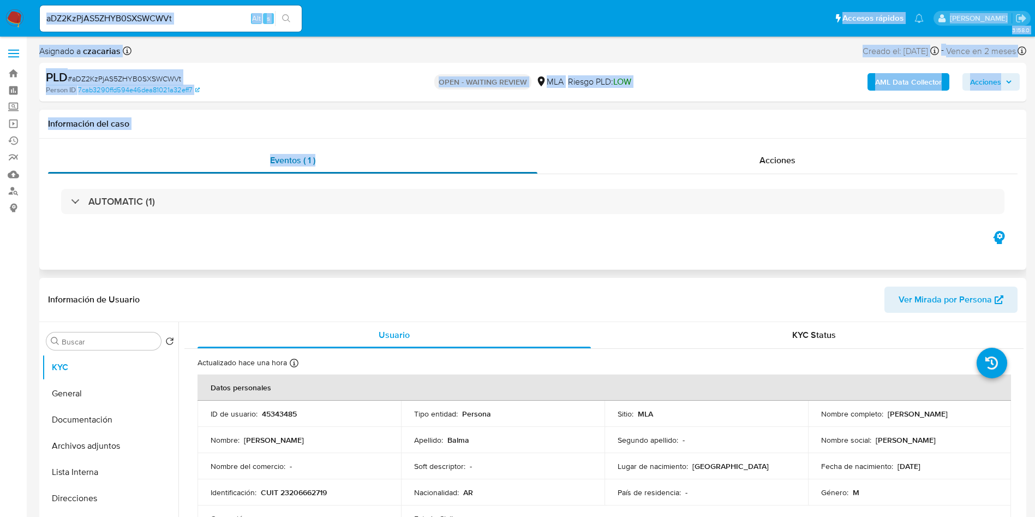
drag, startPoint x: 501, startPoint y: 14, endPoint x: 515, endPoint y: 149, distance: 135.4
click at [516, 145] on div "Eventos ( 1 ) Acciones AUTOMATIC (1)" at bounding box center [532, 204] width 987 height 131
click at [186, 20] on input "aDZ2KzPjAS5ZHYB0SXSWCWVt" at bounding box center [171, 18] width 262 height 14
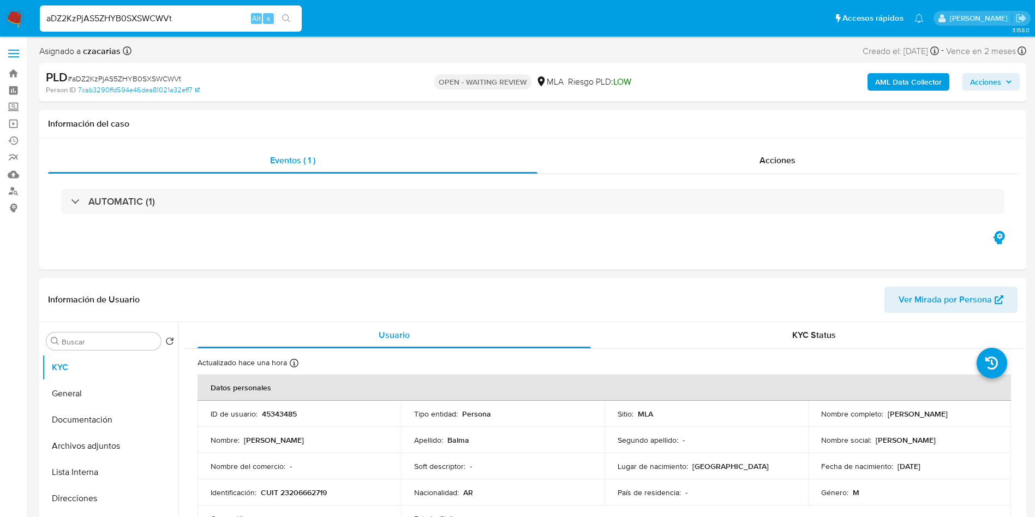
click at [186, 20] on input "aDZ2KzPjAS5ZHYB0SXSWCWVt" at bounding box center [171, 18] width 262 height 14
click at [461, 125] on h1 "Información del caso" at bounding box center [532, 123] width 969 height 11
click at [183, 16] on input at bounding box center [171, 18] width 262 height 14
paste input "aDZ2KzPjAS5ZHYB0SXSWCWVt"
type input "aDZ2KzPjAS5ZHYB0SXSWCWVt"
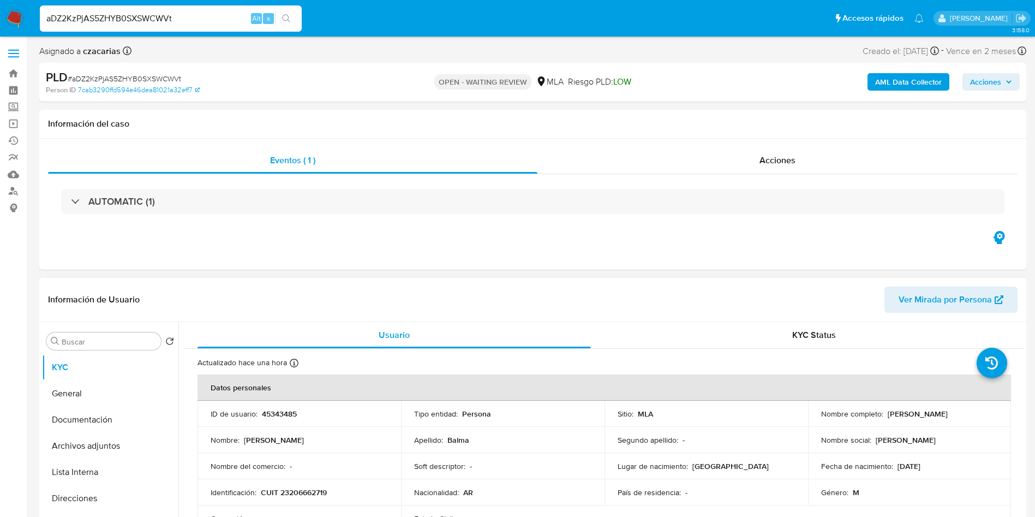
click at [272, 416] on p "45343485" at bounding box center [279, 414] width 35 height 10
click at [272, 415] on p "45343485" at bounding box center [279, 414] width 35 height 10
copy p "45343485"
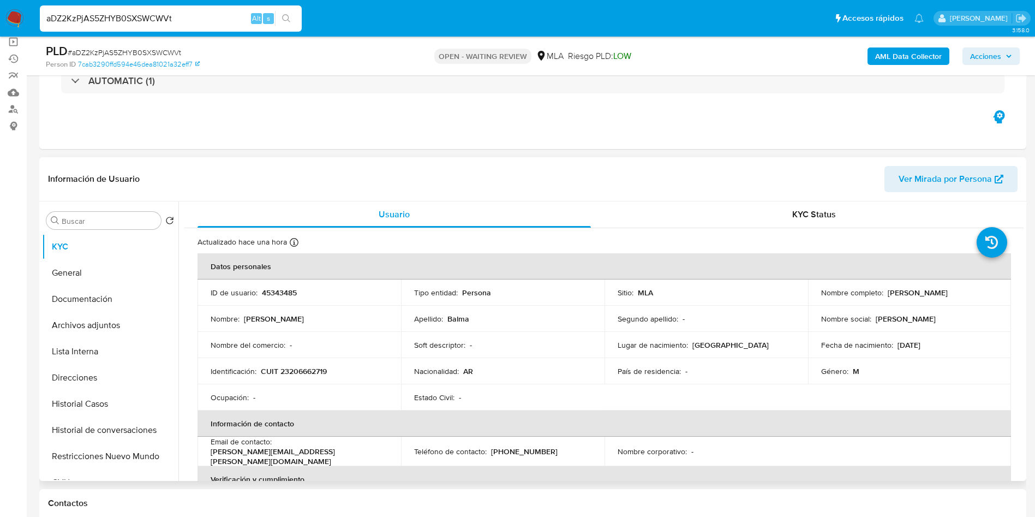
click at [768, 325] on td "Segundo apellido : -" at bounding box center [705, 318] width 203 height 26
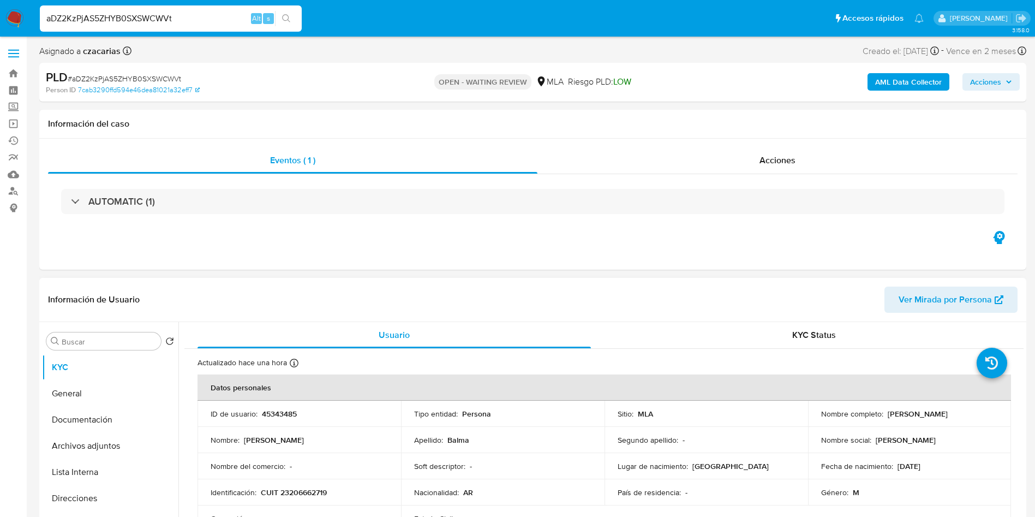
click at [286, 415] on p "45343485" at bounding box center [279, 414] width 35 height 10
copy p "45343485"
drag, startPoint x: 890, startPoint y: 413, endPoint x: 959, endPoint y: 418, distance: 69.5
click at [959, 418] on td "Nombre completo : [PERSON_NAME]" at bounding box center [909, 413] width 203 height 26
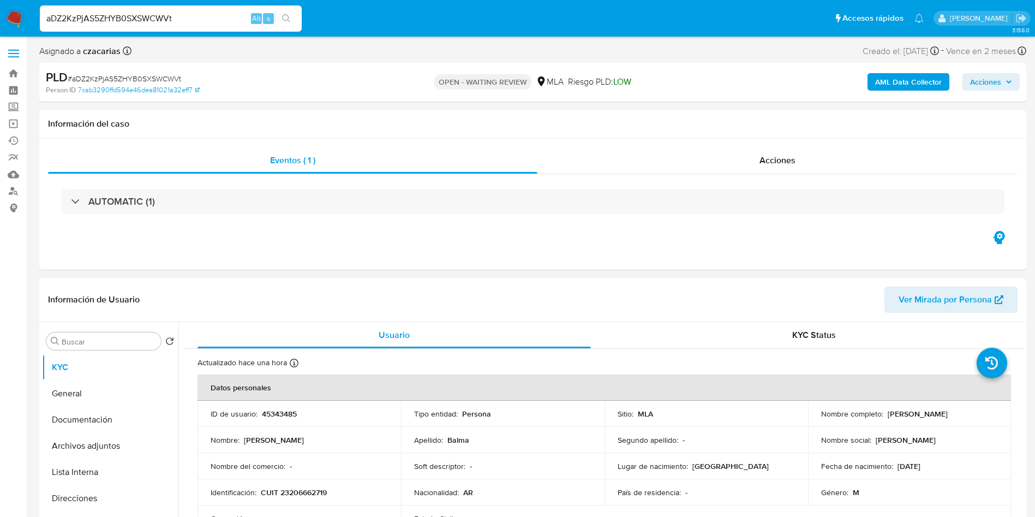
click at [924, 420] on td "Nombre completo : [PERSON_NAME]" at bounding box center [909, 413] width 203 height 26
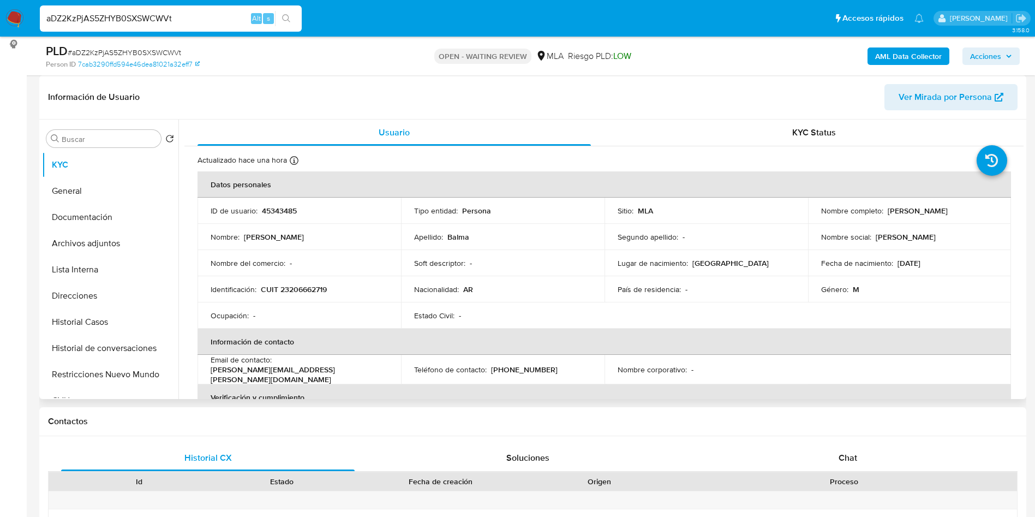
click at [273, 211] on p "45343485" at bounding box center [279, 211] width 35 height 10
copy p "45343485"
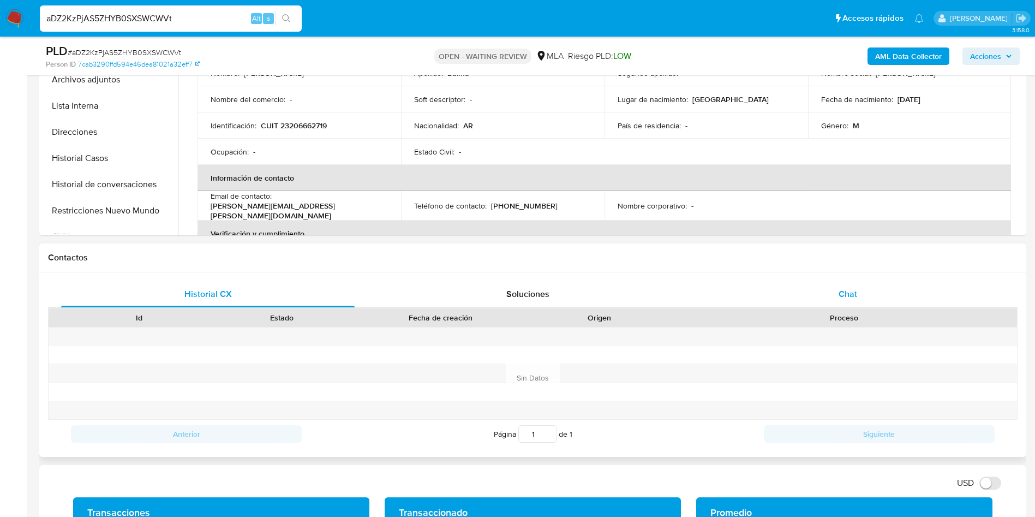
click at [945, 296] on div "Chat" at bounding box center [847, 294] width 293 height 26
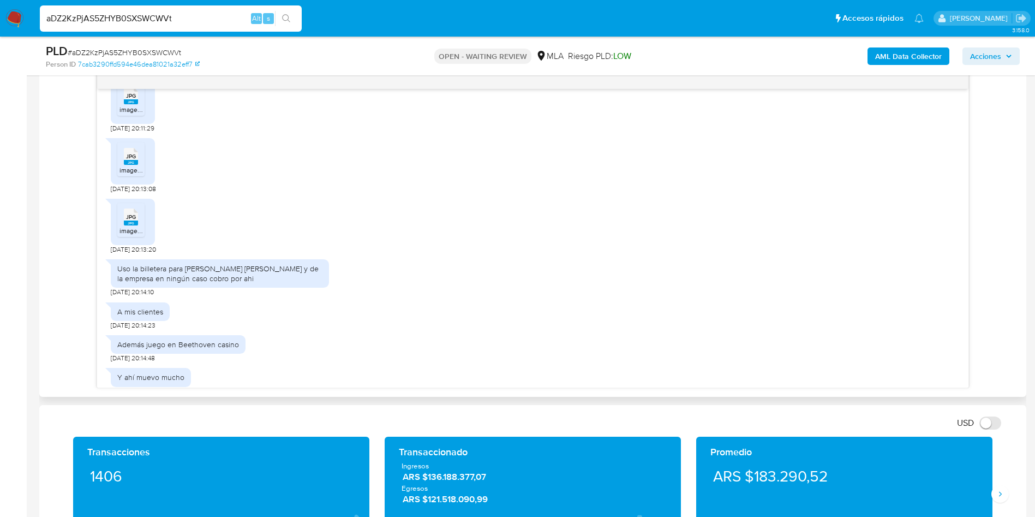
scroll to position [1055, 0]
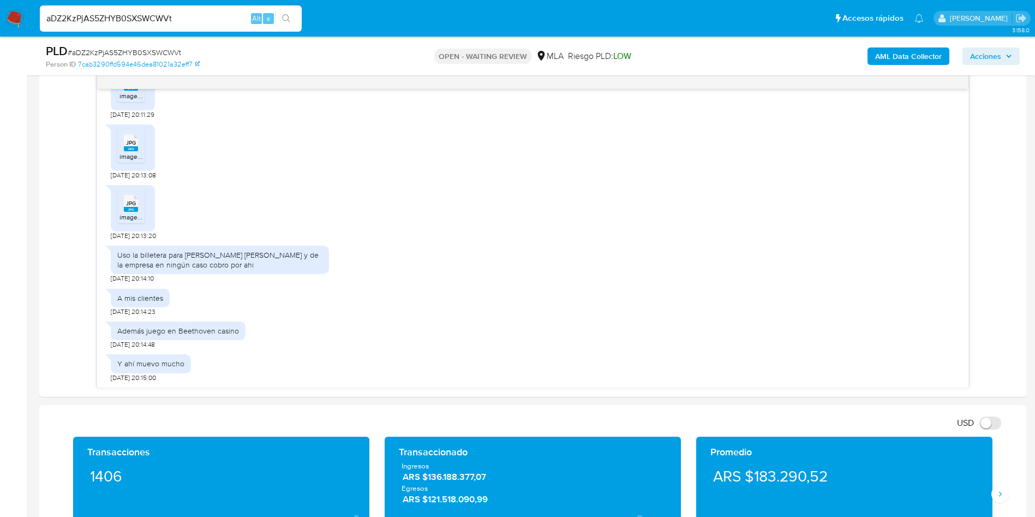
click at [1, 310] on aside "Bandeja Tablero Screening Búsqueda en Listas Watchlist Herramientas Operaciones…" at bounding box center [13, 457] width 27 height 2060
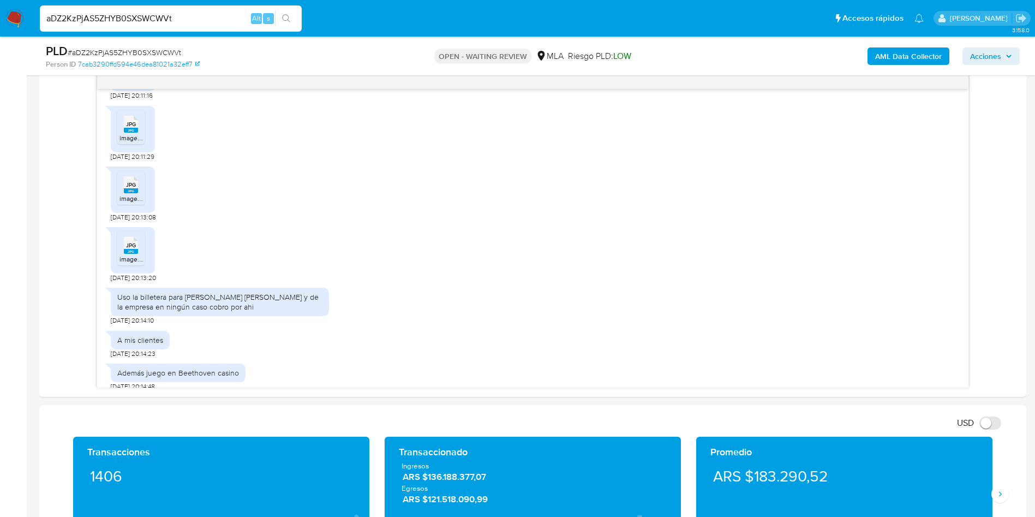
scroll to position [891, 0]
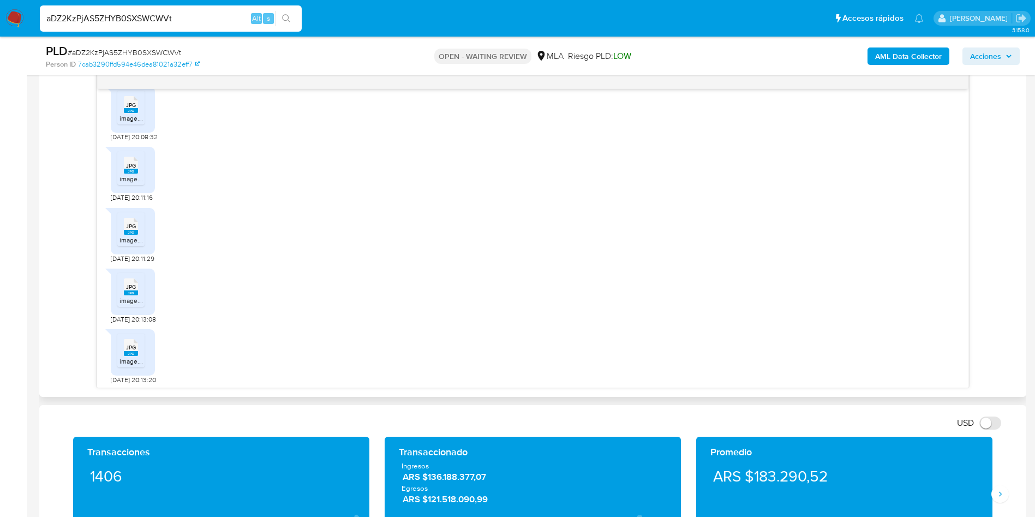
click at [742, 310] on div "JPG JPG image.jpg [DATE] 20:13:08" at bounding box center [533, 293] width 844 height 61
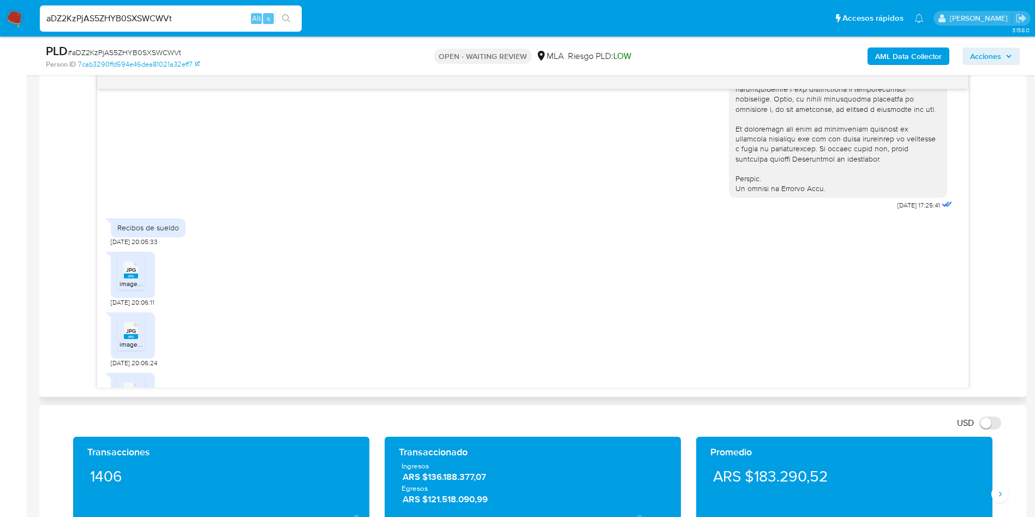
scroll to position [400, 0]
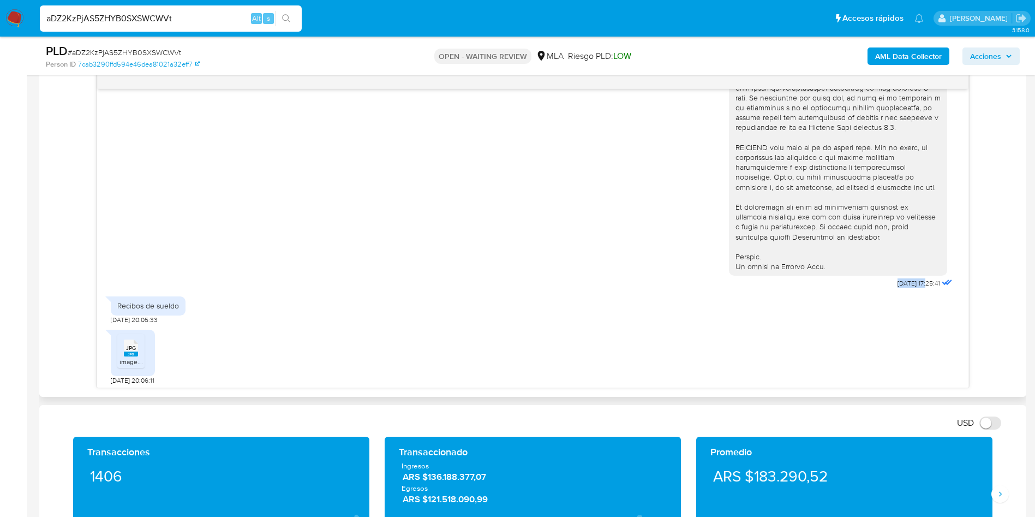
drag, startPoint x: 903, startPoint y: 303, endPoint x: 860, endPoint y: 303, distance: 43.1
copy div "[DATE]"
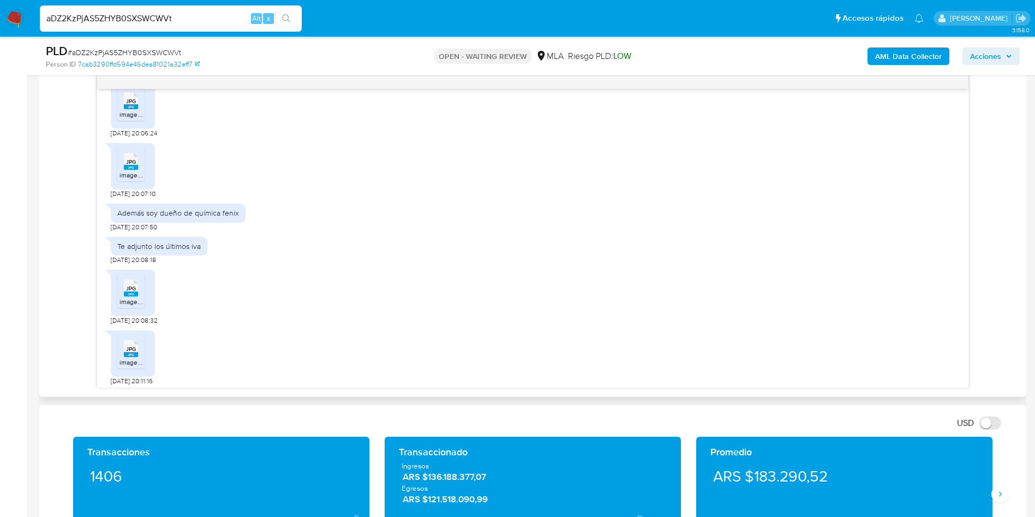
scroll to position [564, 0]
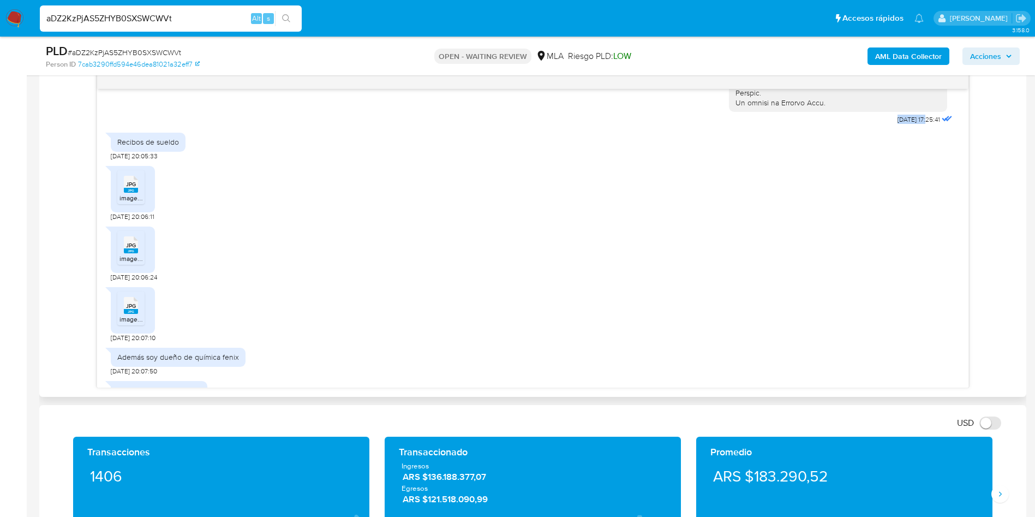
click at [146, 204] on ul "JPG JPG image.jpg" at bounding box center [132, 189] width 31 height 38
click at [135, 194] on div "JPG JPG" at bounding box center [130, 182] width 23 height 21
drag, startPoint x: 133, startPoint y: 260, endPoint x: 128, endPoint y: 294, distance: 34.1
click at [133, 254] on div "JPG JPG" at bounding box center [130, 243] width 23 height 21
click at [131, 314] on rect at bounding box center [131, 311] width 14 height 5
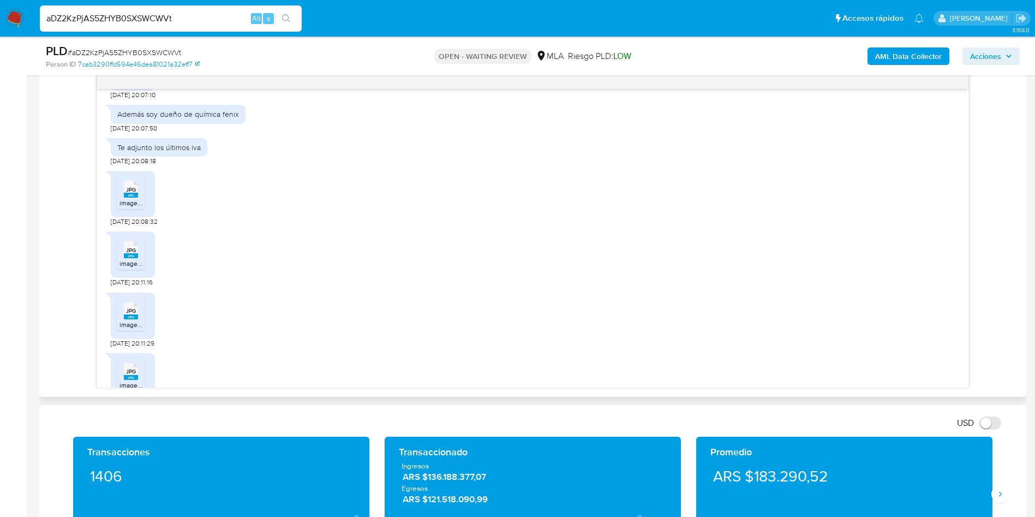
scroll to position [810, 0]
click at [124, 195] on icon at bounding box center [131, 186] width 14 height 17
click at [134, 265] on span "image.jpg" at bounding box center [133, 260] width 29 height 9
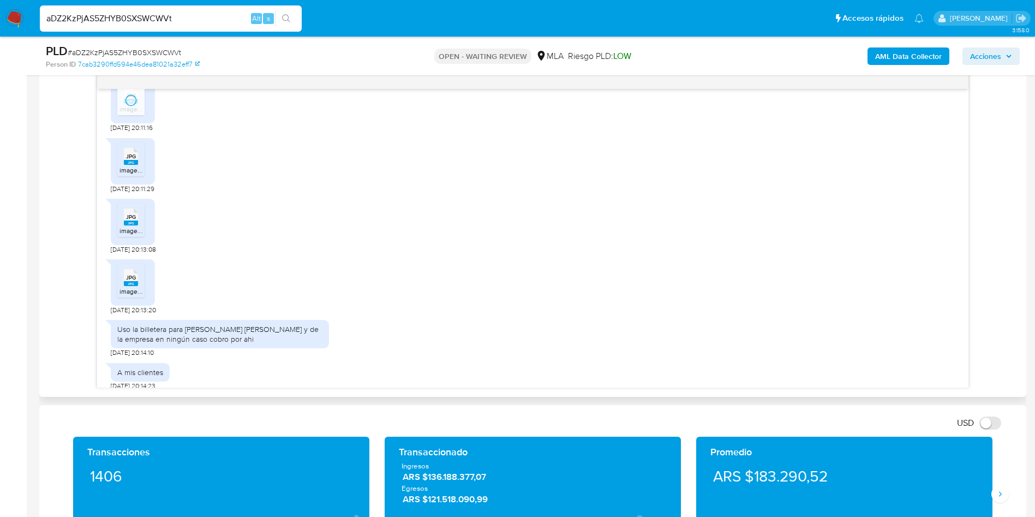
scroll to position [973, 0]
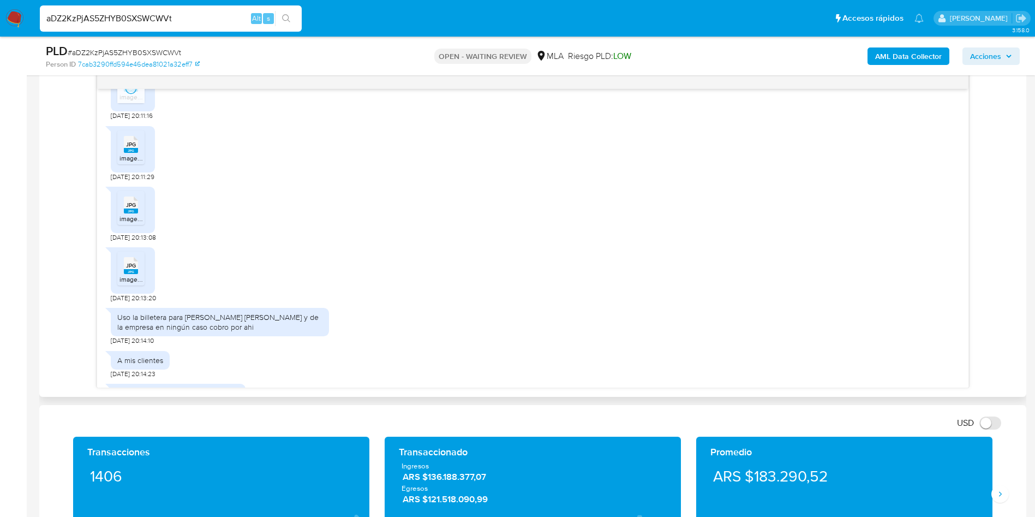
click at [127, 153] on rect at bounding box center [131, 150] width 14 height 5
click at [133, 208] on span "JPG" at bounding box center [131, 204] width 10 height 7
click at [127, 274] on rect at bounding box center [131, 271] width 14 height 5
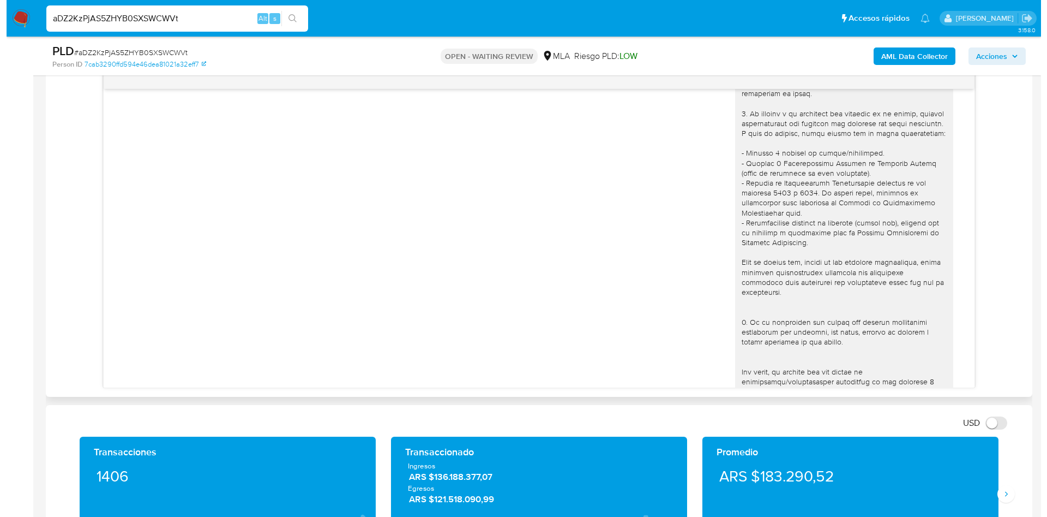
scroll to position [0, 0]
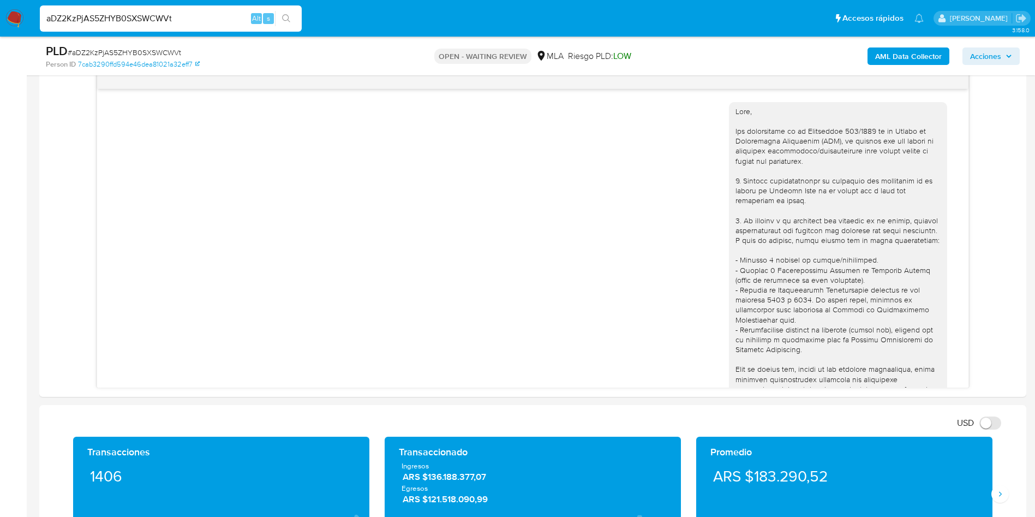
click at [919, 58] on b "AML Data Collector" at bounding box center [908, 55] width 67 height 17
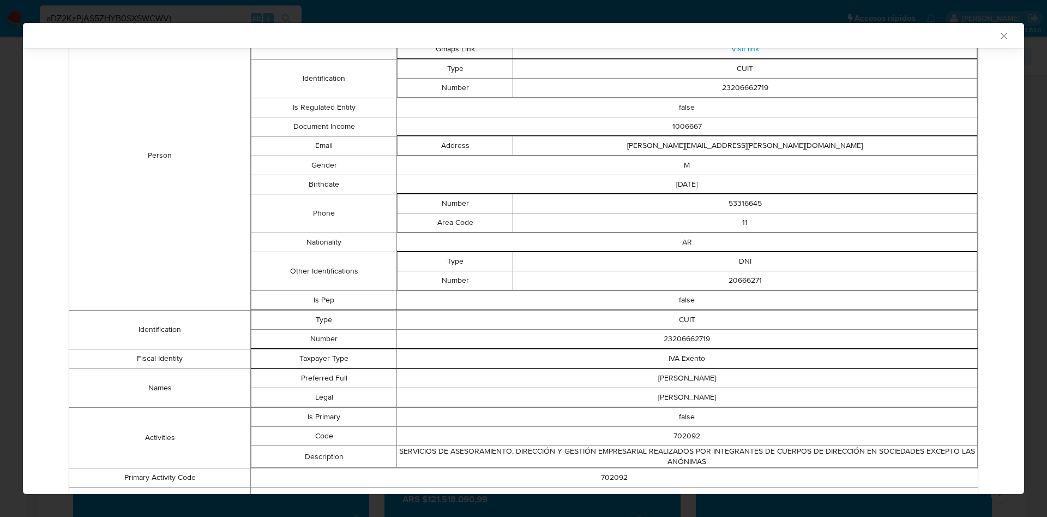
scroll to position [340, 0]
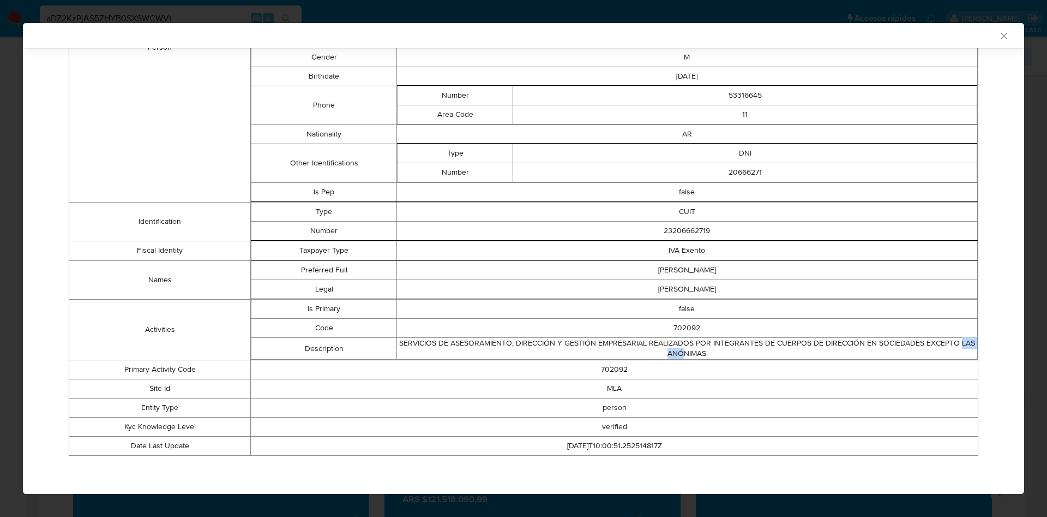
drag, startPoint x: 441, startPoint y: 348, endPoint x: 684, endPoint y: 350, distance: 242.8
click at [684, 350] on td "SERVICIOS DE ASESORAMIENTO, DIRECCIÓN Y GESTIÓN EMPRESARIAL REALIZADOS POR INTE…" at bounding box center [687, 348] width 581 height 22
click at [685, 254] on td "IVA Exento" at bounding box center [687, 250] width 581 height 19
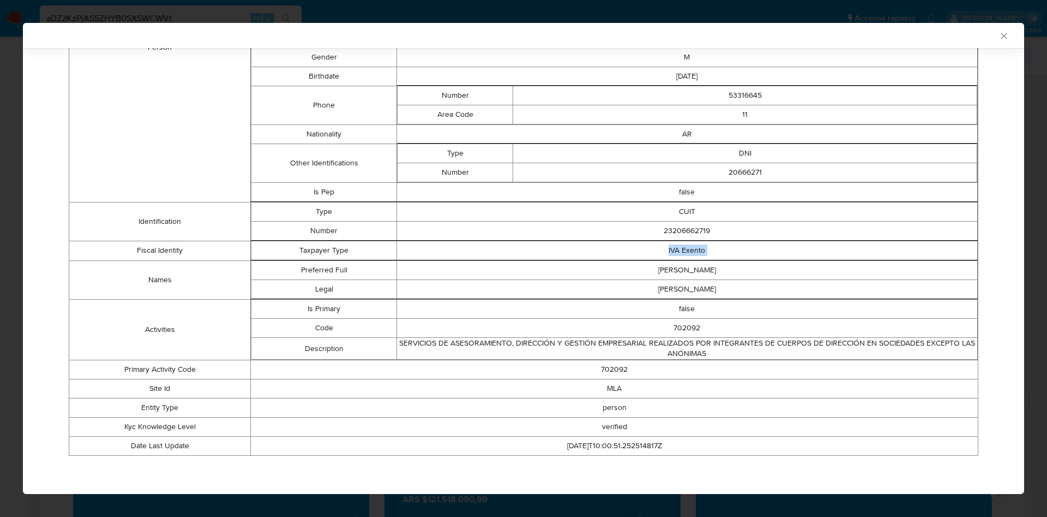
click at [685, 254] on td "IVA Exento" at bounding box center [687, 250] width 581 height 19
click at [681, 256] on td "IVA Exento" at bounding box center [687, 250] width 581 height 19
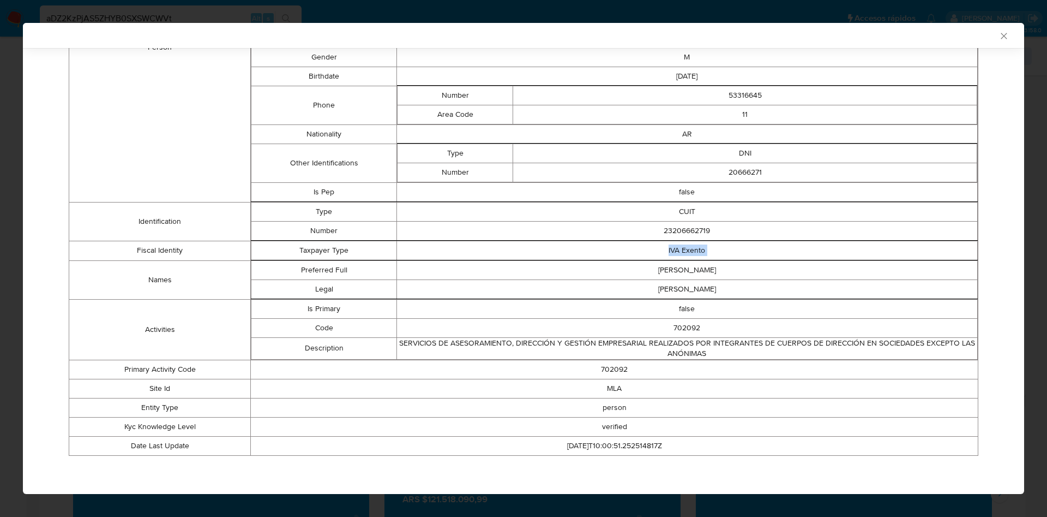
click at [686, 253] on td "IVA Exento" at bounding box center [687, 250] width 581 height 19
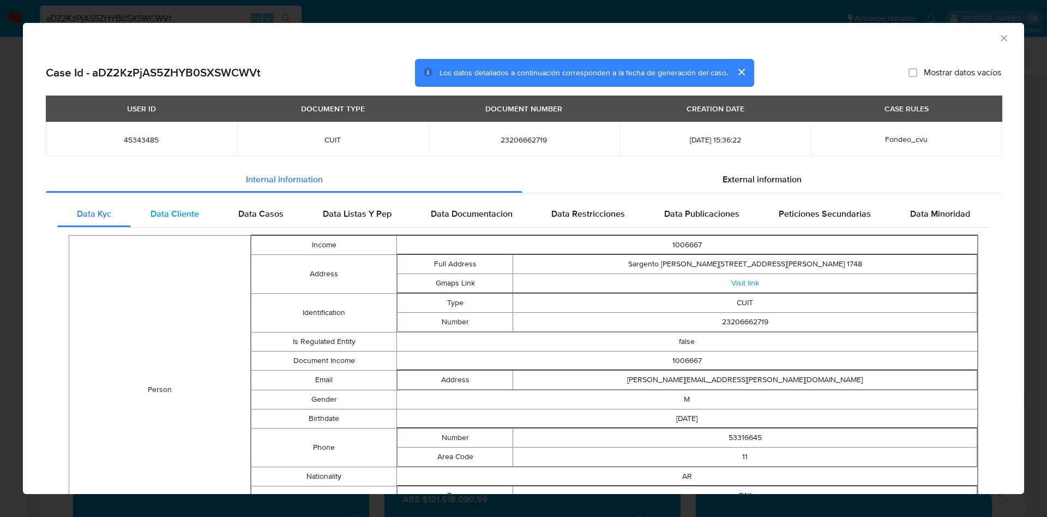
click at [171, 212] on span "Data Cliente" at bounding box center [175, 213] width 49 height 13
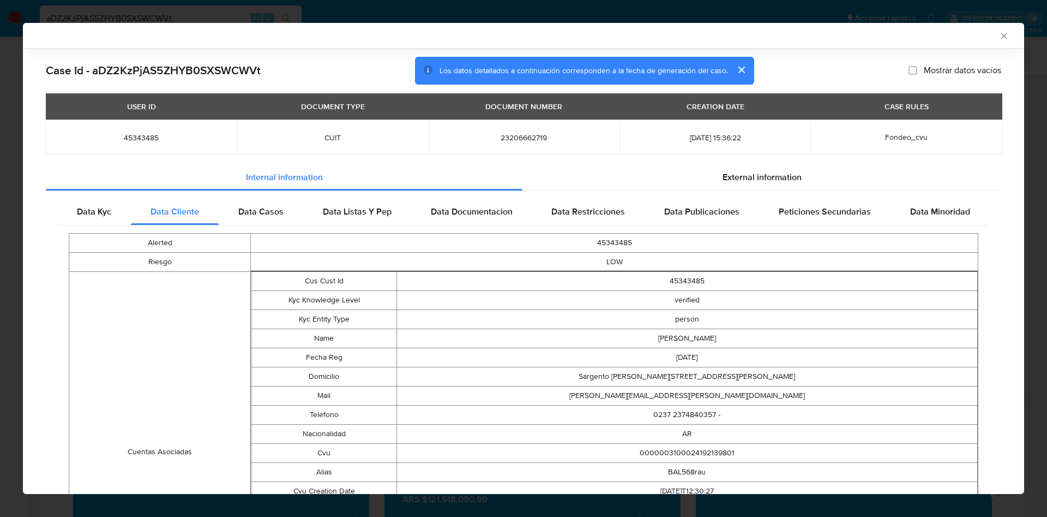
scroll to position [196, 0]
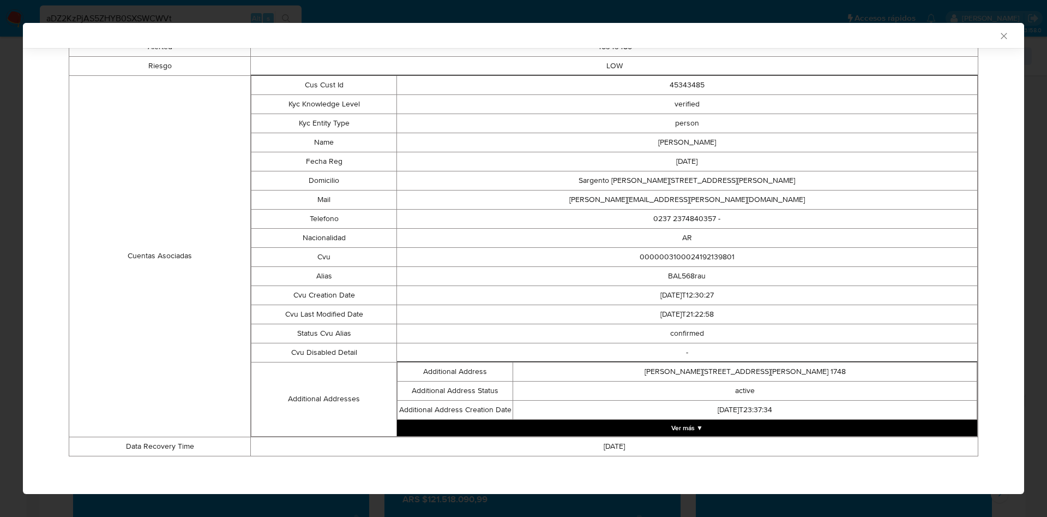
click at [668, 429] on button "Ver más ▼" at bounding box center [687, 427] width 580 height 16
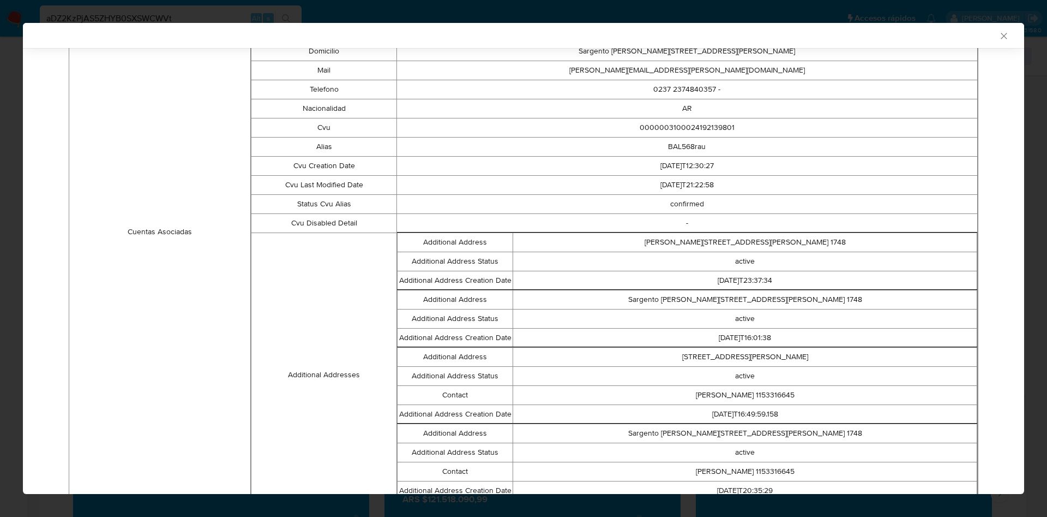
scroll to position [406, 0]
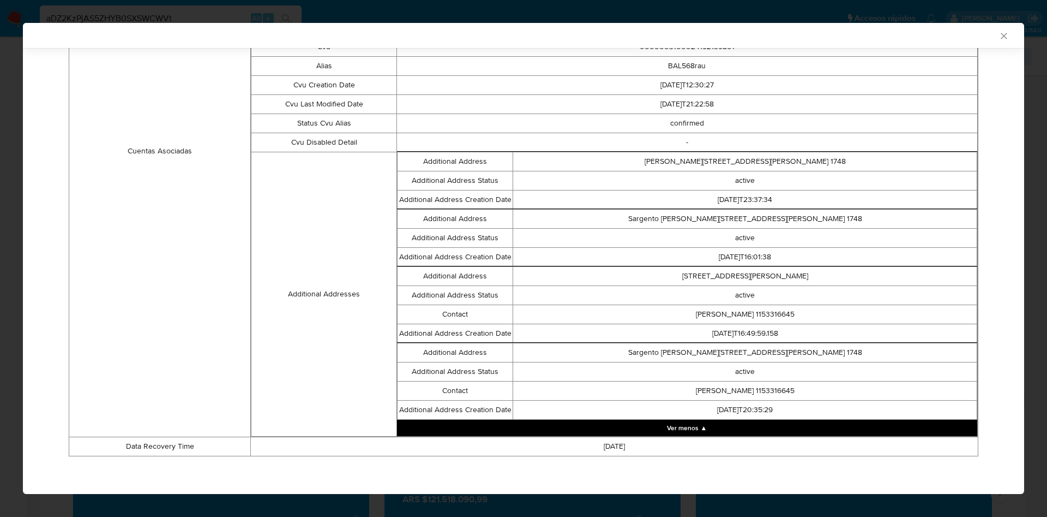
click at [992, 39] on div "AML Data Collector" at bounding box center [524, 35] width 1002 height 25
click at [999, 38] on icon "Cerrar ventana" at bounding box center [1004, 36] width 11 height 11
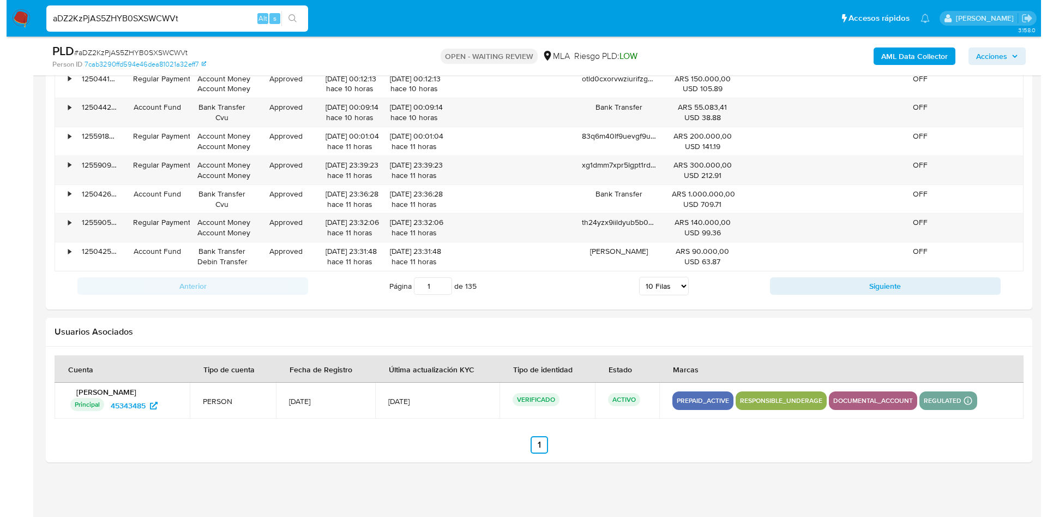
scroll to position [561, 0]
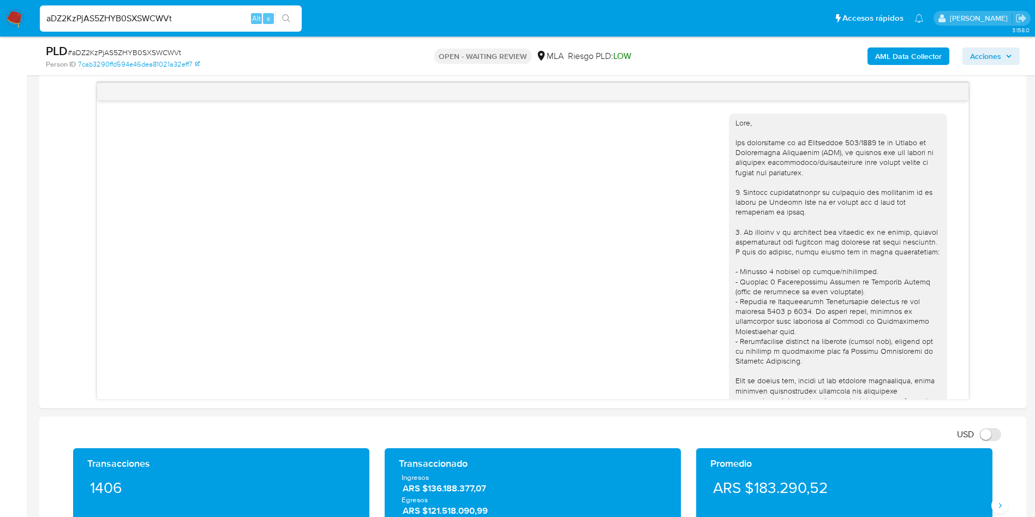
click at [904, 60] on b "AML Data Collector" at bounding box center [908, 55] width 67 height 17
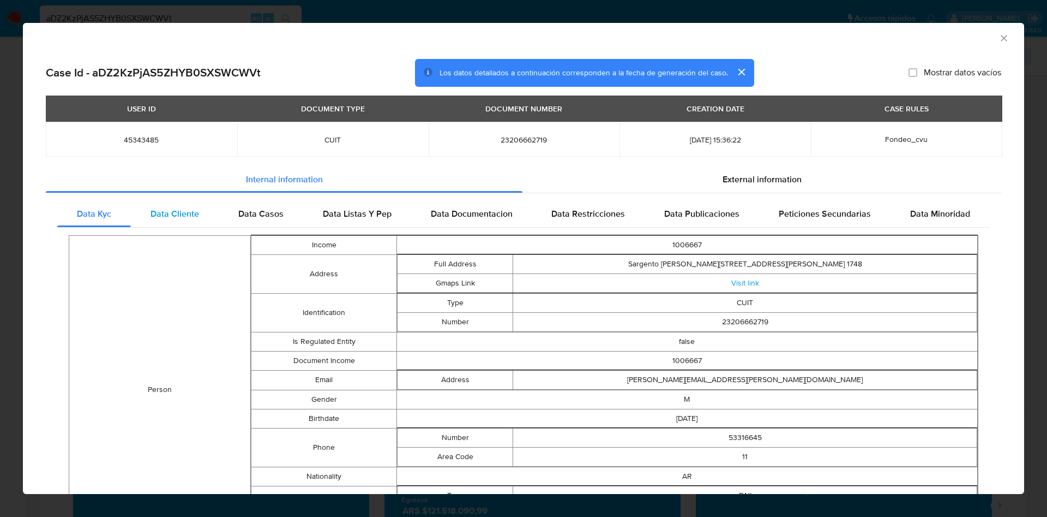
click at [171, 207] on span "Data Cliente" at bounding box center [175, 213] width 49 height 13
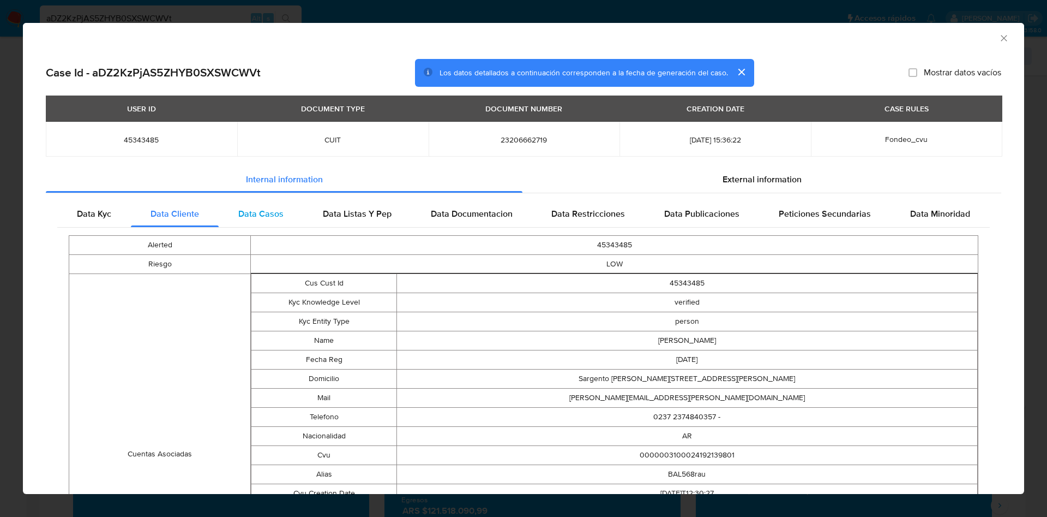
click at [253, 210] on span "Data Casos" at bounding box center [260, 213] width 45 height 13
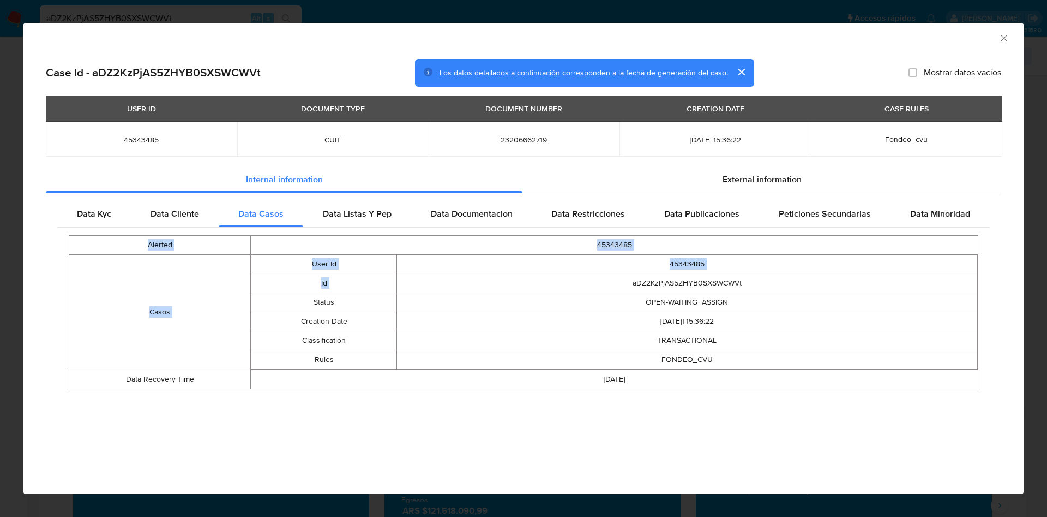
drag, startPoint x: 596, startPoint y: 276, endPoint x: 771, endPoint y: 380, distance: 203.8
click at [790, 392] on div "Alerted 45343485 Casos User Id 45343485 Id aDZ2KzPjAS5ZHYB0SXSWCWVt Status OPEN…" at bounding box center [523, 311] width 933 height 169
click at [745, 367] on td "FONDEO_CVU" at bounding box center [687, 359] width 581 height 19
click at [355, 209] on span "Data Listas Y Pep" at bounding box center [357, 213] width 69 height 13
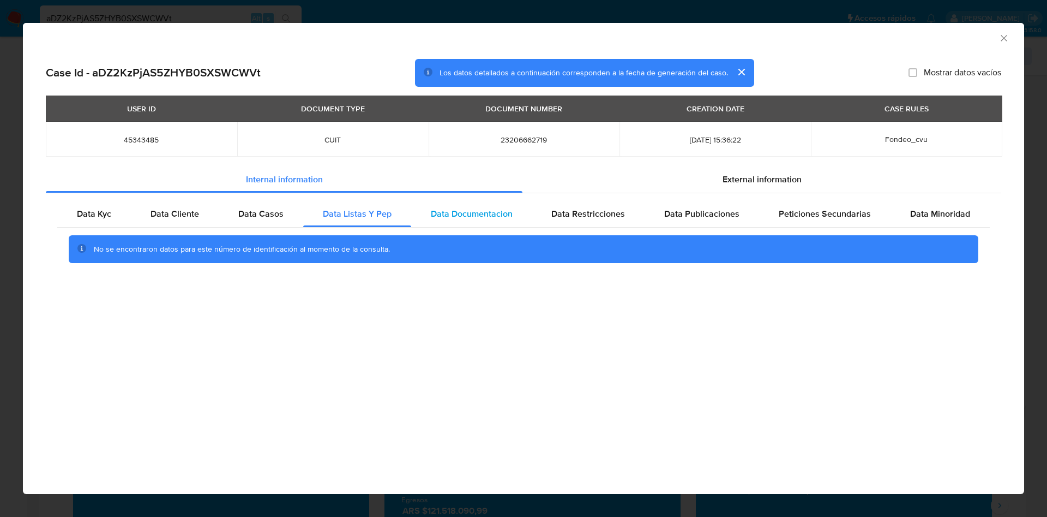
click at [457, 216] on span "Data Documentacion" at bounding box center [472, 213] width 82 height 13
click at [569, 208] on span "Data Restricciones" at bounding box center [589, 213] width 74 height 13
click at [658, 208] on div "Data Publicaciones" at bounding box center [702, 214] width 115 height 26
click at [790, 200] on div "Data Kyc Data Cliente Data Casos Data Listas Y Pep Data Documentacion Data Rest…" at bounding box center [524, 236] width 956 height 86
click at [847, 211] on span "Peticiones Secundarias" at bounding box center [825, 213] width 92 height 13
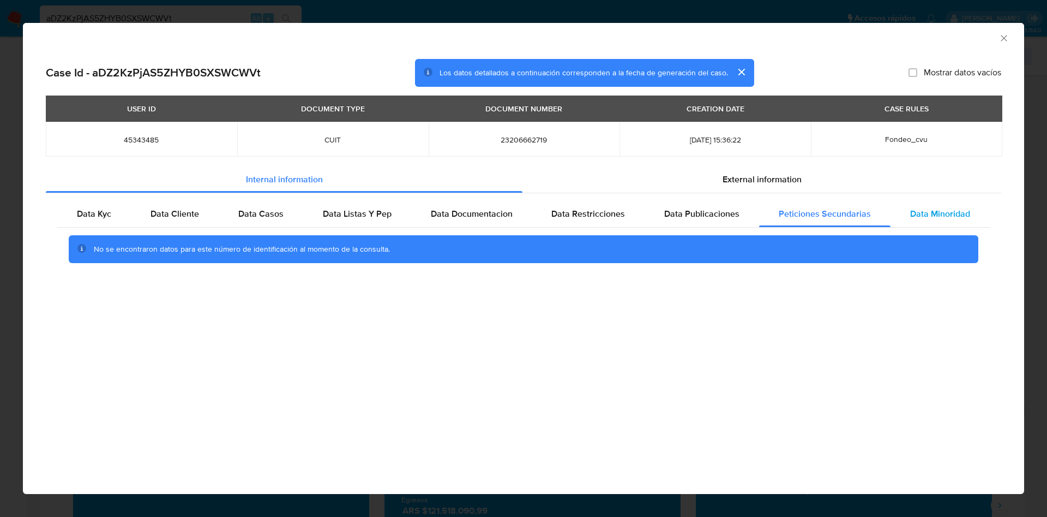
click at [934, 206] on div "Data Minoridad" at bounding box center [940, 214] width 99 height 26
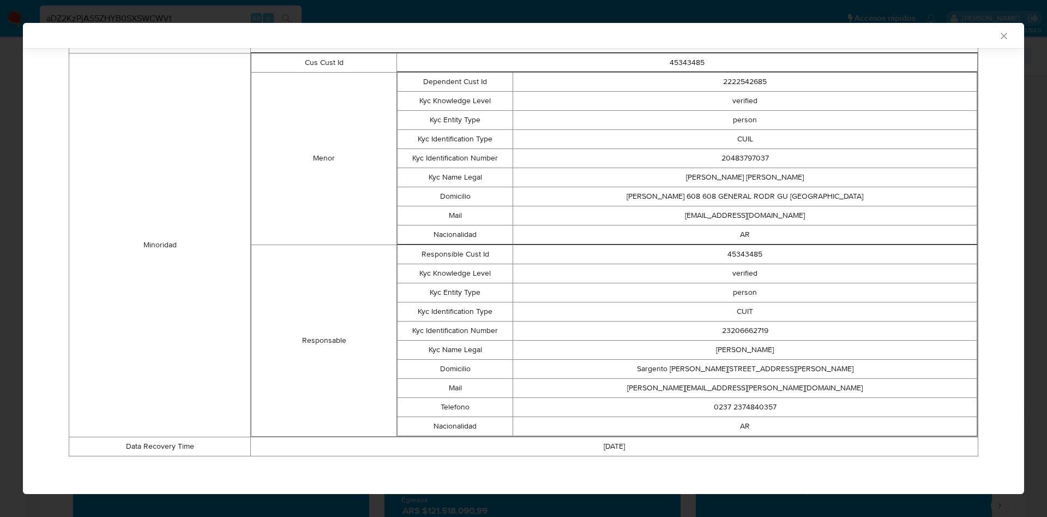
scroll to position [117, 0]
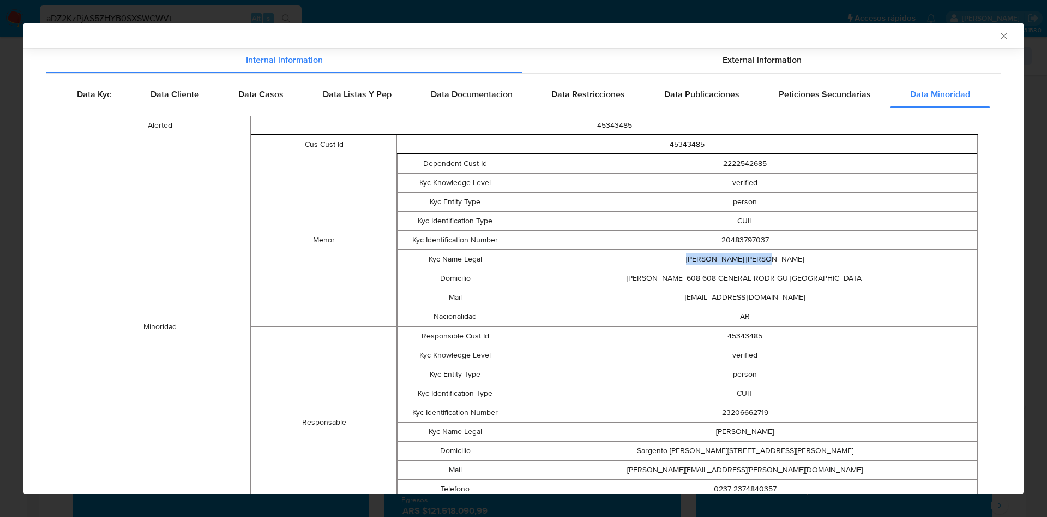
drag, startPoint x: 678, startPoint y: 267, endPoint x: 810, endPoint y: 261, distance: 132.7
click at [810, 261] on td "[PERSON_NAME] [PERSON_NAME]" at bounding box center [745, 258] width 464 height 19
click at [753, 257] on td "[PERSON_NAME] [PERSON_NAME]" at bounding box center [745, 258] width 464 height 19
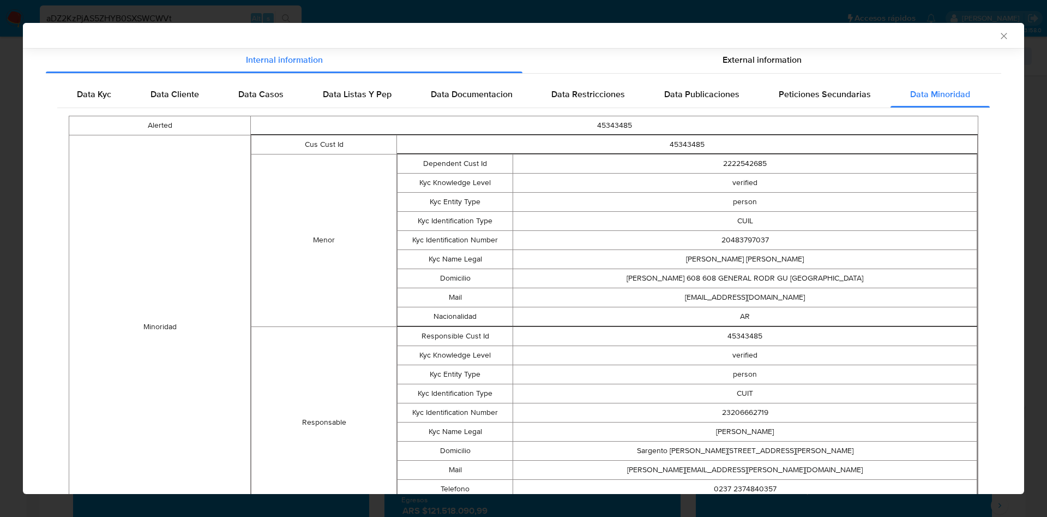
click at [741, 291] on td "[EMAIL_ADDRESS][DOMAIN_NAME]" at bounding box center [745, 296] width 464 height 19
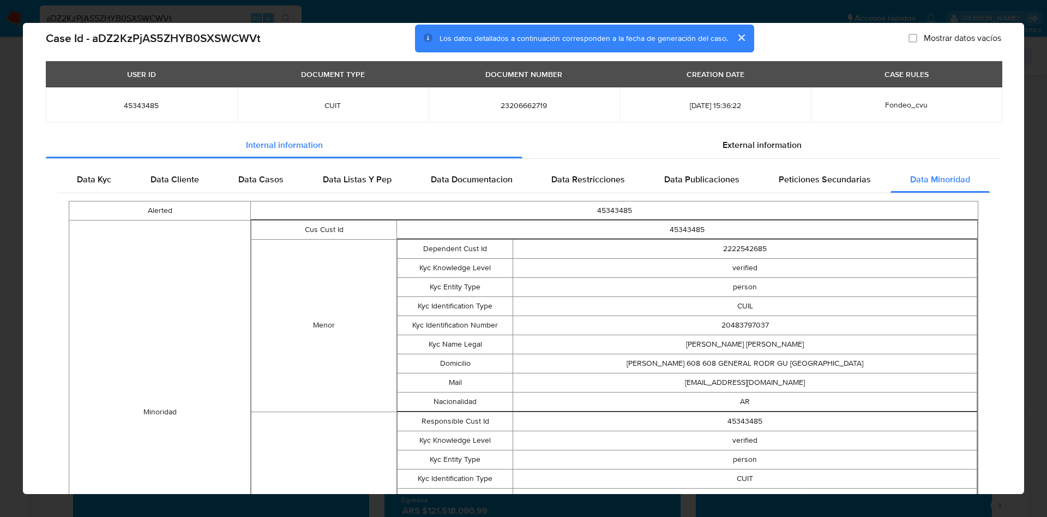
scroll to position [161, 0]
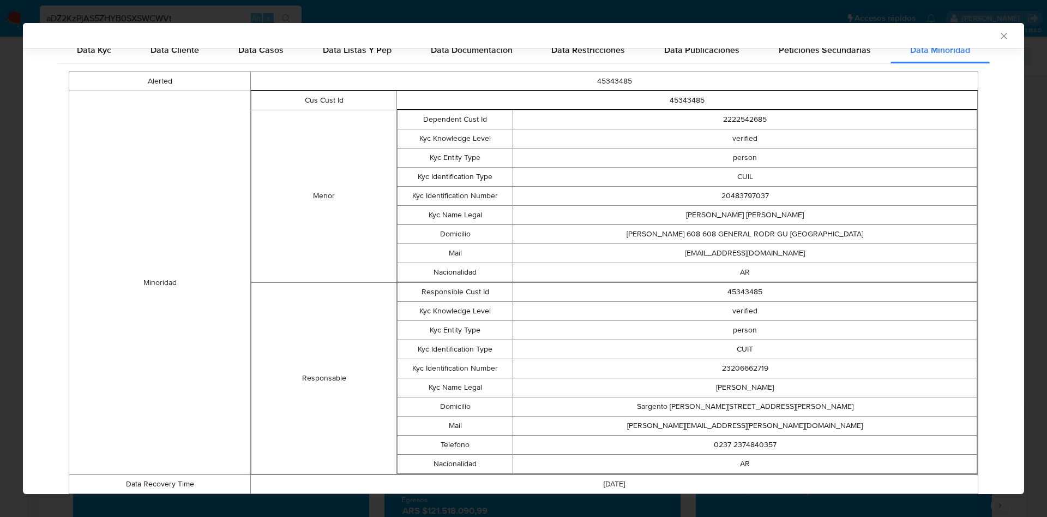
click at [764, 285] on td "45343485" at bounding box center [745, 291] width 464 height 19
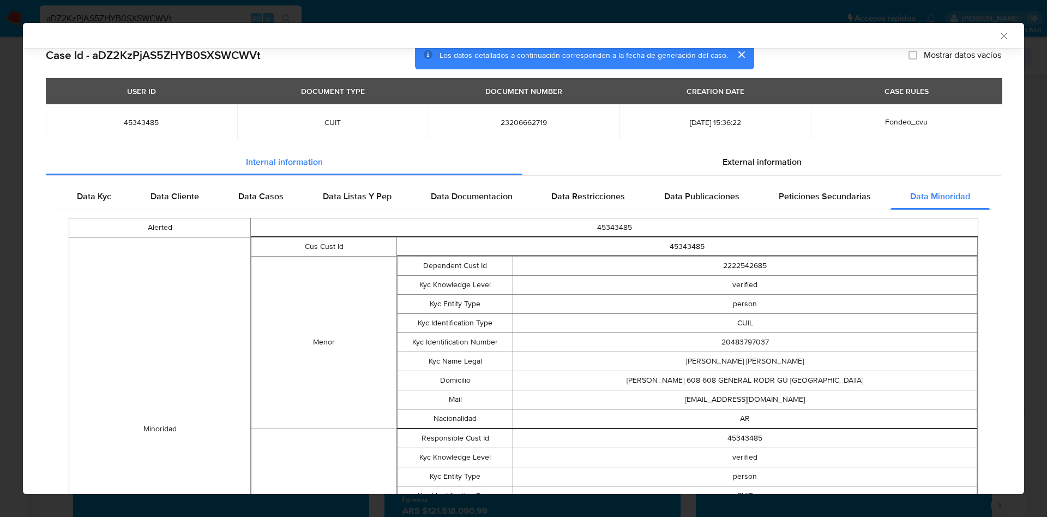
scroll to position [0, 0]
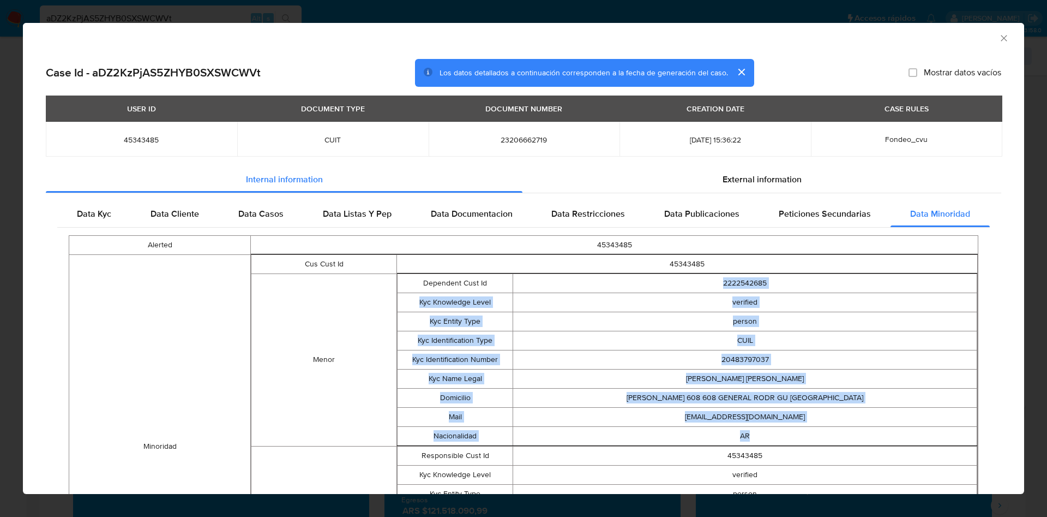
drag, startPoint x: 698, startPoint y: 277, endPoint x: 803, endPoint y: 433, distance: 187.9
click at [803, 433] on tbody "Dependent Cust Id 2222542685 Kyc Knowledge Level verified Kyc Entity Type perso…" at bounding box center [687, 359] width 580 height 172
click at [800, 428] on td "AR" at bounding box center [745, 435] width 464 height 19
click at [763, 331] on td "CUIL" at bounding box center [745, 340] width 464 height 19
click at [739, 178] on span "External information" at bounding box center [762, 179] width 79 height 13
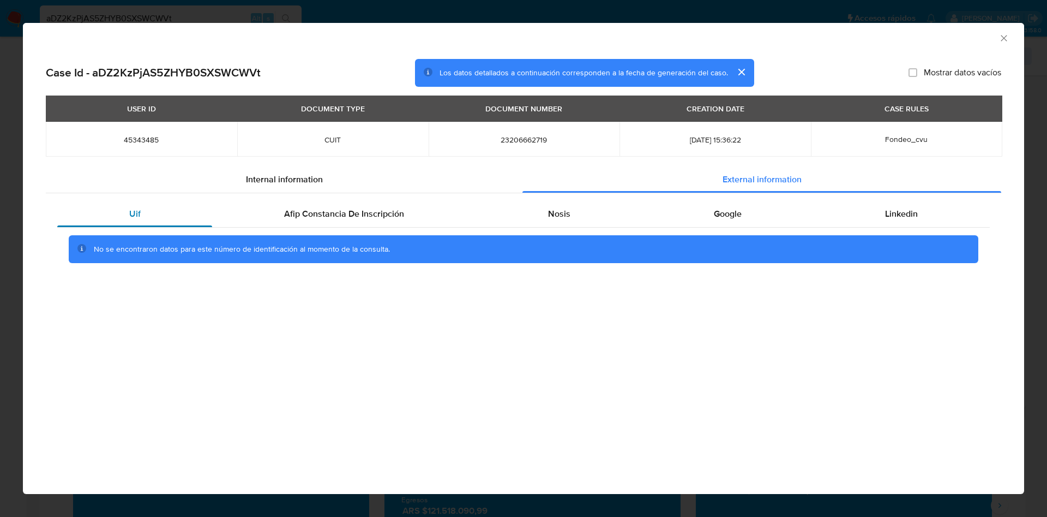
click at [154, 216] on div "Uif" at bounding box center [134, 214] width 155 height 26
click at [332, 218] on span "Afip Constancia De Inscripción" at bounding box center [344, 213] width 120 height 13
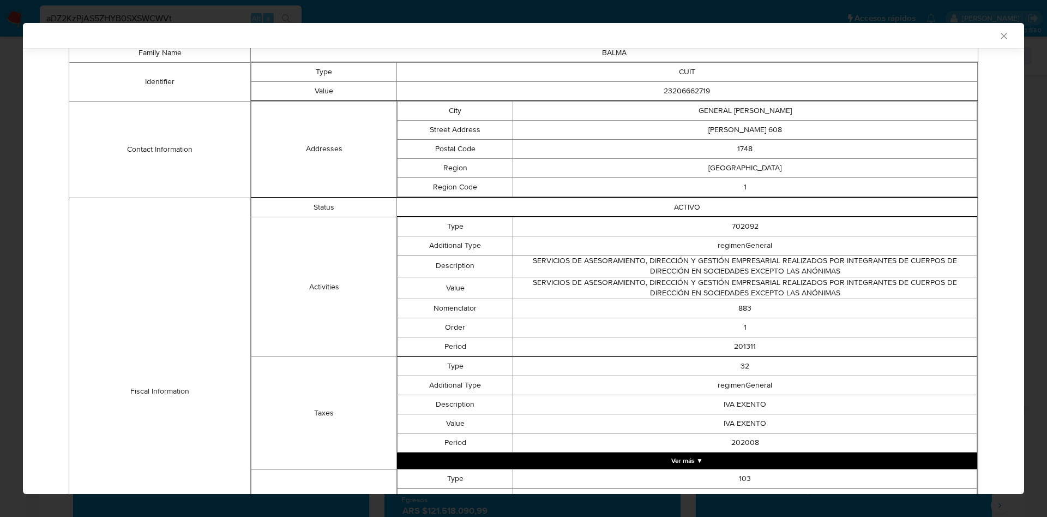
scroll to position [243, 0]
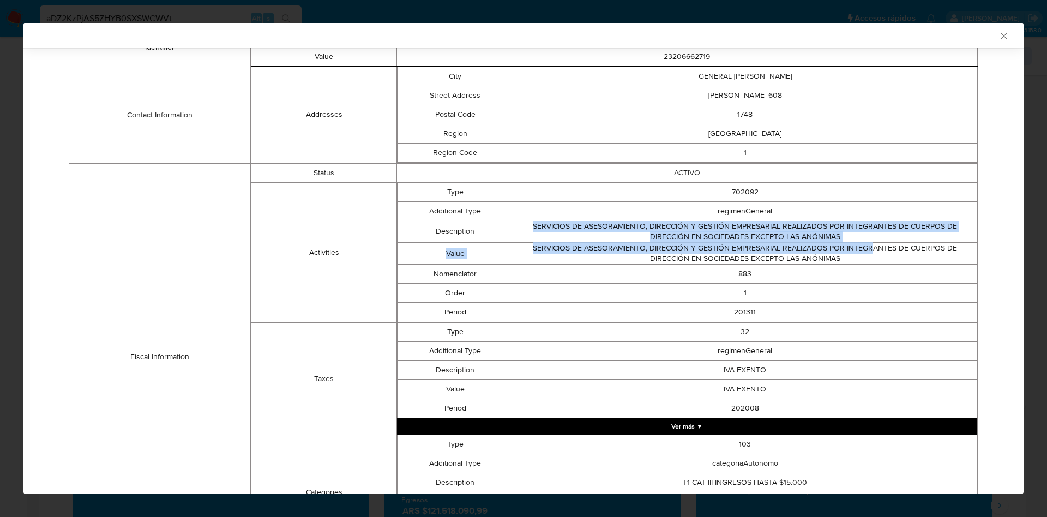
drag, startPoint x: 542, startPoint y: 225, endPoint x: 837, endPoint y: 248, distance: 296.0
click at [863, 247] on tbody "Type 702092 Additional Type regimenGeneral Description SERVICIOS DE ASESORAMIEN…" at bounding box center [687, 251] width 580 height 139
click at [779, 241] on td "SERVICIOS DE ASESORAMIENTO, DIRECCIÓN Y GESTIÓN EMPRESARIAL REALIZADOS POR INTE…" at bounding box center [745, 231] width 464 height 22
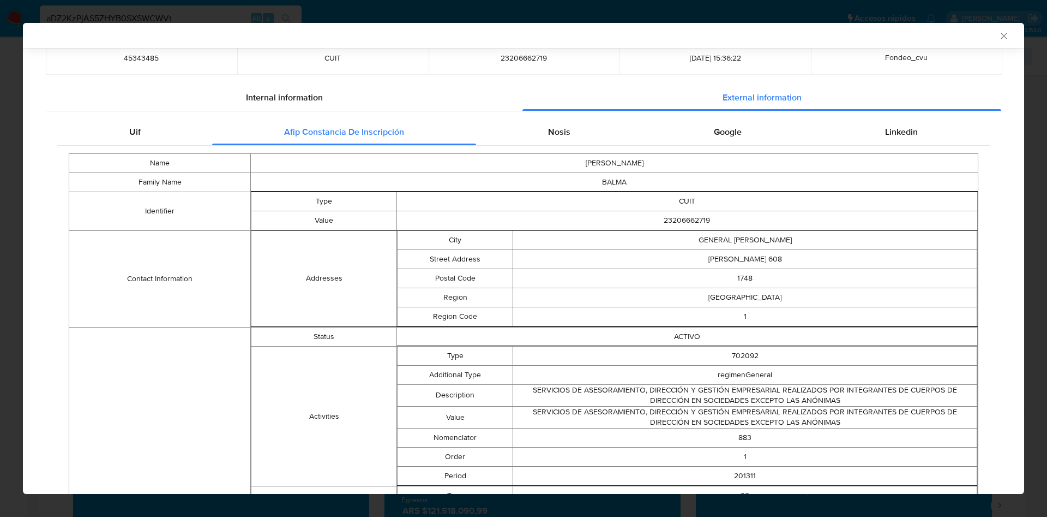
click at [711, 238] on td "GENERAL [PERSON_NAME]" at bounding box center [745, 239] width 464 height 19
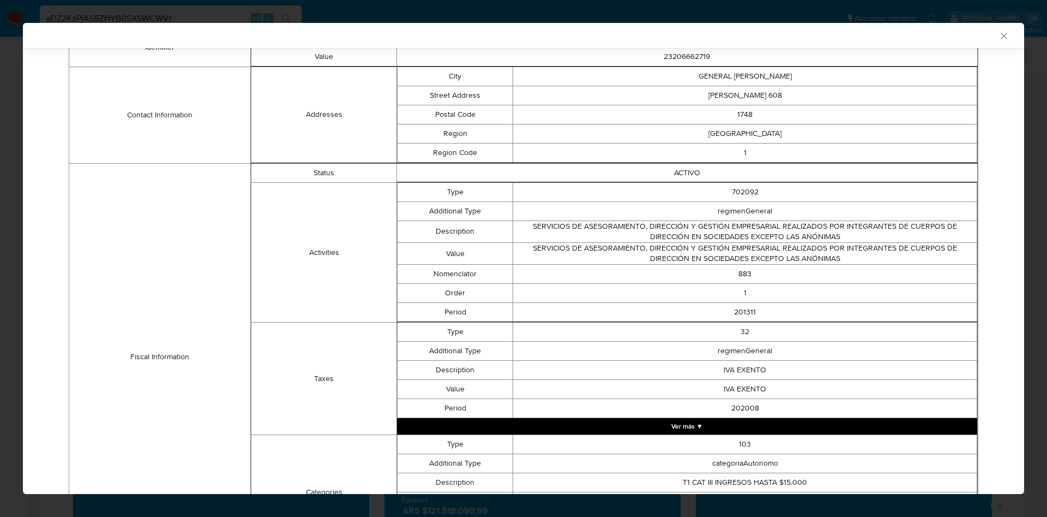
scroll to position [325, 0]
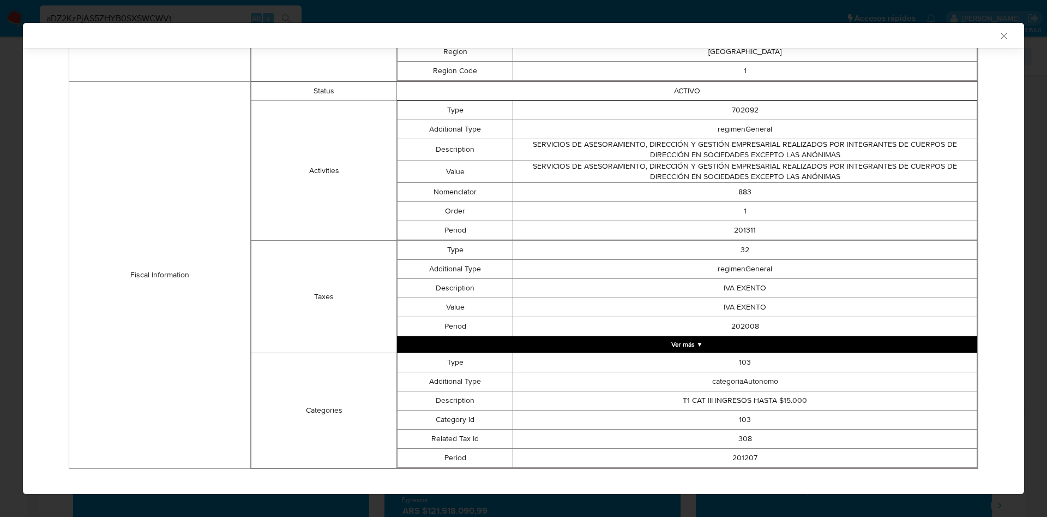
click at [691, 350] on button "Ver más ▼" at bounding box center [687, 344] width 580 height 16
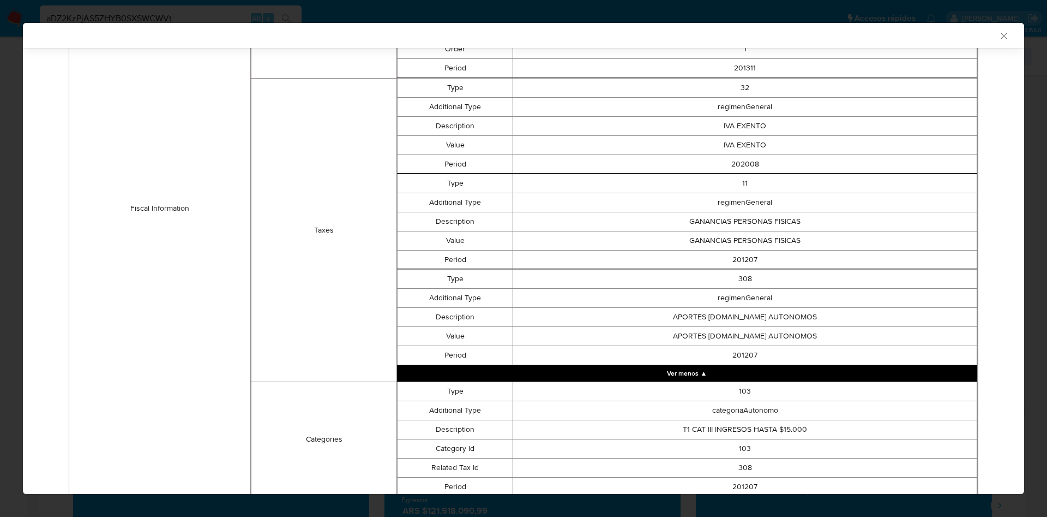
scroll to position [489, 0]
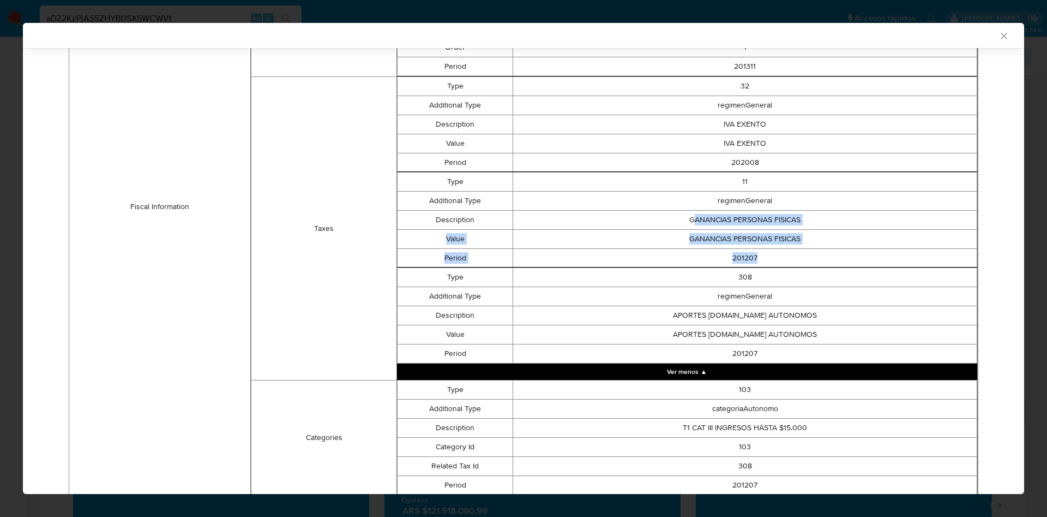
drag, startPoint x: 685, startPoint y: 226, endPoint x: 818, endPoint y: 256, distance: 136.4
click at [818, 256] on tbody "Type 11 Additional Type regimenGeneral Description GANANCIAS PERSONAS FISICAS V…" at bounding box center [687, 219] width 580 height 95
click at [751, 257] on td "201207" at bounding box center [745, 257] width 464 height 19
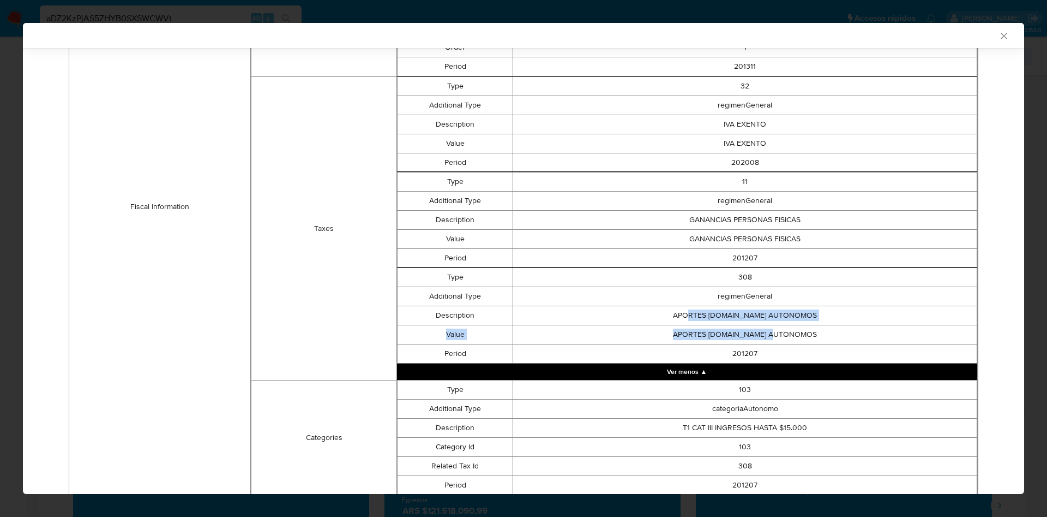
drag, startPoint x: 686, startPoint y: 317, endPoint x: 773, endPoint y: 338, distance: 89.2
click at [773, 338] on tbody "Type 308 Additional Type regimenGeneral Description APORTES [DOMAIN_NAME] AUTON…" at bounding box center [687, 314] width 580 height 95
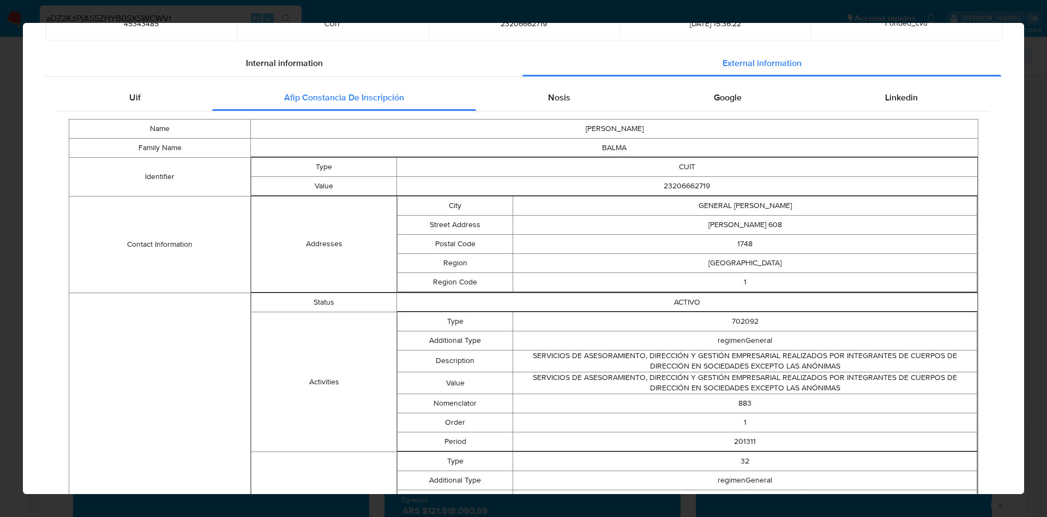
scroll to position [0, 0]
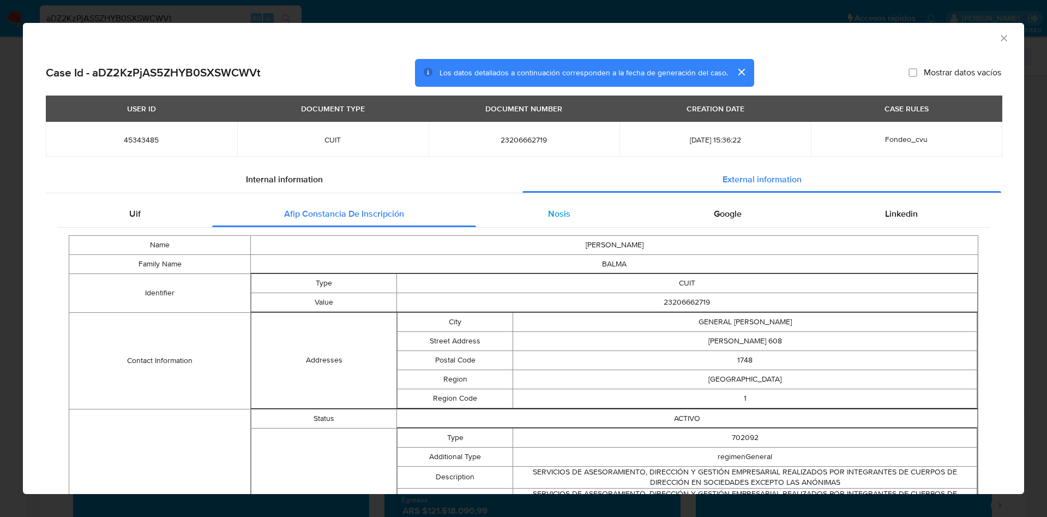
click at [550, 207] on span "Nosis" at bounding box center [559, 213] width 22 height 13
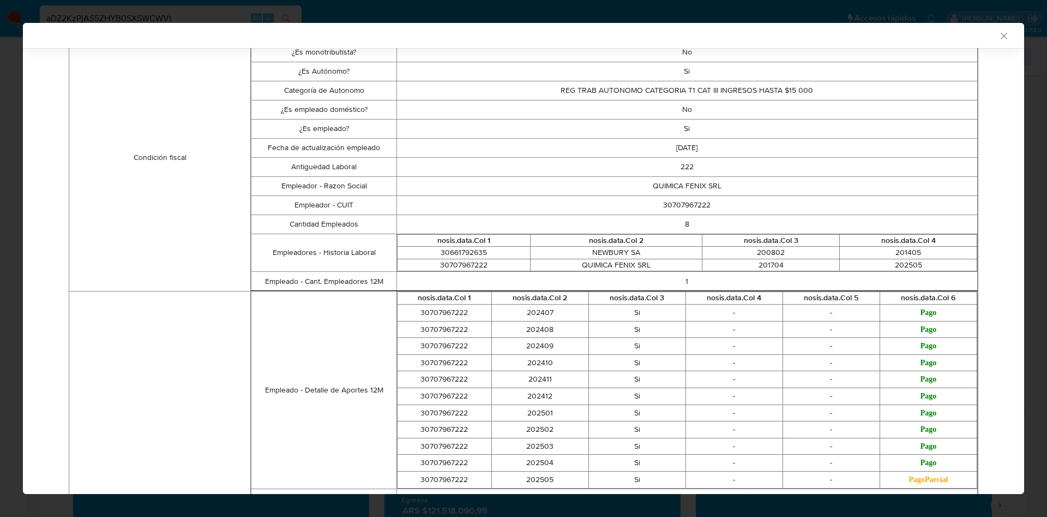
scroll to position [407, 0]
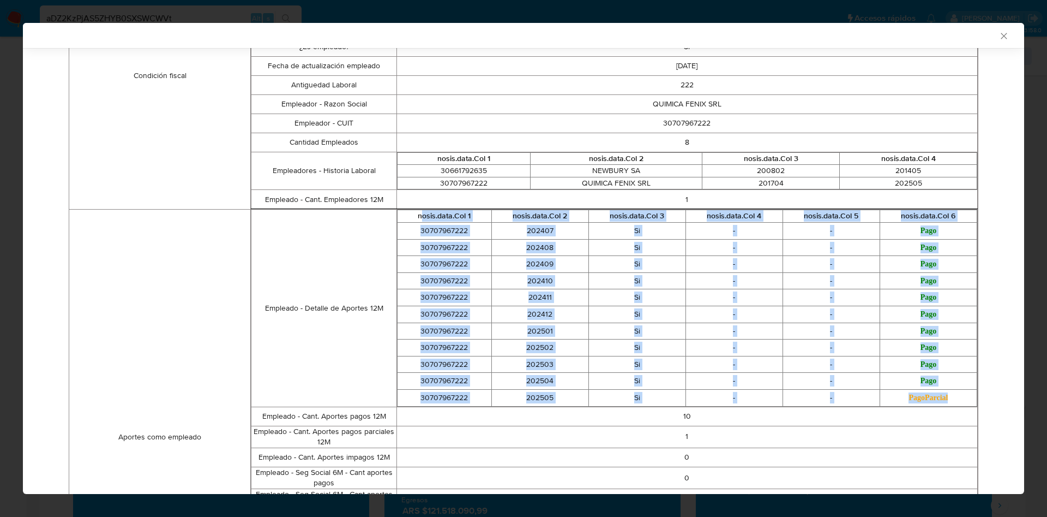
drag, startPoint x: 416, startPoint y: 219, endPoint x: 959, endPoint y: 398, distance: 571.9
click at [959, 398] on table "nosis.data.Col 1 nosis.data.Col 2 nosis.data.Col 3 nosis.data.Col 4 nosis.data.…" at bounding box center [687, 307] width 580 height 196
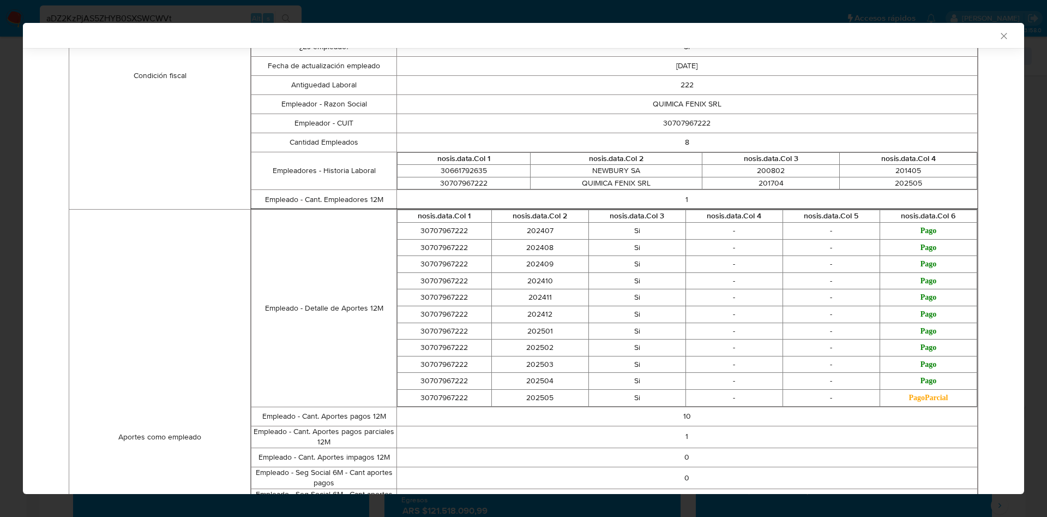
click at [467, 179] on td "30707967222" at bounding box center [463, 183] width 133 height 13
drag, startPoint x: 590, startPoint y: 181, endPoint x: 650, endPoint y: 188, distance: 60.5
click at [650, 188] on td "QUIMICA FENIX SRL" at bounding box center [617, 183] width 172 height 13
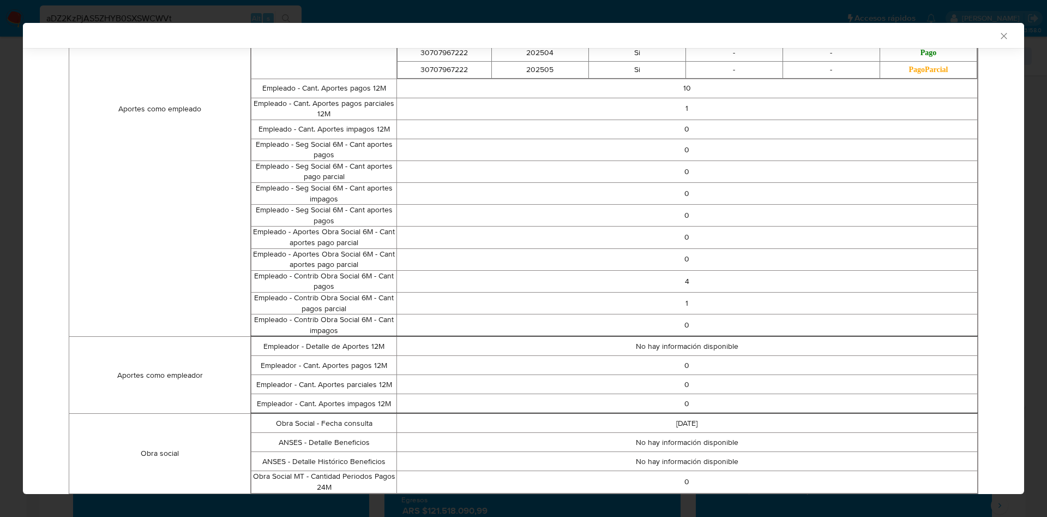
scroll to position [792, 0]
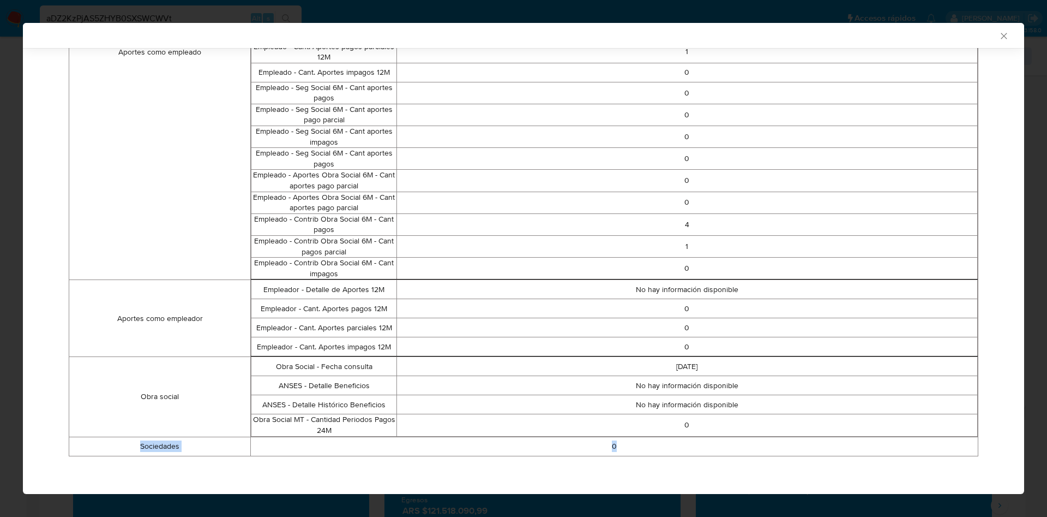
drag, startPoint x: 640, startPoint y: 443, endPoint x: 122, endPoint y: 443, distance: 518.2
click at [122, 443] on tr "Sociedades 0" at bounding box center [523, 445] width 909 height 19
drag, startPoint x: 744, startPoint y: 361, endPoint x: 240, endPoint y: 357, distance: 503.5
click at [240, 357] on tr "Obra social Obra Social - Fecha consulta [DATE] ANSES - Detalle Beneficios No h…" at bounding box center [523, 397] width 909 height 80
click at [687, 367] on td "[DATE]" at bounding box center [687, 366] width 581 height 19
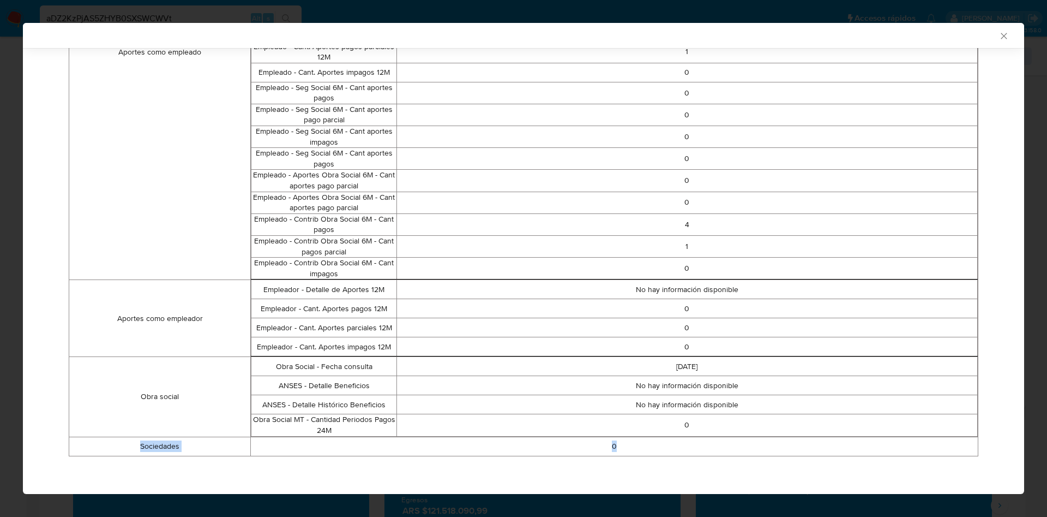
click at [339, 345] on td "Empleador - Cant. Aportes impagos 12M" at bounding box center [323, 346] width 145 height 19
drag, startPoint x: 266, startPoint y: 365, endPoint x: 388, endPoint y: 372, distance: 122.4
click at [388, 372] on td "Obra Social - Fecha consulta" at bounding box center [323, 366] width 145 height 19
drag, startPoint x: 732, startPoint y: 365, endPoint x: 642, endPoint y: 359, distance: 90.2
click at [642, 359] on td "[DATE]" at bounding box center [687, 366] width 581 height 19
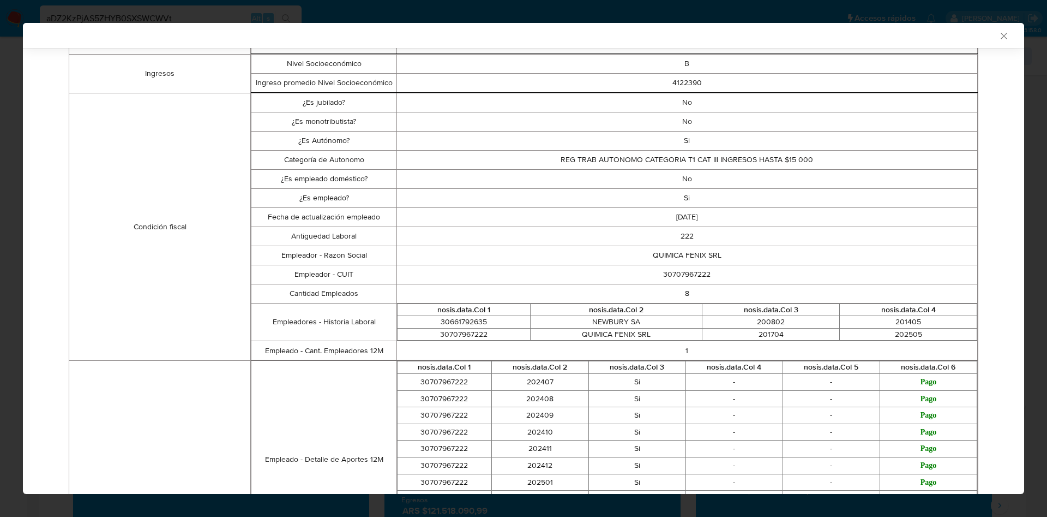
scroll to position [219, 0]
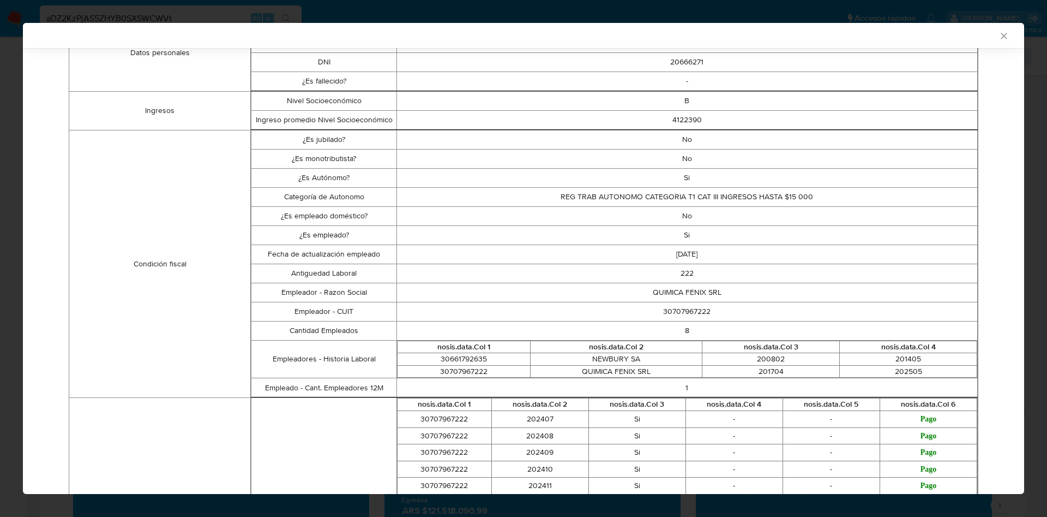
drag, startPoint x: 279, startPoint y: 249, endPoint x: 731, endPoint y: 256, distance: 451.7
click at [731, 256] on tr "Fecha de actualización empleado [DATE]" at bounding box center [614, 253] width 727 height 19
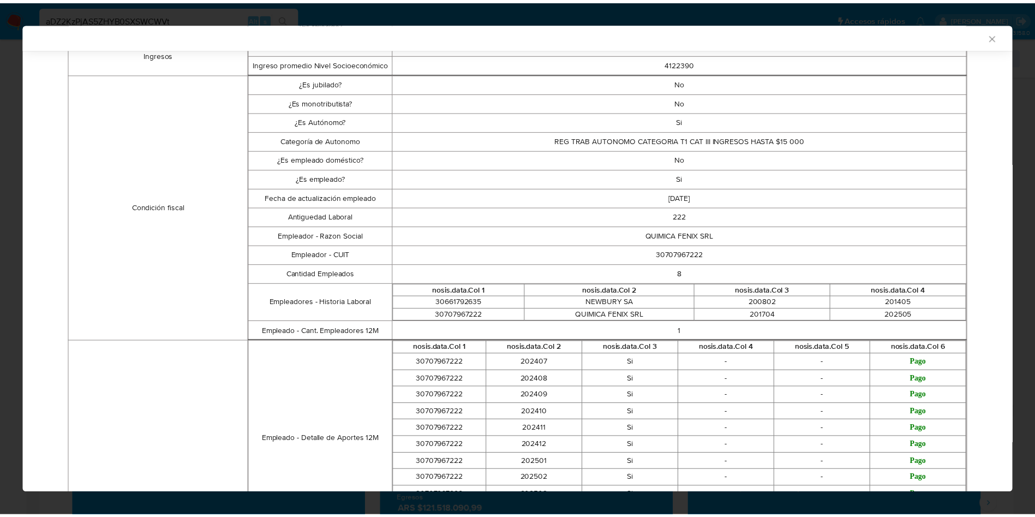
scroll to position [301, 0]
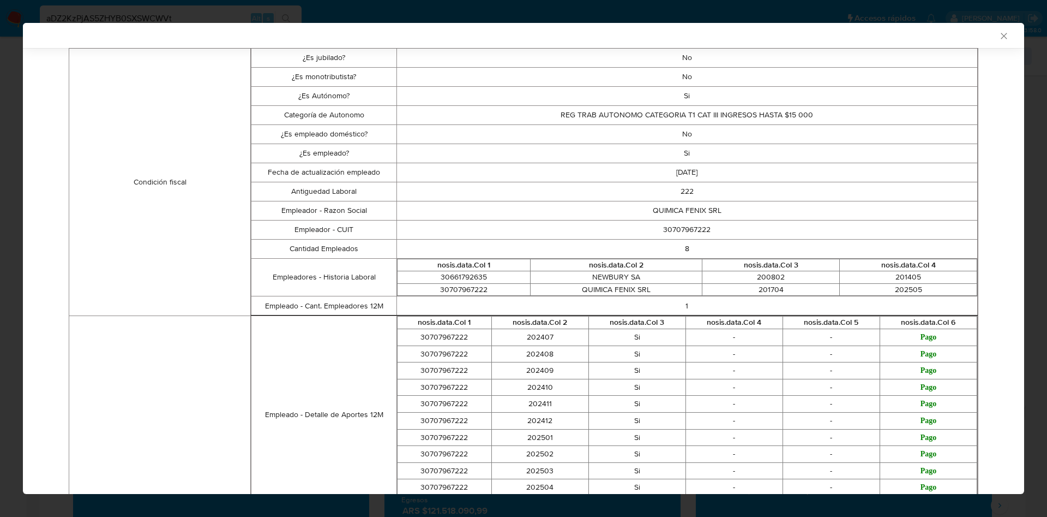
click at [703, 290] on td "201704" at bounding box center [771, 289] width 137 height 13
drag, startPoint x: 997, startPoint y: 37, endPoint x: 990, endPoint y: 35, distance: 6.6
click at [999, 36] on icon "Cerrar ventana" at bounding box center [1004, 36] width 11 height 11
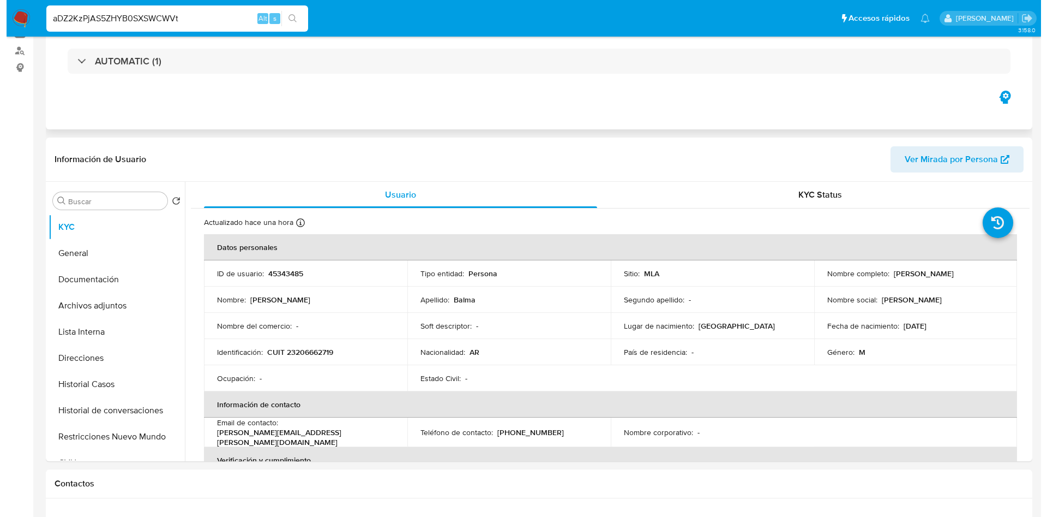
scroll to position [0, 0]
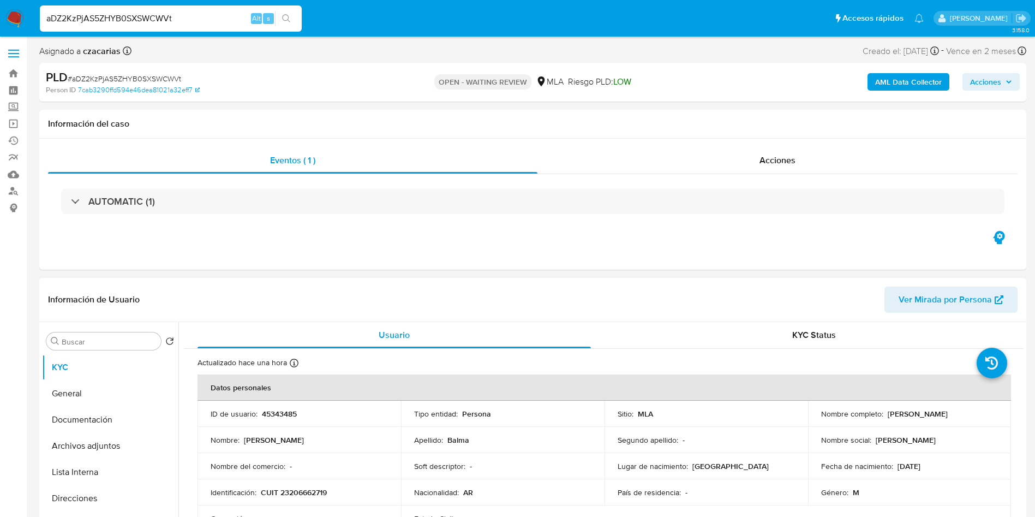
click at [320, 495] on p "CUIT 23206662719" at bounding box center [294, 492] width 66 height 10
click at [320, 494] on p "CUIT 23206662719" at bounding box center [294, 492] width 66 height 10
copy p "23206662719"
click at [933, 73] on b "AML Data Collector" at bounding box center [908, 81] width 67 height 17
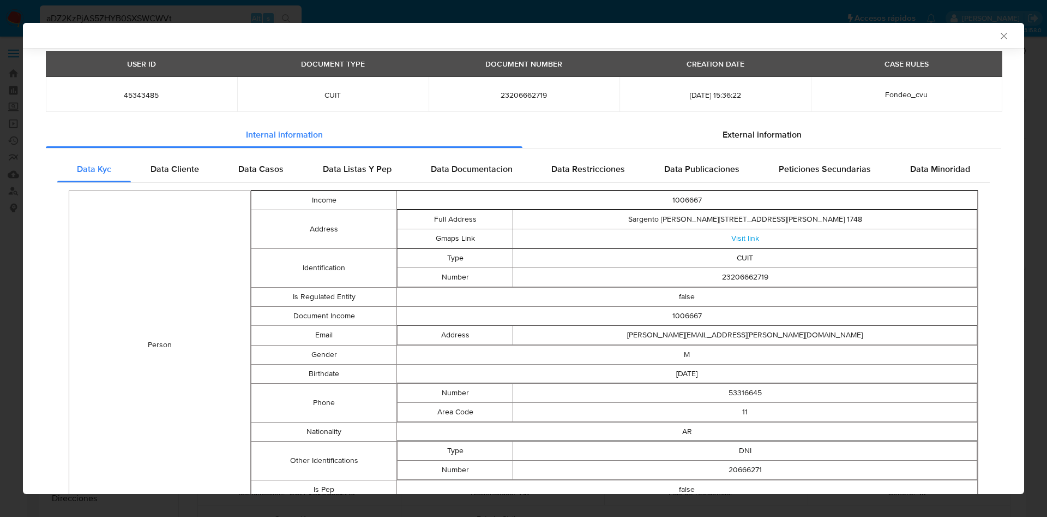
scroll to position [80, 0]
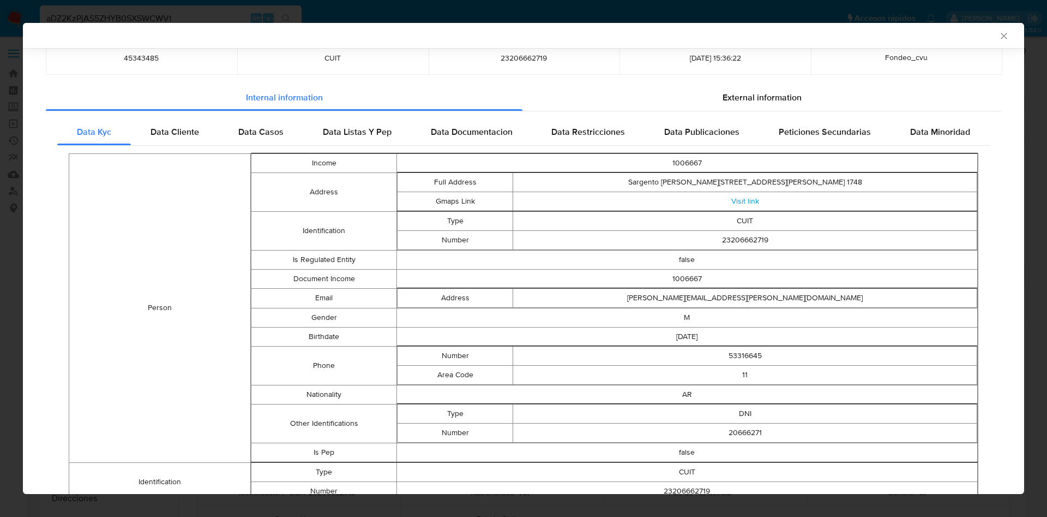
click at [258, 129] on span "Data Casos" at bounding box center [260, 131] width 45 height 13
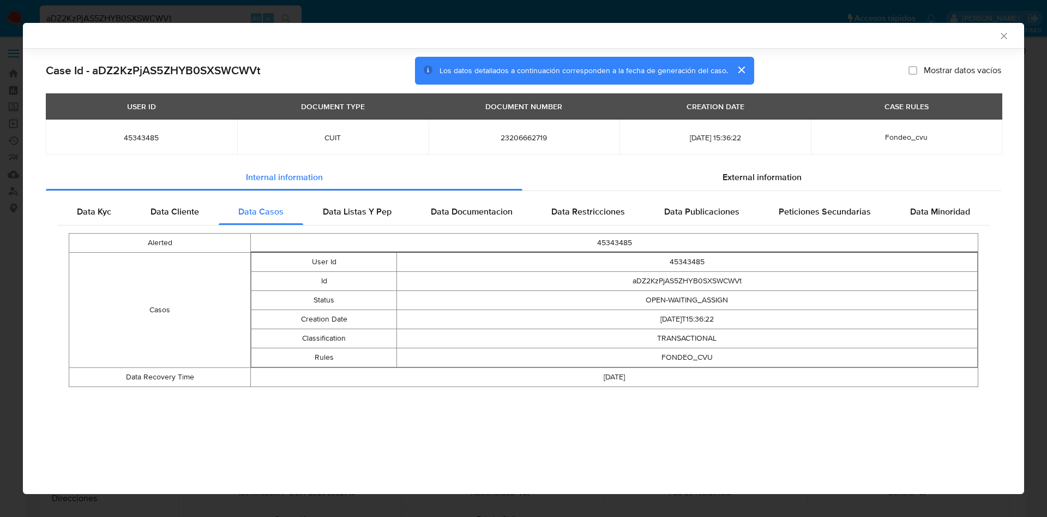
scroll to position [0, 0]
drag, startPoint x: 125, startPoint y: 234, endPoint x: 735, endPoint y: 385, distance: 628.8
click at [735, 385] on tbody "Alerted 45343485 Casos User Id 45343485 Id aDZ2KzPjAS5ZHYB0SXSWCWVt Status OPEN…" at bounding box center [523, 309] width 909 height 153
click at [735, 385] on td "[DATE]" at bounding box center [615, 376] width 728 height 19
click at [479, 201] on div "Data Documentacion" at bounding box center [471, 212] width 121 height 26
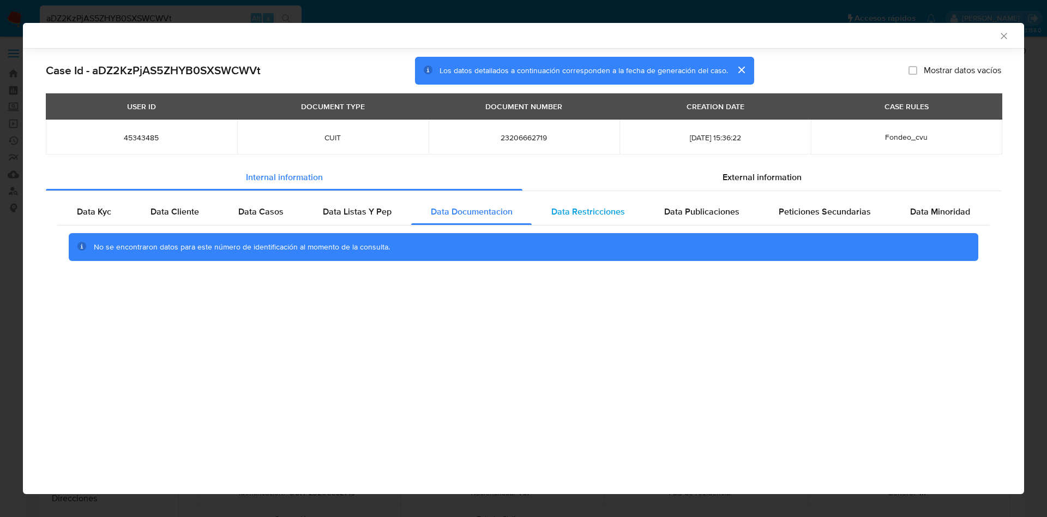
click at [572, 214] on span "Data Restricciones" at bounding box center [589, 211] width 74 height 13
click at [921, 207] on span "Data Minoridad" at bounding box center [940, 211] width 60 height 13
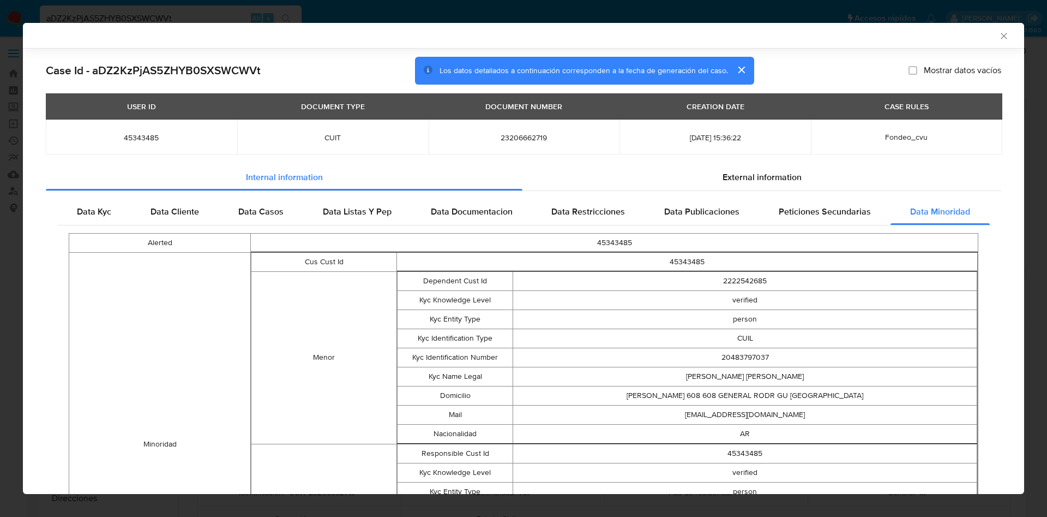
scroll to position [80, 0]
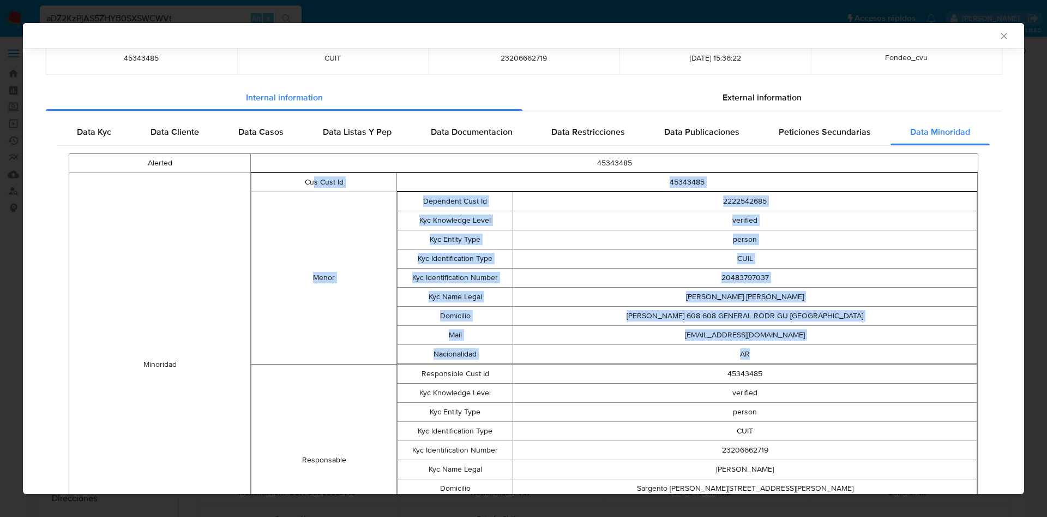
drag, startPoint x: 776, startPoint y: 349, endPoint x: 310, endPoint y: 183, distance: 494.0
click at [310, 183] on tbody "Cus Cust Id 45343485 Menor Dependent Cust Id 2222542685 Kyc Knowledge Level ver…" at bounding box center [614, 363] width 727 height 383
click at [310, 184] on td "Cus Cust Id" at bounding box center [323, 181] width 145 height 19
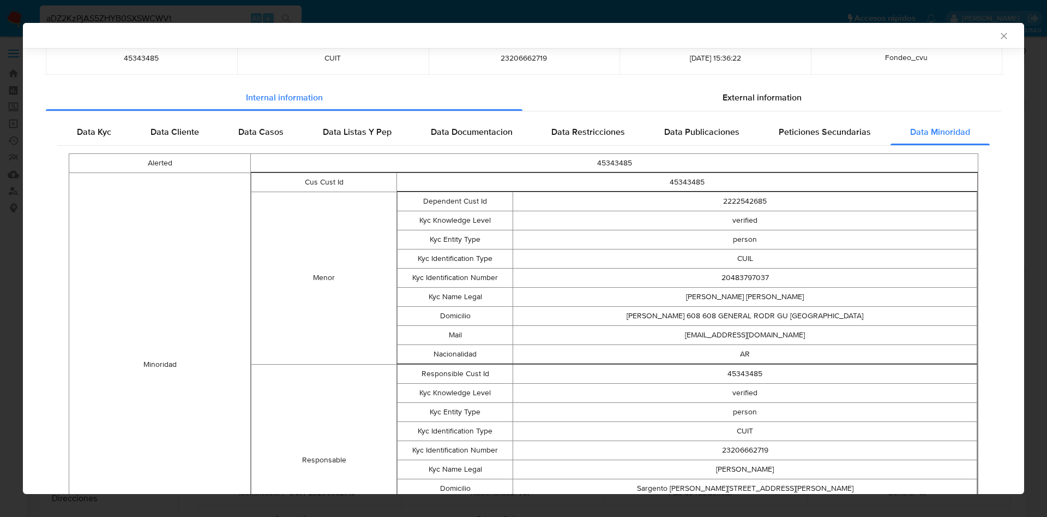
scroll to position [0, 0]
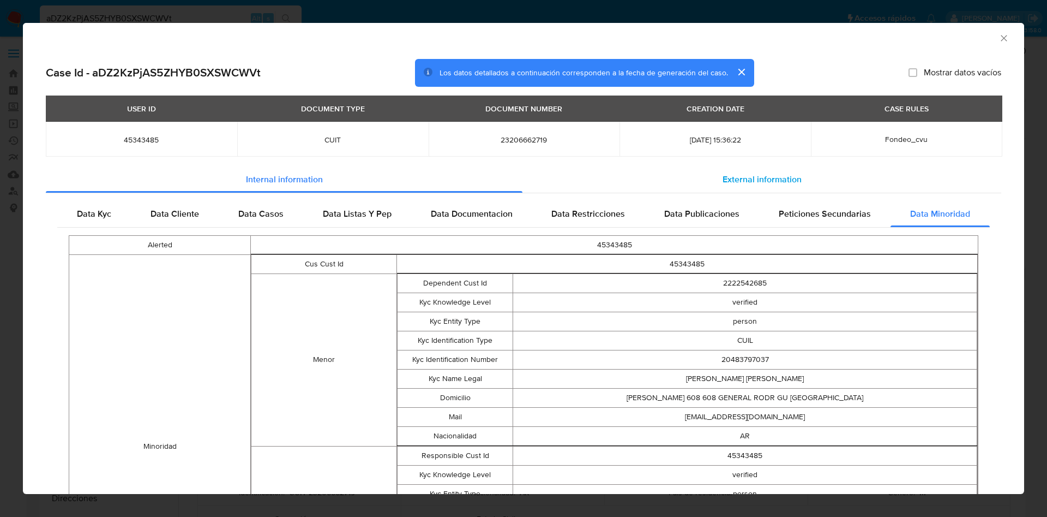
click at [783, 173] on span "External information" at bounding box center [762, 179] width 79 height 13
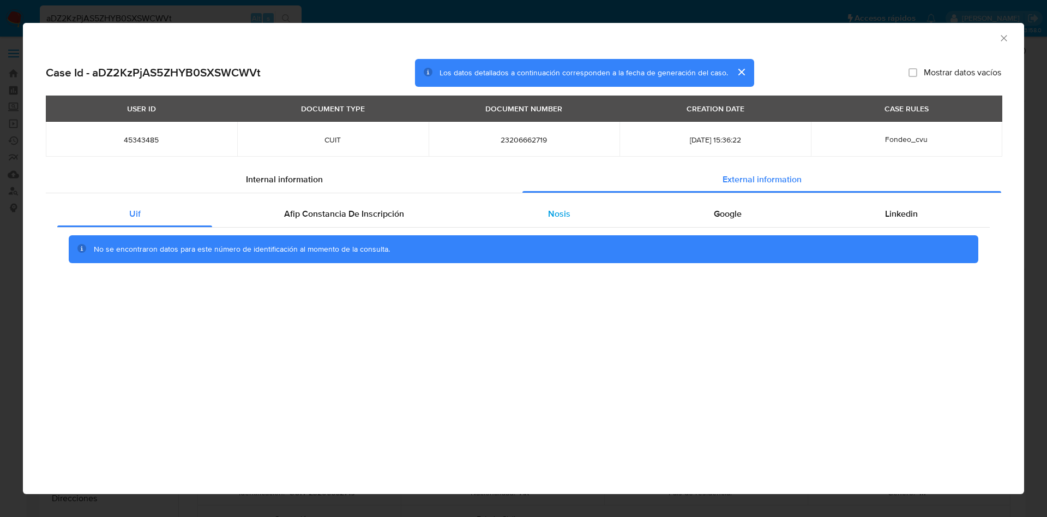
click at [541, 216] on div "Nosis" at bounding box center [559, 214] width 166 height 26
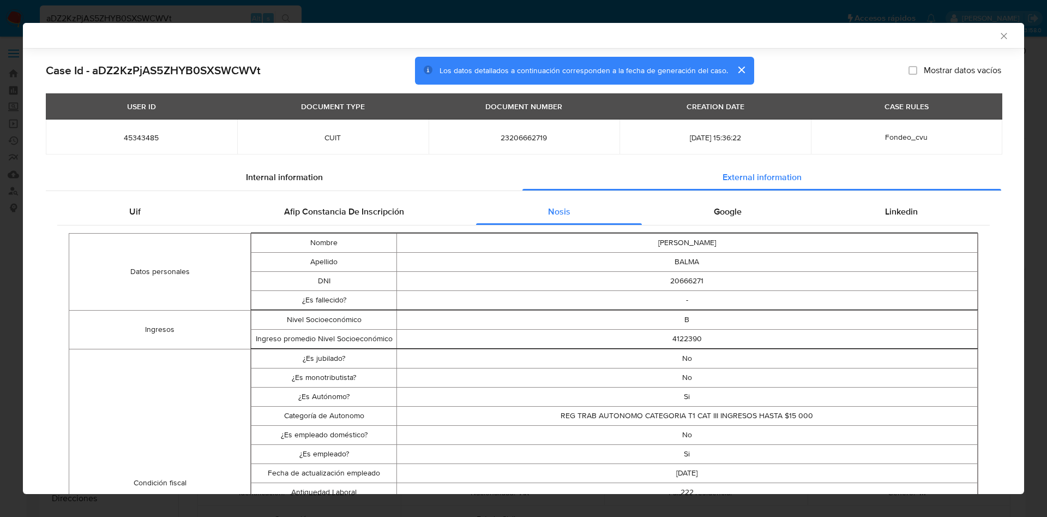
scroll to position [161, 0]
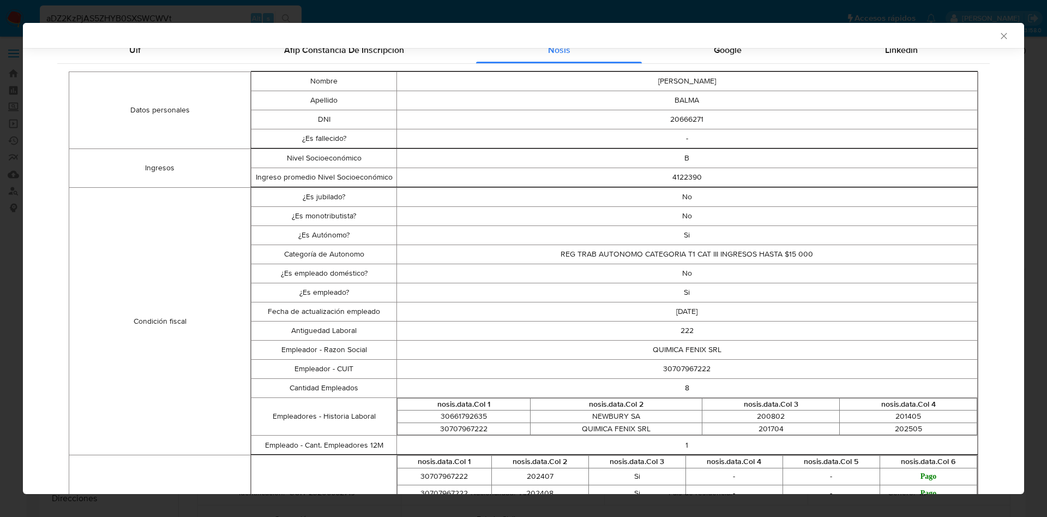
click at [405, 41] on div "AML Data Collector" at bounding box center [524, 35] width 1002 height 25
click at [382, 47] on span "Afip Constancia De Inscripción" at bounding box center [344, 50] width 120 height 13
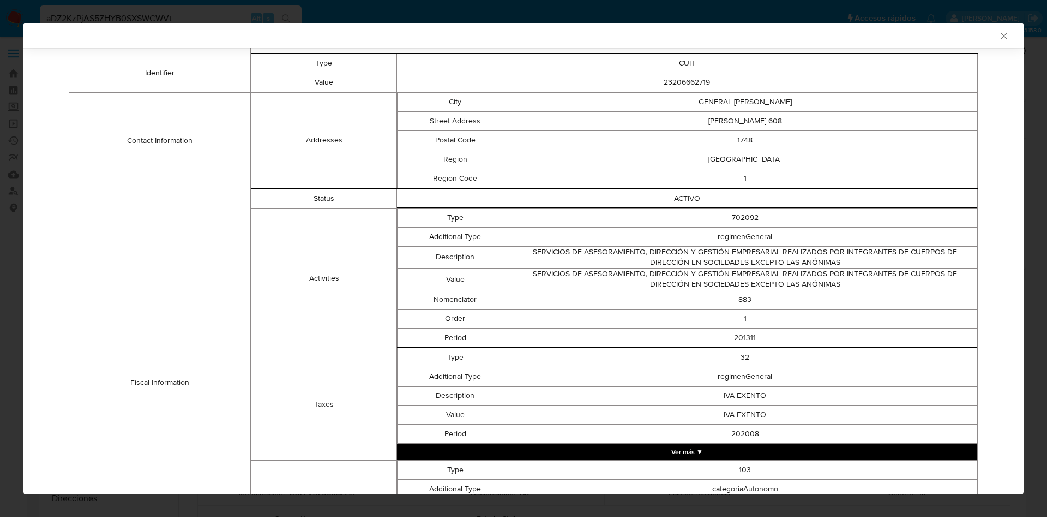
scroll to position [243, 0]
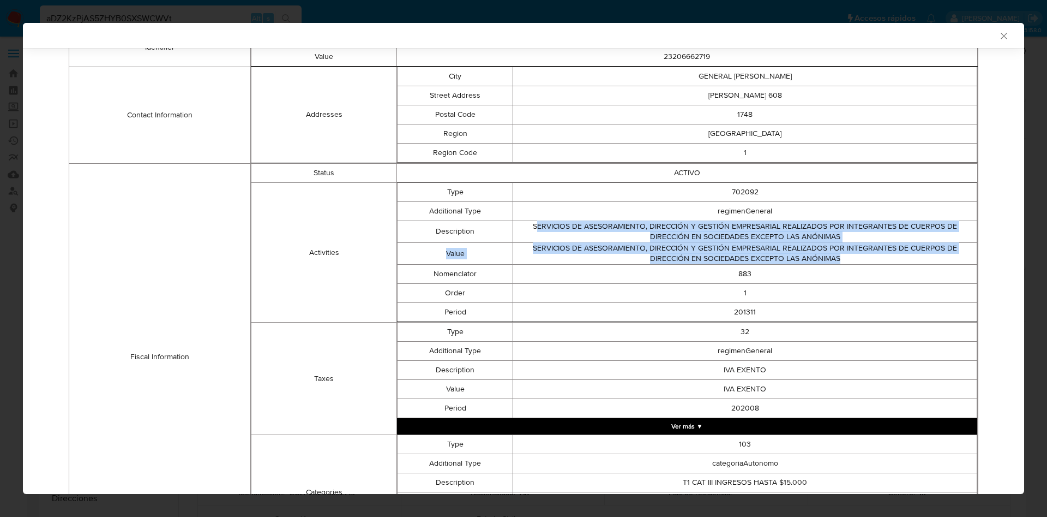
drag, startPoint x: 529, startPoint y: 221, endPoint x: 857, endPoint y: 260, distance: 330.1
click at [857, 260] on tbody "Type 702092 Additional Type regimenGeneral Description SERVICIOS DE ASESORAMIEN…" at bounding box center [687, 251] width 580 height 139
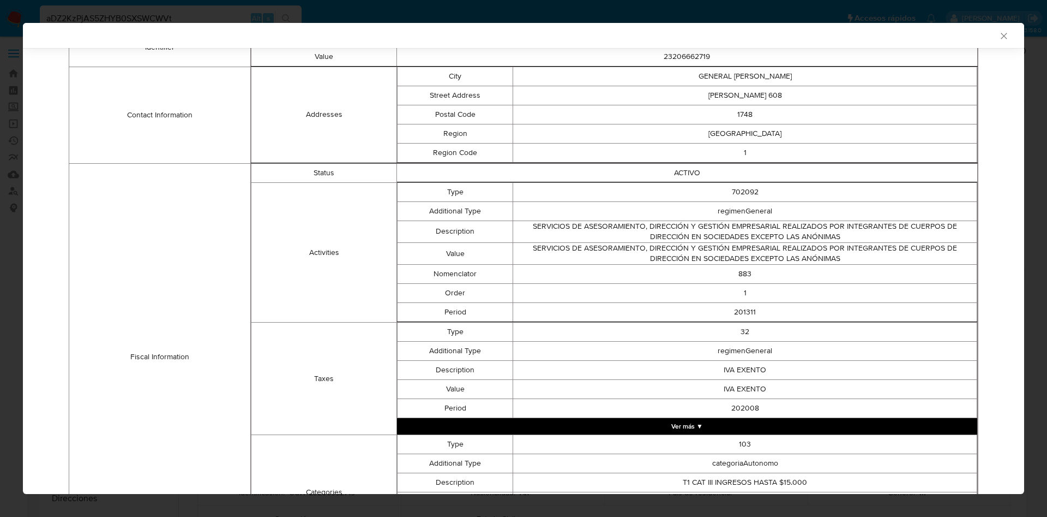
click at [774, 279] on td "883" at bounding box center [745, 273] width 464 height 19
click at [755, 428] on button "Ver más ▼" at bounding box center [687, 426] width 580 height 16
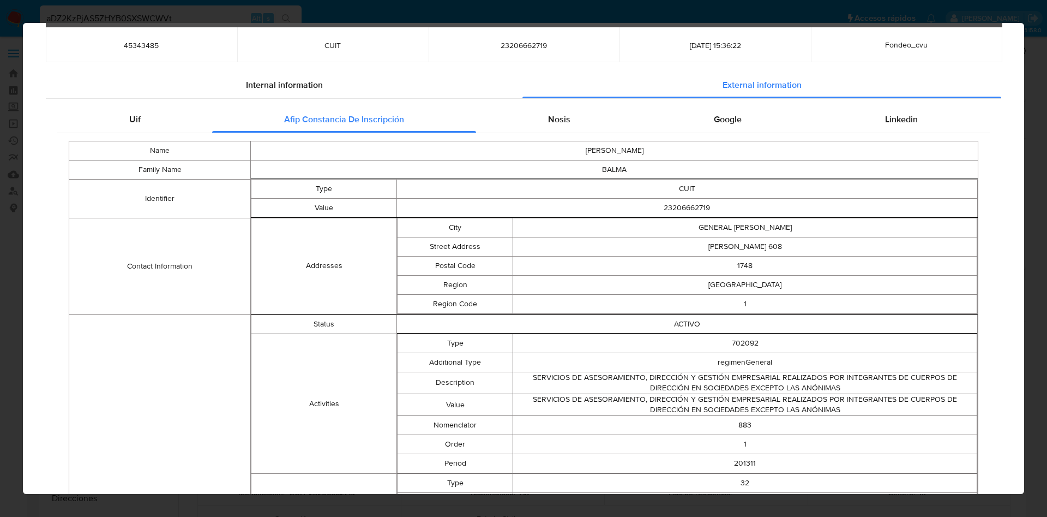
scroll to position [0, 0]
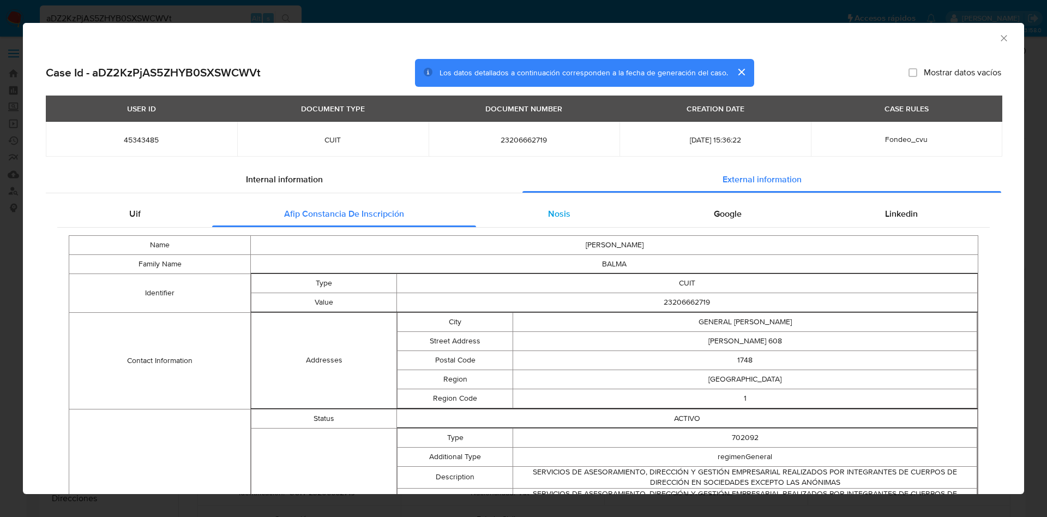
click at [559, 214] on span "Nosis" at bounding box center [559, 213] width 22 height 13
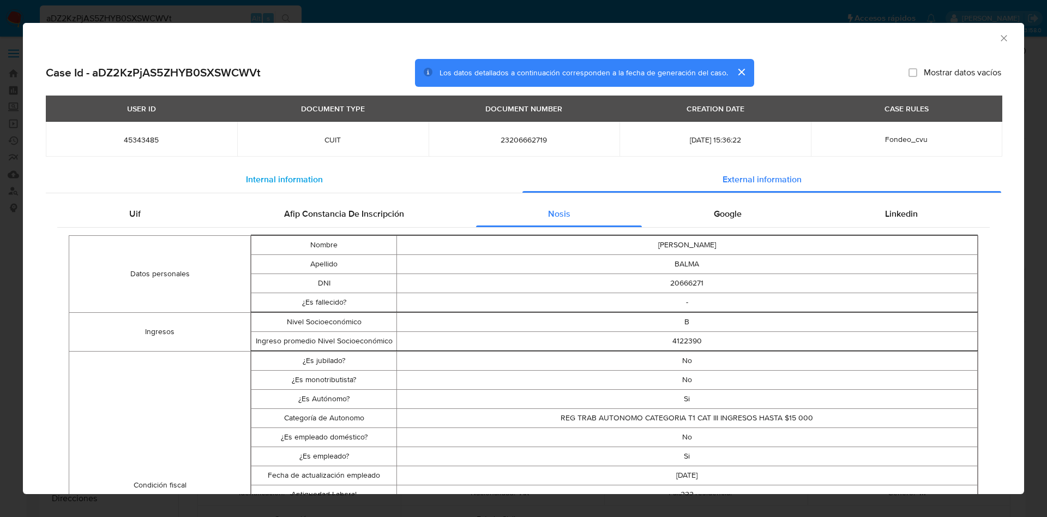
click at [272, 187] on div "Internal information" at bounding box center [284, 179] width 477 height 26
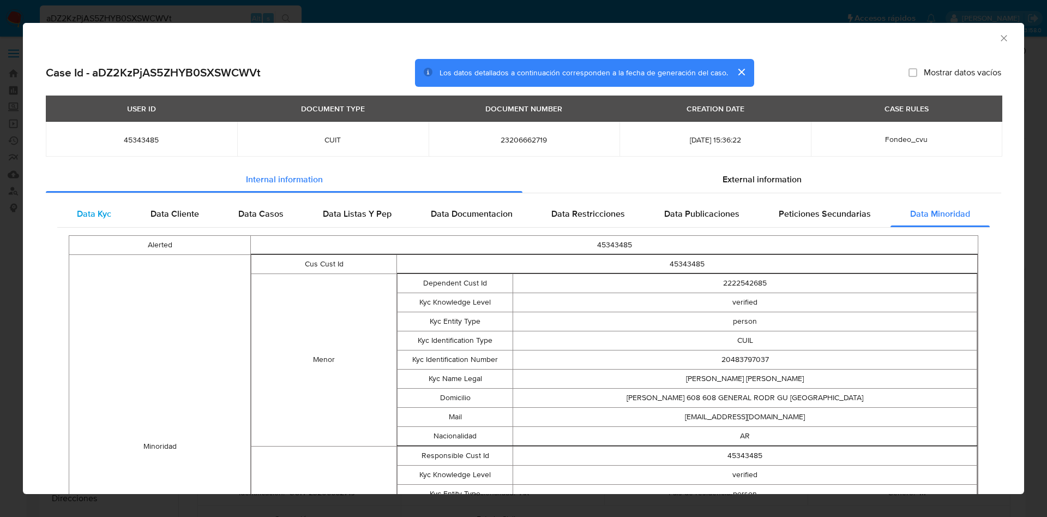
click at [97, 210] on span "Data Kyc" at bounding box center [94, 213] width 34 height 13
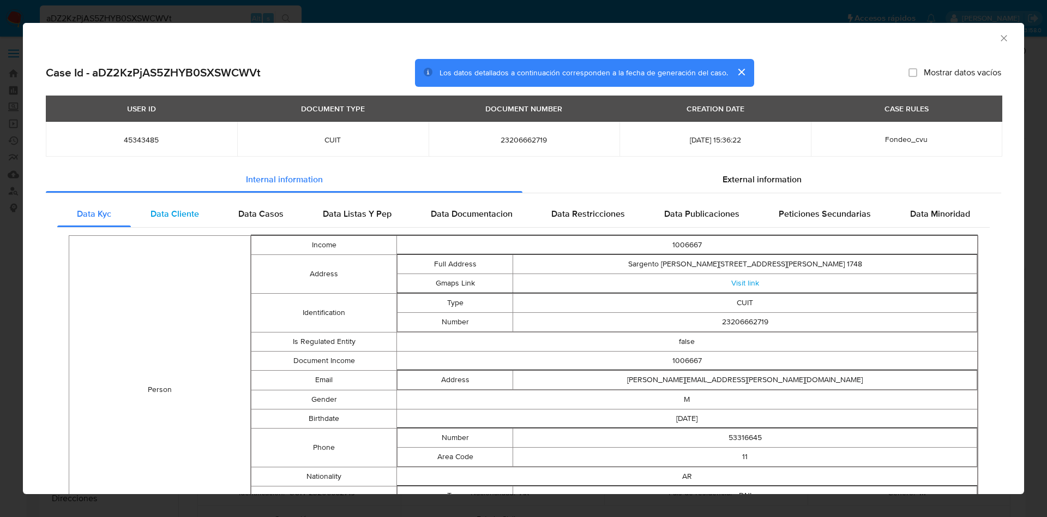
click at [158, 215] on span "Data Cliente" at bounding box center [175, 213] width 49 height 13
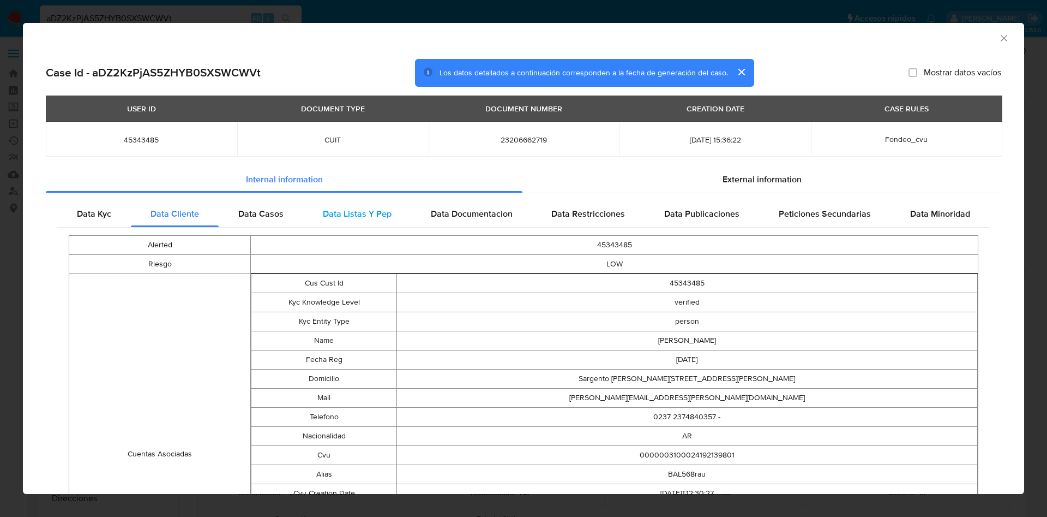
click at [343, 214] on span "Data Listas Y Pep" at bounding box center [357, 213] width 69 height 13
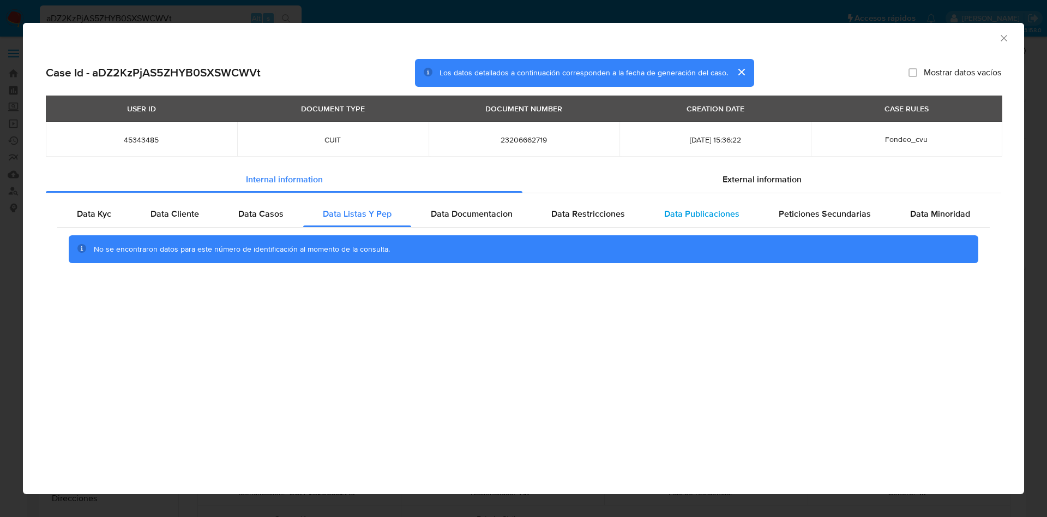
click at [741, 219] on div "Data Publicaciones" at bounding box center [702, 214] width 115 height 26
click at [829, 207] on span "Peticiones Secundarias" at bounding box center [825, 213] width 92 height 13
click at [96, 218] on span "Data Kyc" at bounding box center [94, 213] width 34 height 13
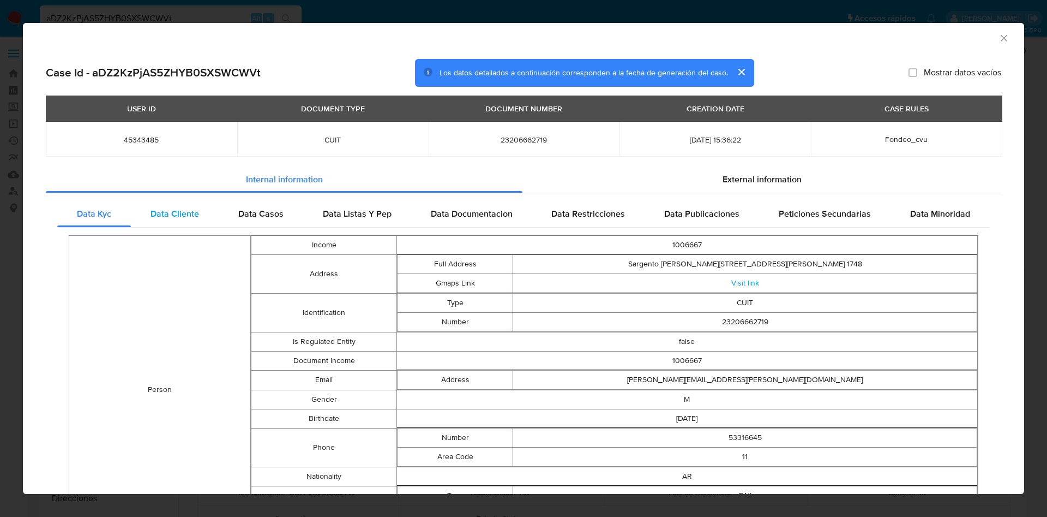
click at [164, 221] on div "Data Cliente" at bounding box center [175, 214] width 88 height 26
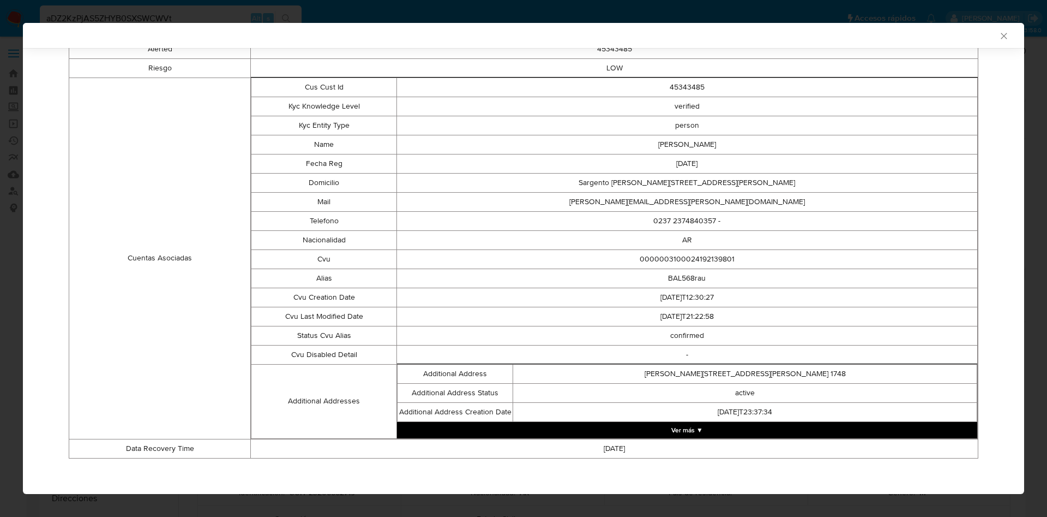
scroll to position [196, 0]
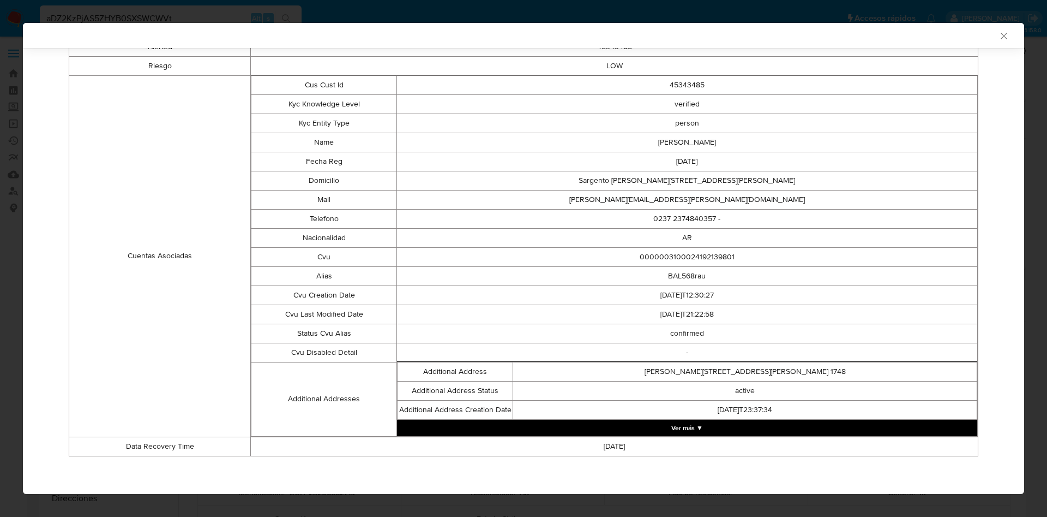
click at [687, 424] on button "Ver más ▼" at bounding box center [687, 427] width 580 height 16
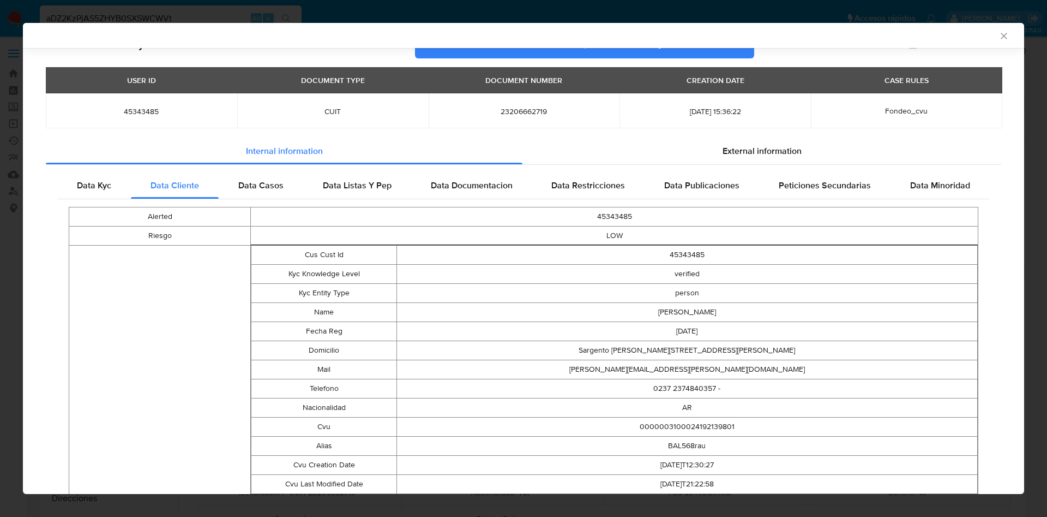
scroll to position [0, 0]
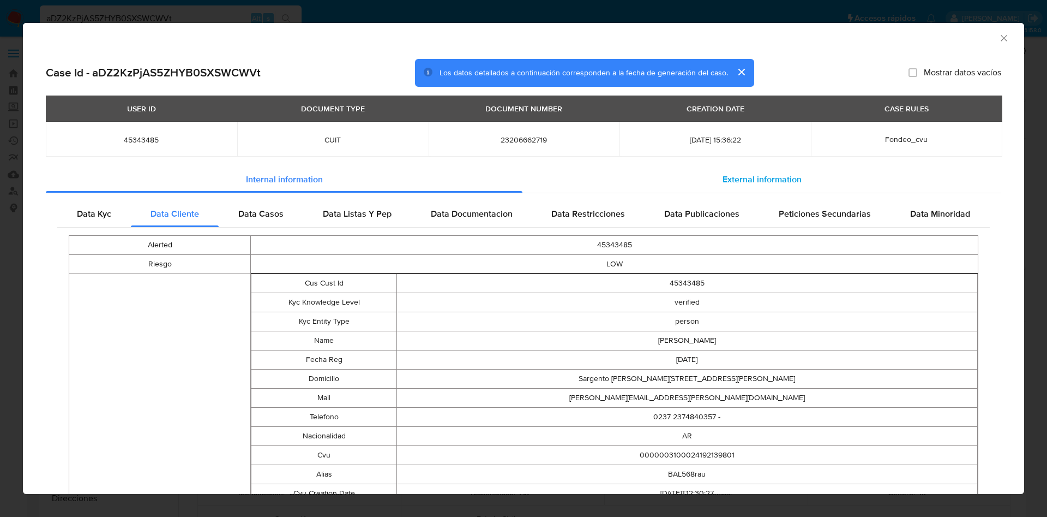
click at [760, 179] on span "External information" at bounding box center [762, 179] width 79 height 13
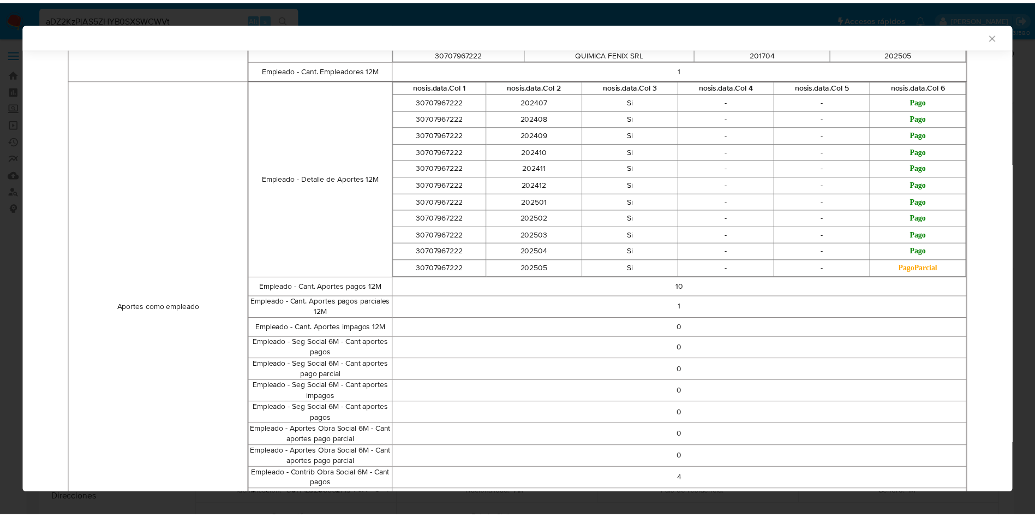
scroll to position [571, 0]
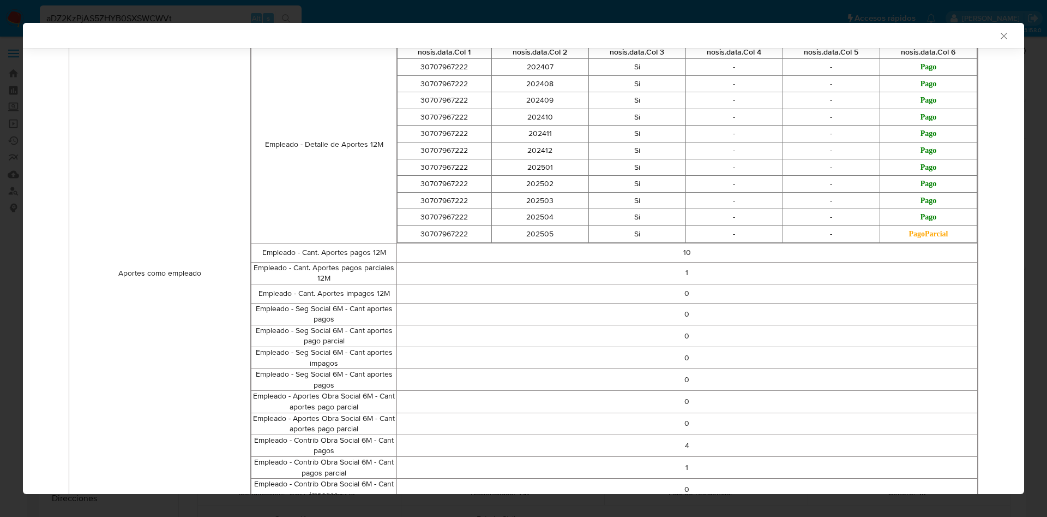
click at [999, 38] on icon "Cerrar ventana" at bounding box center [1004, 36] width 11 height 11
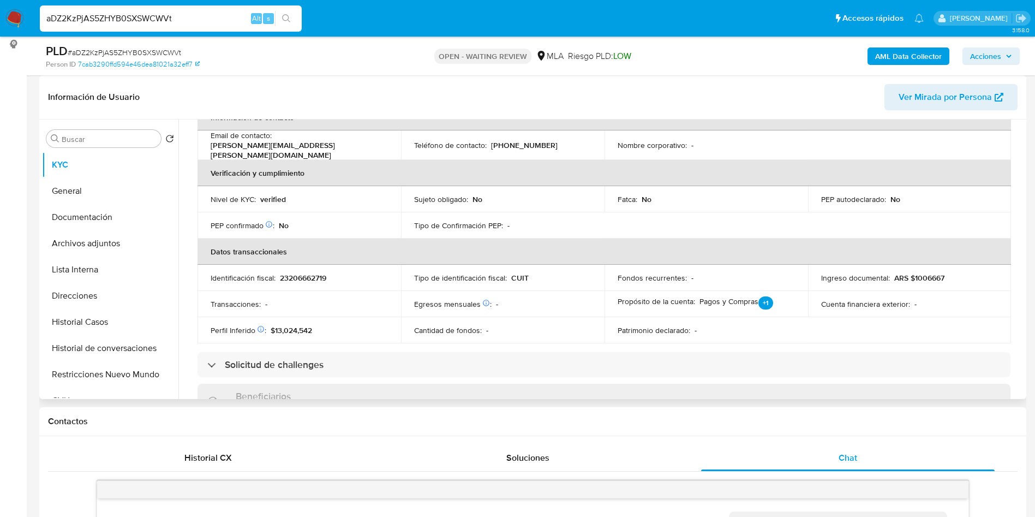
scroll to position [559, 0]
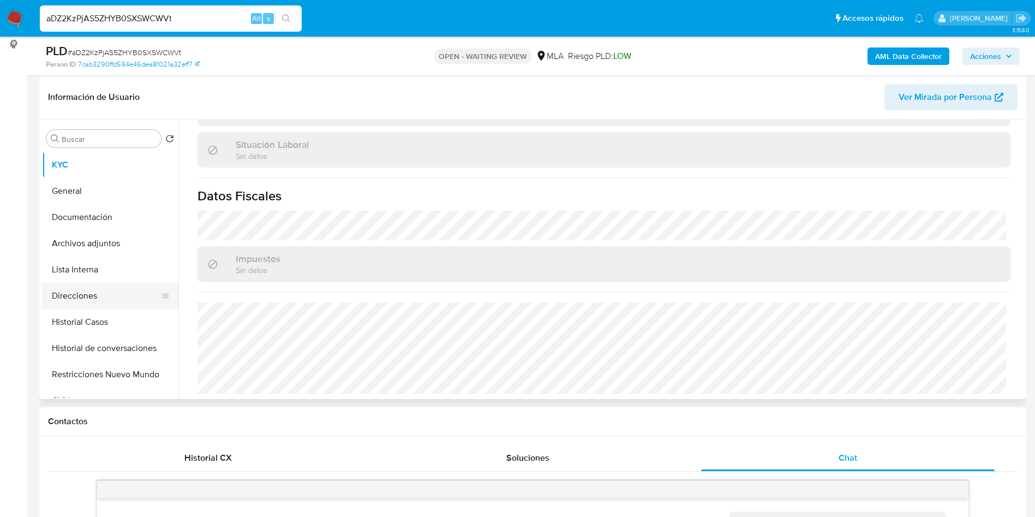
click at [125, 303] on button "Direcciones" at bounding box center [106, 296] width 128 height 26
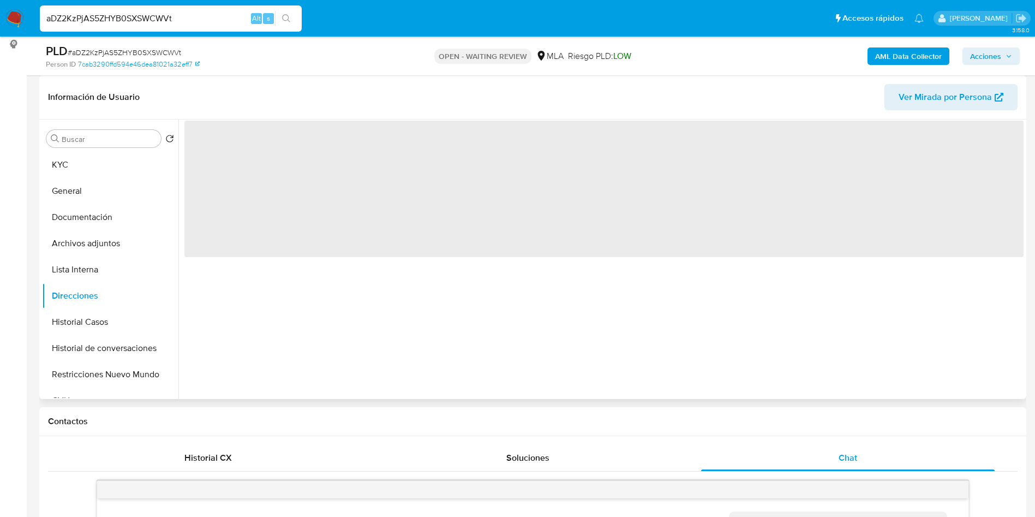
scroll to position [0, 0]
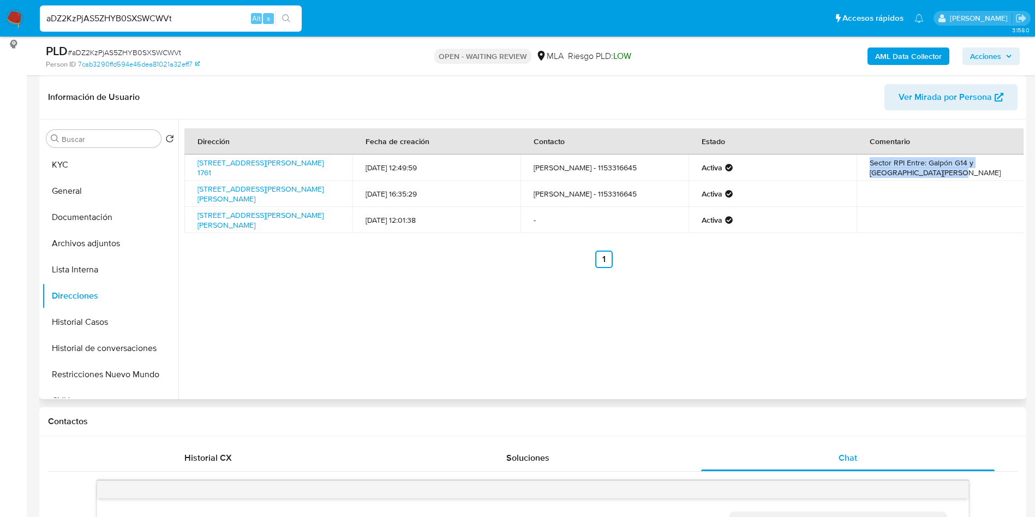
drag, startPoint x: 937, startPoint y: 168, endPoint x: 807, endPoint y: 173, distance: 129.9
click at [859, 166] on td "Sector RPI Entre: Galpón G14 y [GEOGRAPHIC_DATA][PERSON_NAME]" at bounding box center [940, 167] width 168 height 26
click at [301, 162] on link "[STREET_ADDRESS][PERSON_NAME] 1761" at bounding box center [260, 167] width 126 height 21
drag, startPoint x: 260, startPoint y: 175, endPoint x: 197, endPoint y: 164, distance: 63.7
click at [197, 164] on td "[STREET_ADDRESS][PERSON_NAME] 1761" at bounding box center [268, 167] width 168 height 26
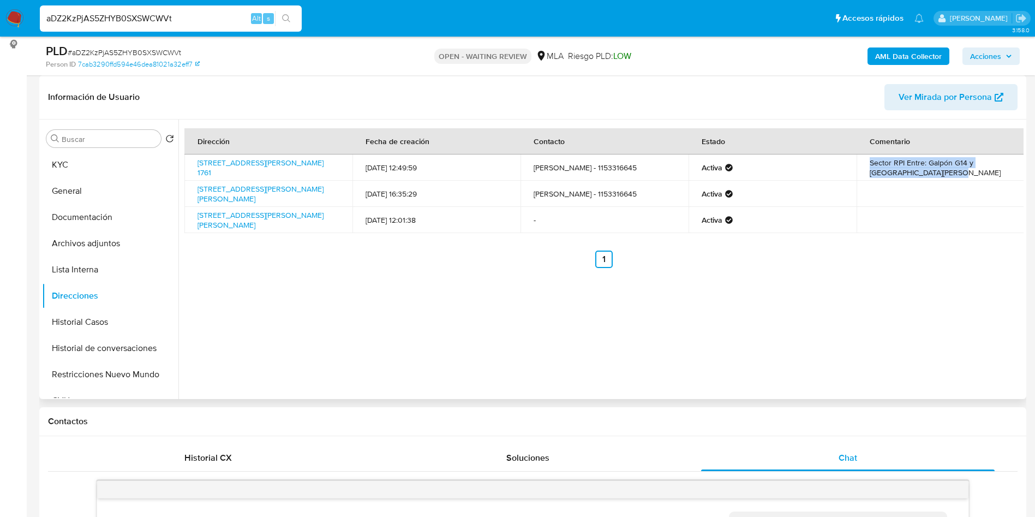
copy link "[STREET_ADDRESS][PERSON_NAME] 1761"
click at [201, 17] on input "aDZ2KzPjAS5ZHYB0SXSWCWVt" at bounding box center [171, 18] width 262 height 14
click at [106, 194] on button "General" at bounding box center [106, 191] width 128 height 26
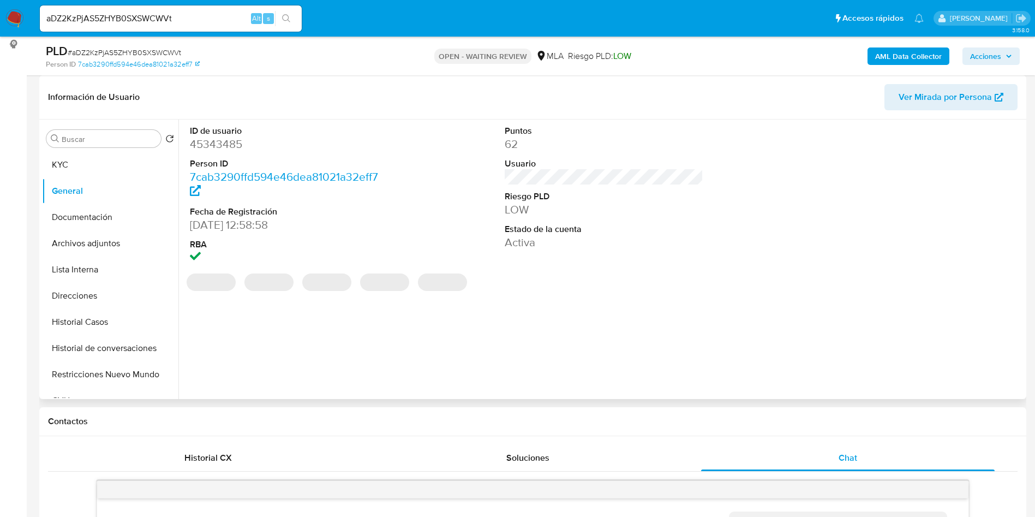
click at [221, 143] on dd "45343485" at bounding box center [289, 143] width 199 height 15
copy dd "45343485"
